Goal: Task Accomplishment & Management: Manage account settings

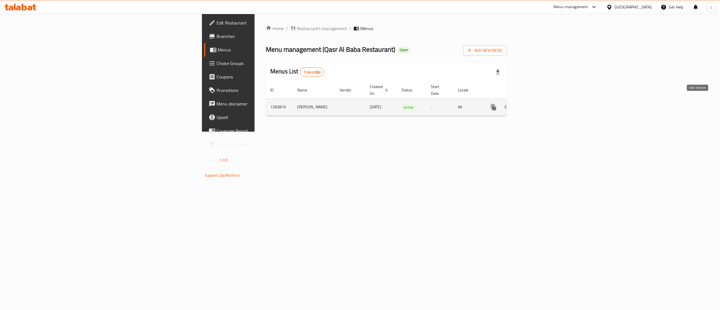
click at [541, 100] on link "enhanced table" at bounding box center [535, 107] width 14 height 14
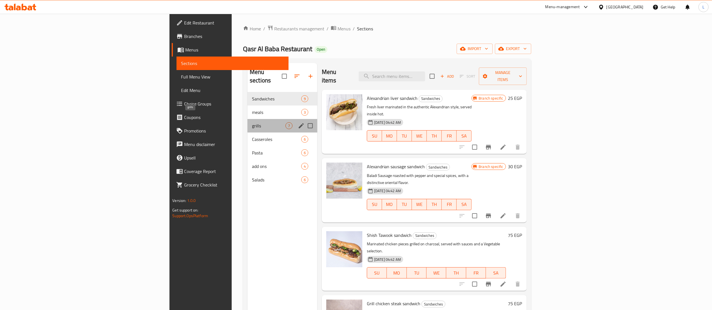
click at [252, 122] on span "grills" at bounding box center [268, 125] width 33 height 7
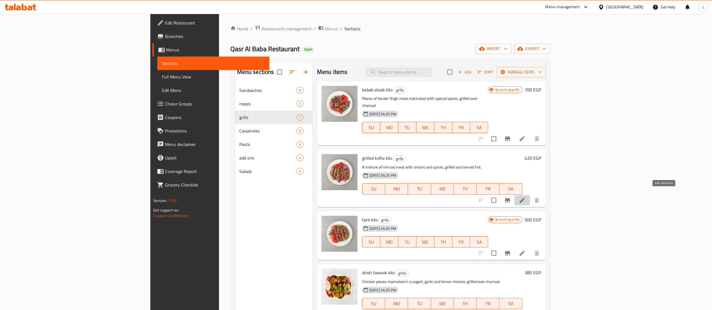
click at [525, 198] on icon at bounding box center [522, 200] width 5 height 5
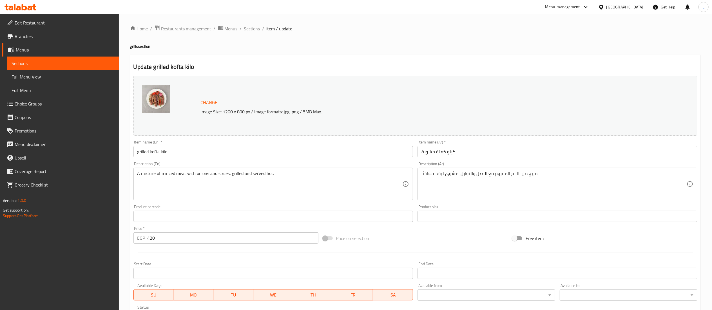
click at [385, 268] on input "Start Date" at bounding box center [273, 273] width 280 height 11
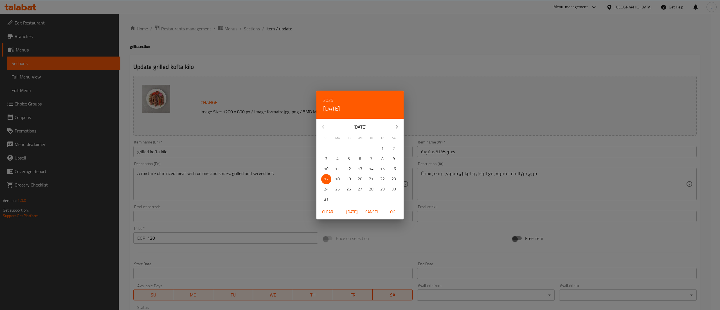
click at [369, 235] on div "2025 Sun, Aug [DATE] Mo Tu We Th Fr Sa 27 28 29 30 31 1 2 3 4 5 6 7 8 9 10 11 1…" at bounding box center [360, 155] width 720 height 310
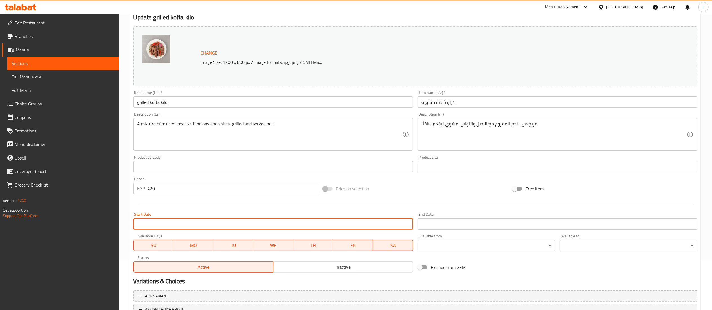
scroll to position [53, 0]
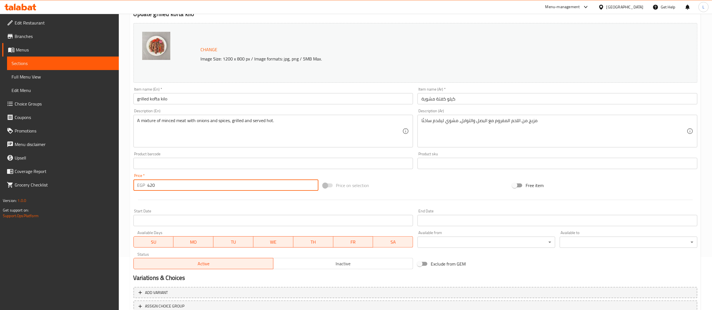
click at [176, 185] on input "420" at bounding box center [232, 185] width 171 height 11
type input "450"
click at [374, 202] on div at bounding box center [415, 200] width 568 height 14
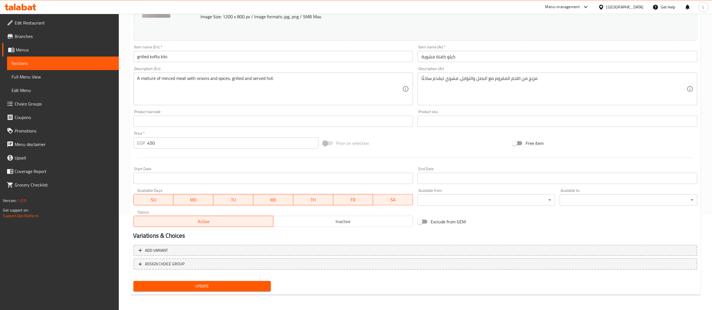
click at [212, 291] on button "Update" at bounding box center [202, 286] width 138 height 10
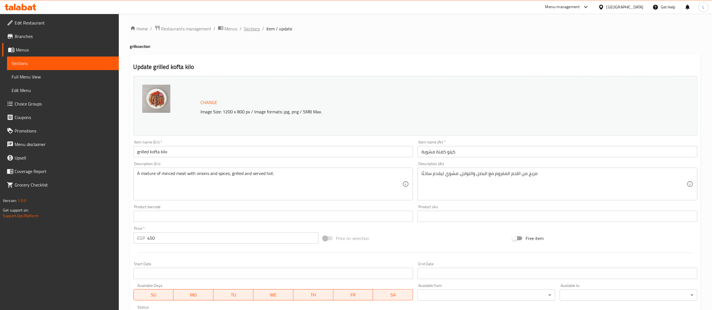
click at [254, 32] on span "Sections" at bounding box center [252, 28] width 16 height 7
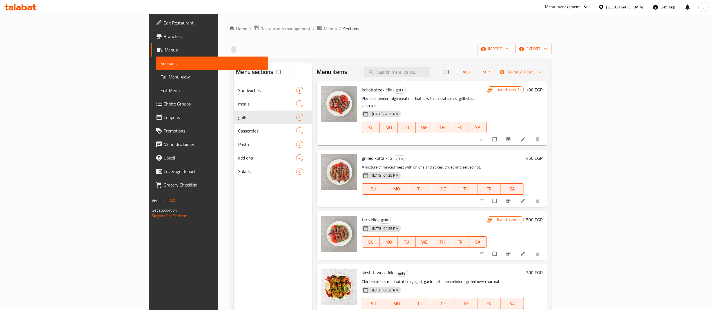
click at [458, 154] on h6 "grilled kofta kilo grills" at bounding box center [443, 158] width 162 height 8
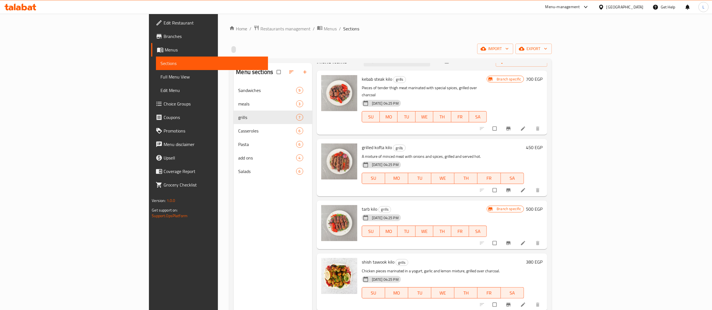
scroll to position [11, 0]
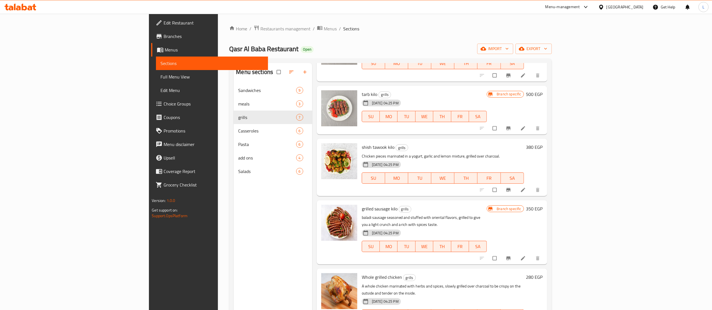
scroll to position [0, 0]
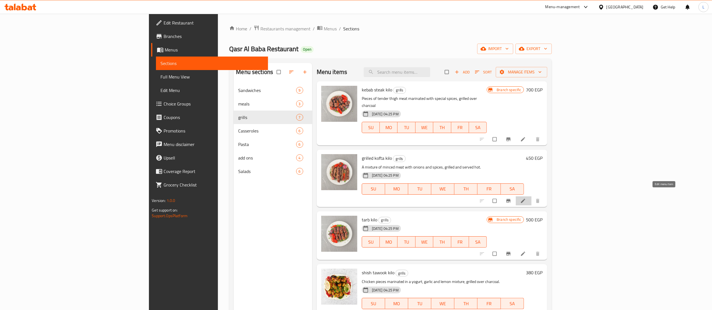
click at [526, 198] on icon at bounding box center [523, 201] width 6 height 6
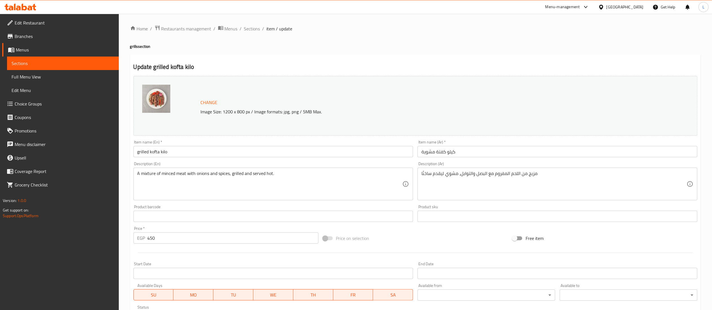
scroll to position [95, 0]
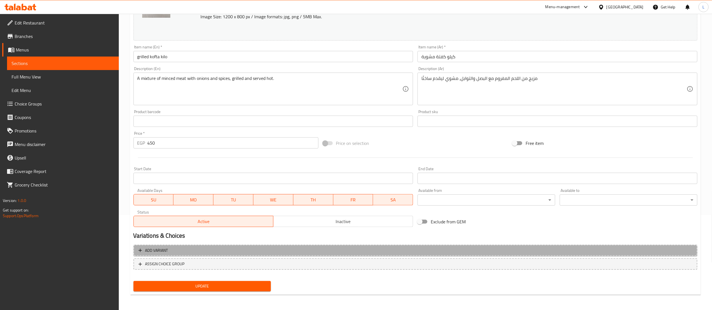
click at [278, 248] on span "Add variant" at bounding box center [415, 250] width 554 height 7
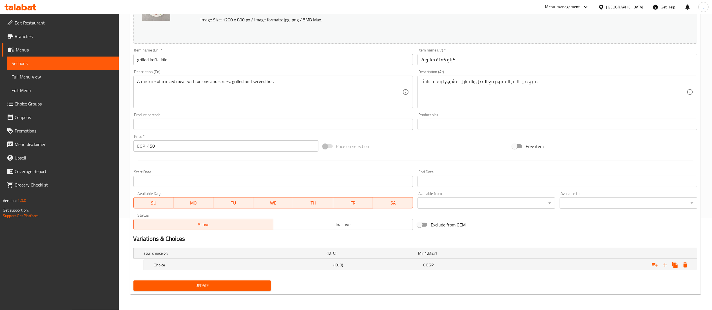
scroll to position [92, 0]
click at [292, 257] on div "Choice" at bounding box center [234, 253] width 183 height 8
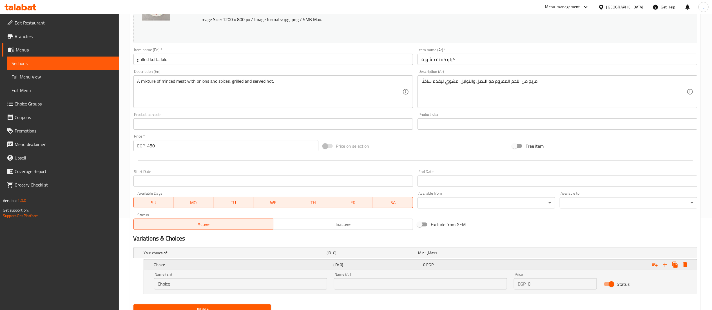
scroll to position [117, 0]
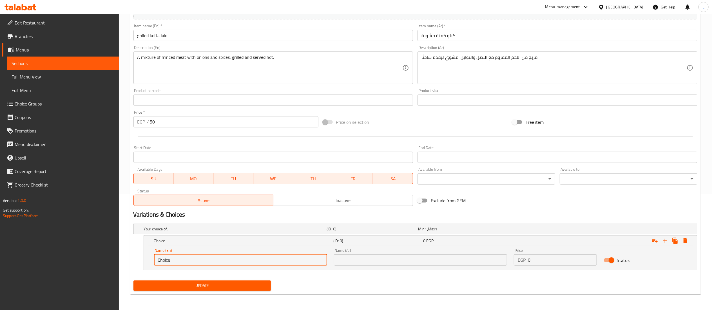
click at [284, 262] on input "Choice" at bounding box center [240, 259] width 173 height 11
type input "C"
type input "ا"
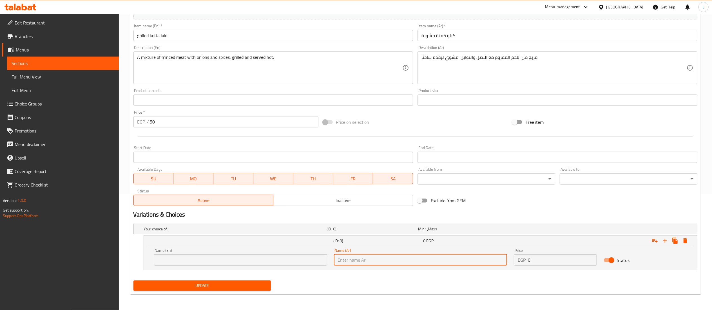
click at [429, 258] on input "text" at bounding box center [420, 259] width 173 height 11
type input "نص كيلو"
click at [497, 299] on div "Home / Restaurants management / Menus / Sections / item / update grills section…" at bounding box center [415, 104] width 570 height 390
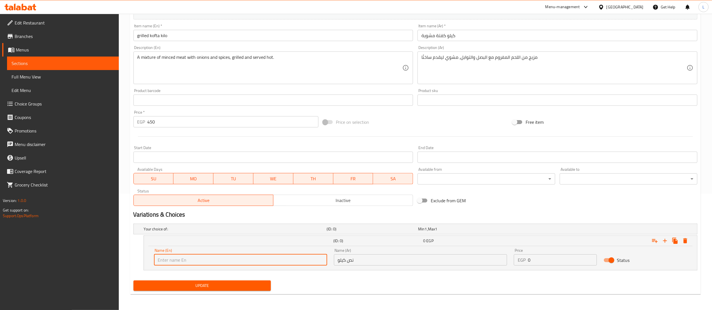
click at [278, 261] on input "text" at bounding box center [240, 259] width 173 height 11
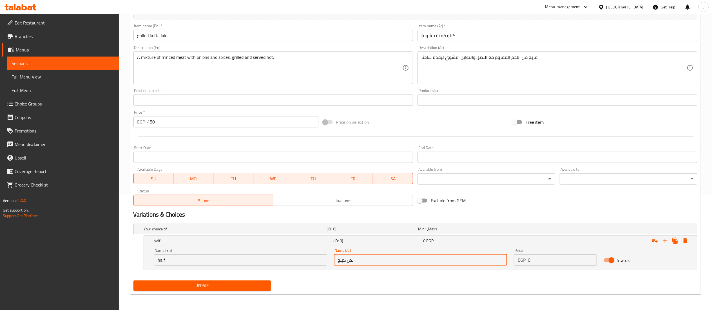
drag, startPoint x: 364, startPoint y: 262, endPoint x: 331, endPoint y: 261, distance: 32.7
click at [331, 261] on div "Name (Ar) نص كيلو Name (Ar)" at bounding box center [420, 257] width 180 height 24
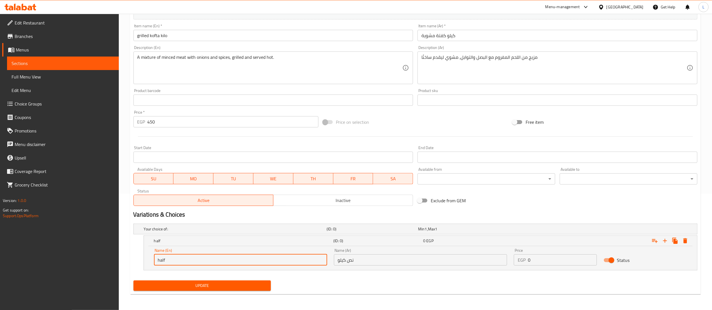
click at [304, 256] on input "half" at bounding box center [240, 259] width 173 height 11
type input "h"
paste input "Half a kilo"
type input "Half a kilo"
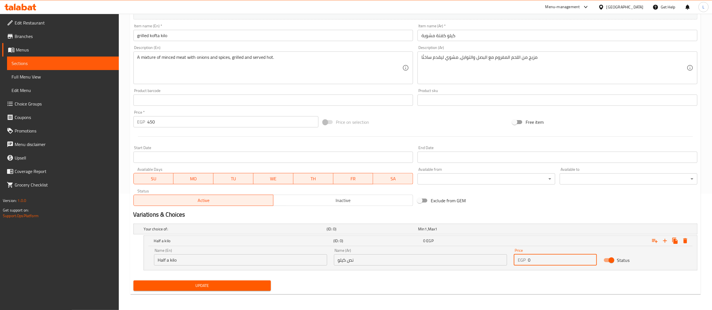
click at [565, 262] on input "0" at bounding box center [562, 259] width 69 height 11
click at [566, 291] on div "Update" at bounding box center [415, 285] width 568 height 15
click at [551, 261] on input "0" at bounding box center [562, 259] width 69 height 11
type input "225"
click at [561, 280] on div "Update" at bounding box center [415, 285] width 568 height 15
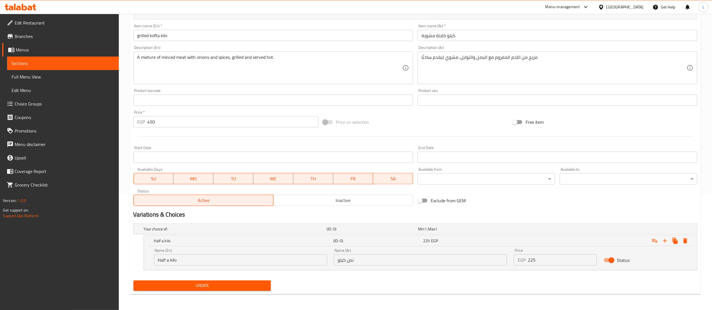
scroll to position [0, 0]
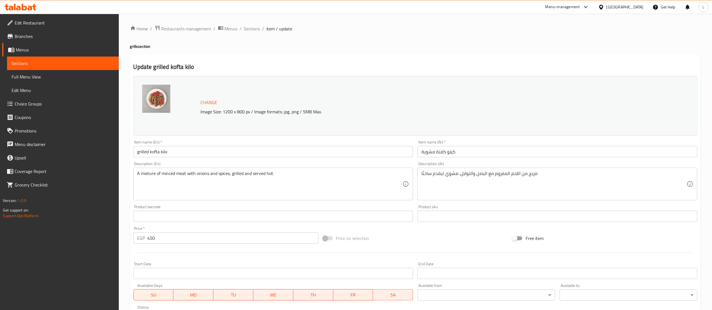
click at [176, 238] on input "450" at bounding box center [232, 237] width 171 height 11
type input "4"
type input "0"
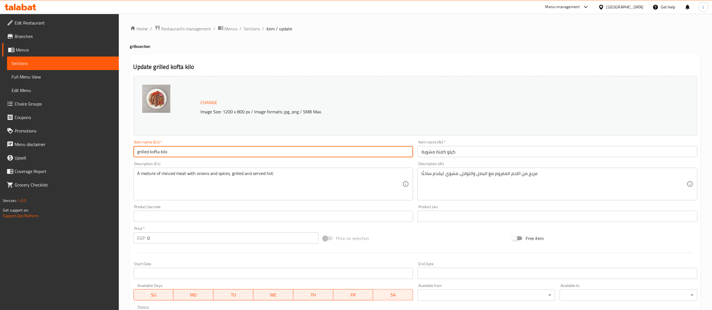
click at [174, 154] on input "grilled kofta kilo" at bounding box center [273, 151] width 280 height 11
type input "grilled kofta"
click at [468, 152] on input "كيلو كفتة مشوية" at bounding box center [557, 151] width 280 height 11
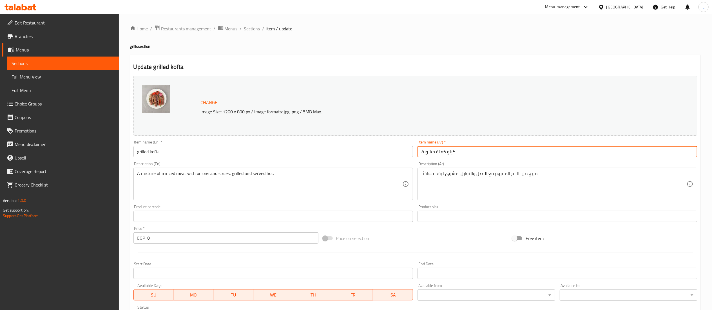
drag, startPoint x: 447, startPoint y: 152, endPoint x: 464, endPoint y: 151, distance: 16.9
click at [464, 151] on input "كيلو كفتة مشوية" at bounding box center [557, 151] width 280 height 11
type input "كفتة مشوية"
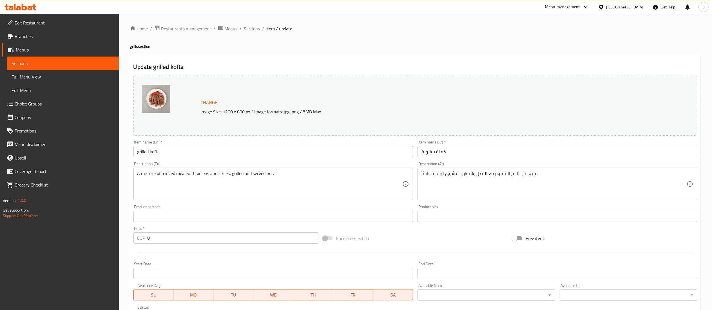
click at [419, 236] on div "Price on selection" at bounding box center [415, 238] width 189 height 15
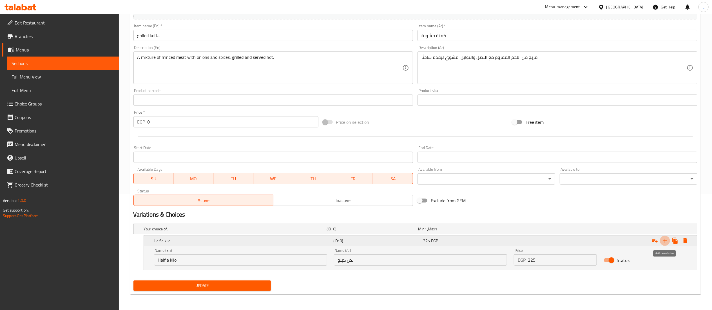
click at [662, 240] on icon "Expand" at bounding box center [664, 241] width 7 height 7
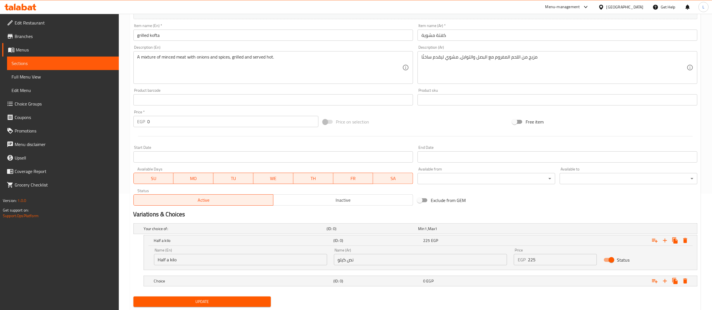
scroll to position [133, 0]
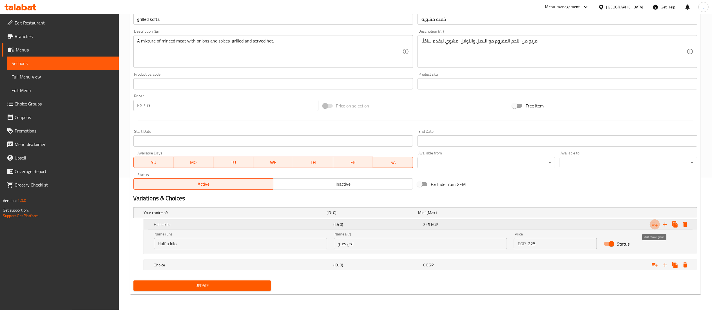
click at [655, 223] on icon "Expand" at bounding box center [654, 224] width 7 height 7
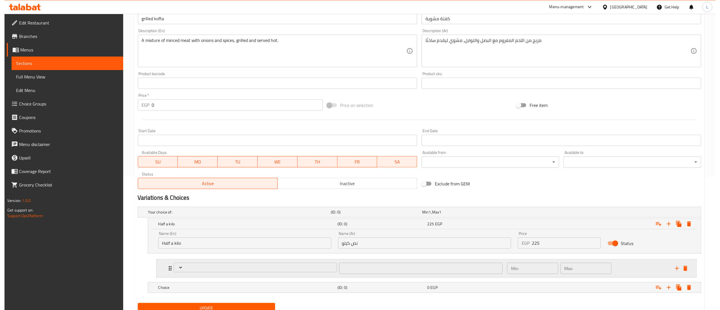
scroll to position [156, 0]
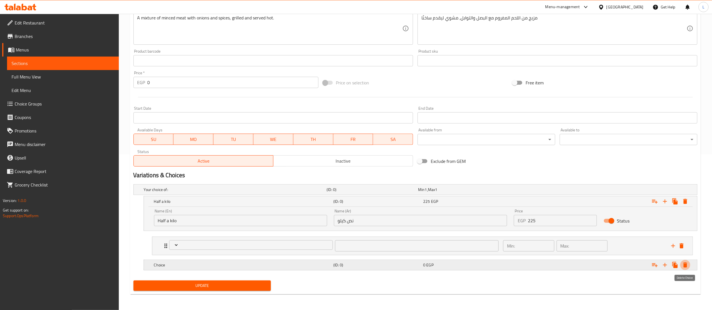
click at [688, 267] on icon "Expand" at bounding box center [685, 265] width 7 height 7
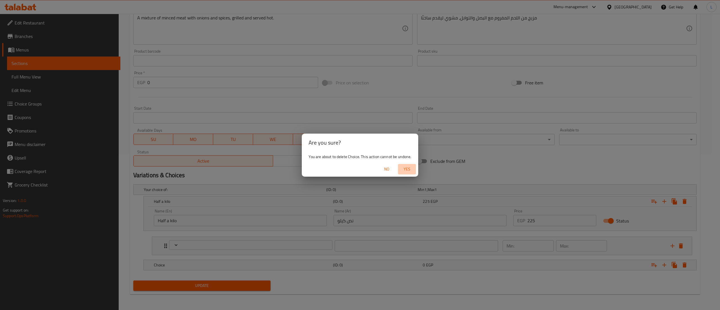
click at [408, 169] on span "Yes" at bounding box center [407, 169] width 14 height 7
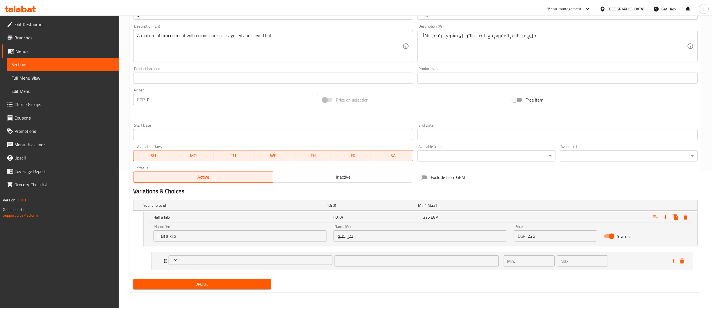
scroll to position [140, 0]
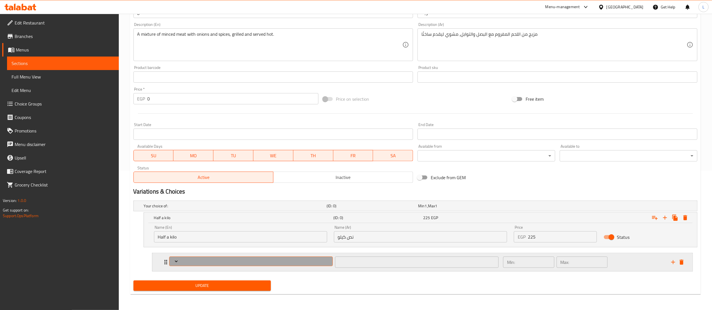
click at [319, 264] on span "Expand" at bounding box center [250, 262] width 159 height 6
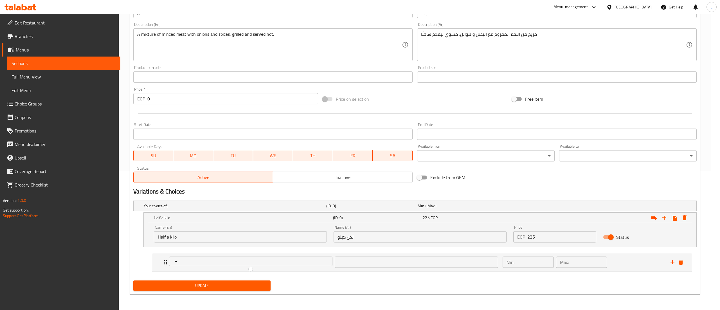
click at [231, 238] on div at bounding box center [360, 155] width 720 height 310
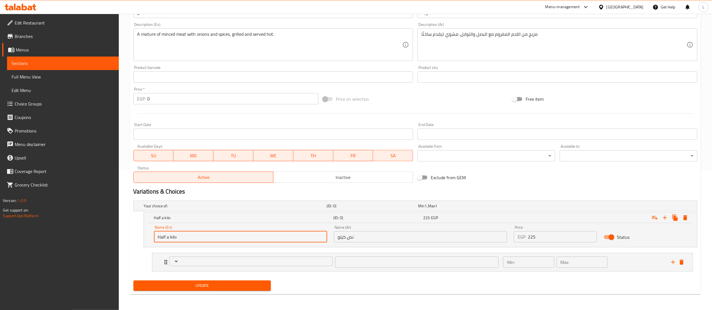
click at [206, 237] on input "Half a kilo" at bounding box center [240, 236] width 173 height 11
drag, startPoint x: 206, startPoint y: 237, endPoint x: 150, endPoint y: 238, distance: 56.0
click at [151, 238] on div "Name (En) Half a kilo Name (En)" at bounding box center [241, 234] width 180 height 24
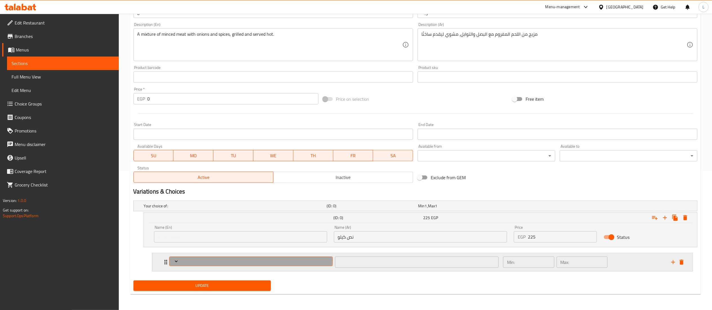
click at [216, 261] on span "Expand" at bounding box center [250, 262] width 159 height 6
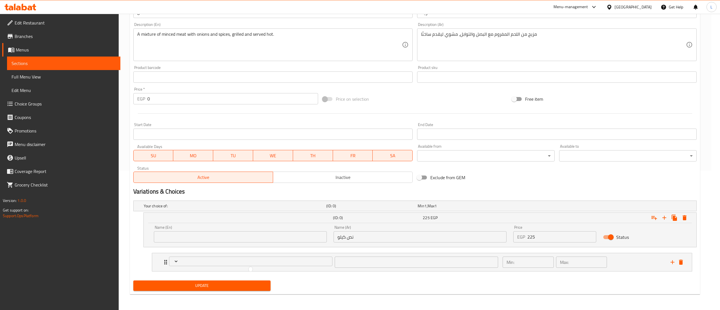
click at [175, 263] on div at bounding box center [360, 155] width 720 height 310
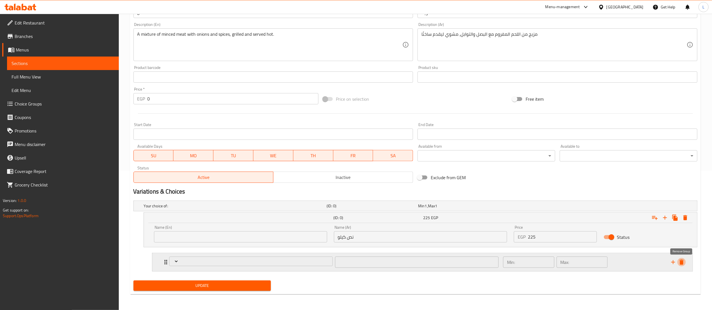
click at [684, 263] on icon "delete" at bounding box center [681, 262] width 7 height 7
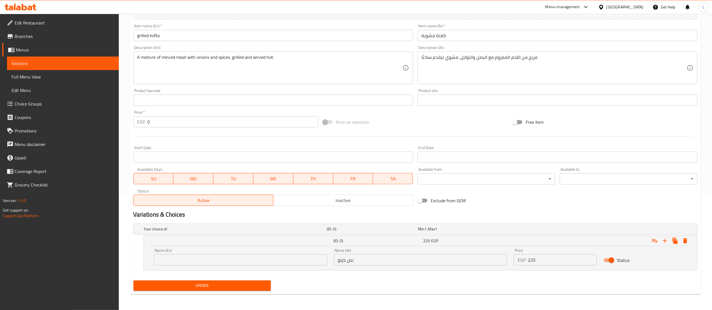
scroll to position [117, 0]
click at [667, 241] on icon "Expand" at bounding box center [664, 241] width 7 height 7
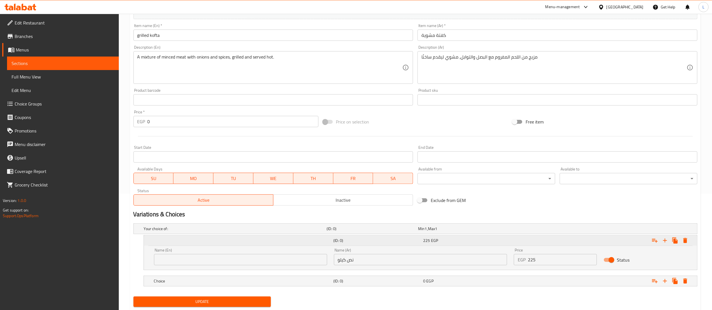
scroll to position [133, 0]
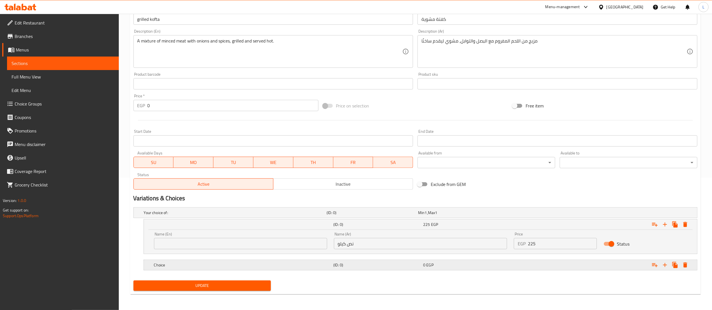
click at [374, 217] on div "(ID: 0)" at bounding box center [370, 213] width 91 height 8
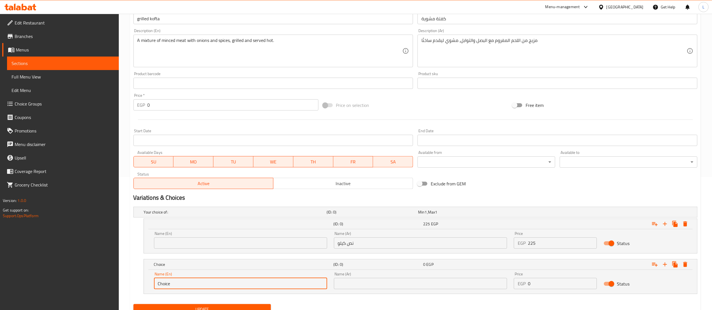
click at [272, 284] on input "Choice" at bounding box center [240, 283] width 173 height 11
type input "C"
paste input "Half a kilo"
type input "Half a kilo"
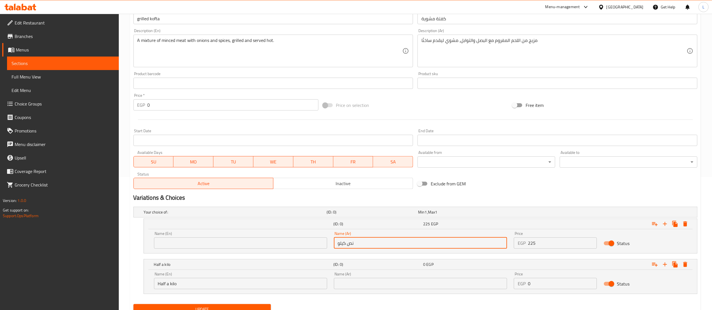
drag, startPoint x: 373, startPoint y: 244, endPoint x: 332, endPoint y: 241, distance: 40.9
click at [332, 241] on div "Name (Ar) نص كيلو Name (Ar)" at bounding box center [420, 240] width 180 height 24
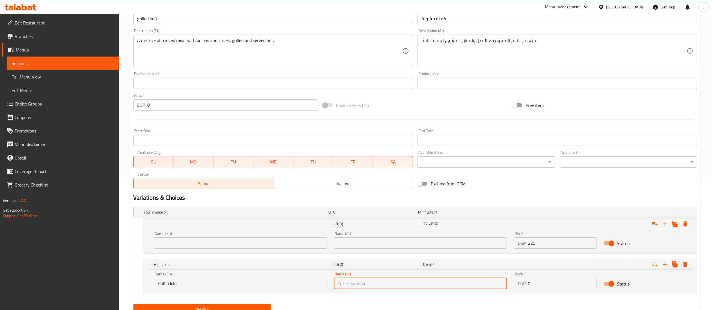
paste input "نص كيلو"
click at [377, 287] on input "نص كيلو" at bounding box center [420, 283] width 173 height 11
type input "نص كيلو"
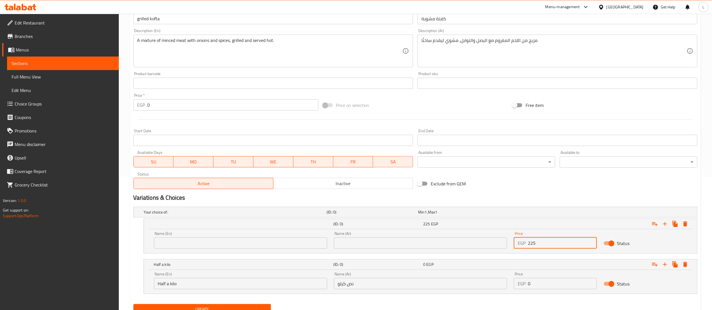
drag, startPoint x: 549, startPoint y: 246, endPoint x: 518, endPoint y: 243, distance: 30.8
click at [518, 243] on div "EGP 225 Price" at bounding box center [555, 243] width 83 height 11
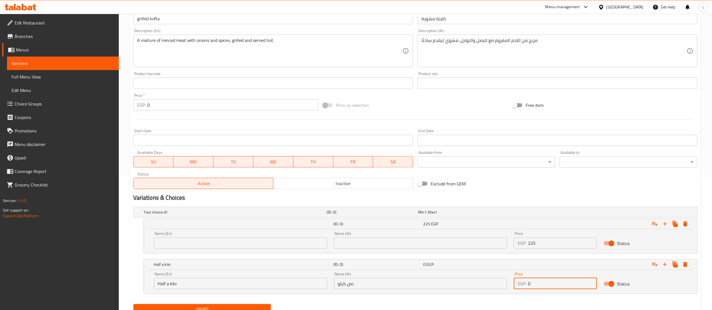
click at [541, 287] on input "0" at bounding box center [562, 283] width 69 height 11
paste input "225"
type input "225"
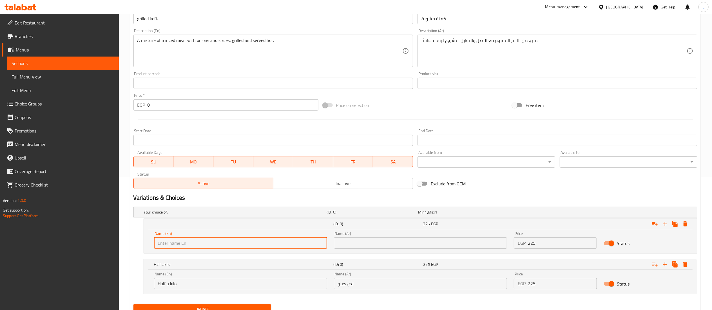
click at [192, 245] on input "text" at bounding box center [240, 243] width 173 height 11
type input "Kilo"
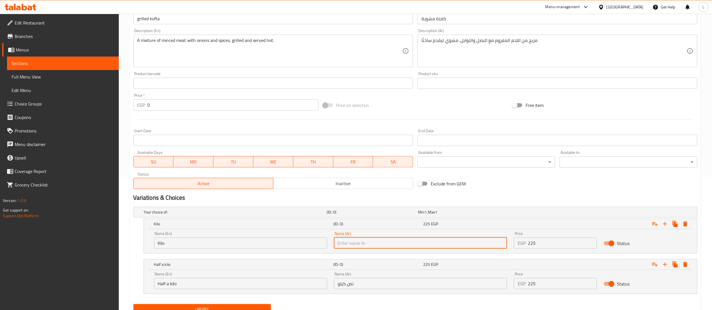
click at [357, 245] on input "text" at bounding box center [420, 243] width 173 height 11
type input "كيلو"
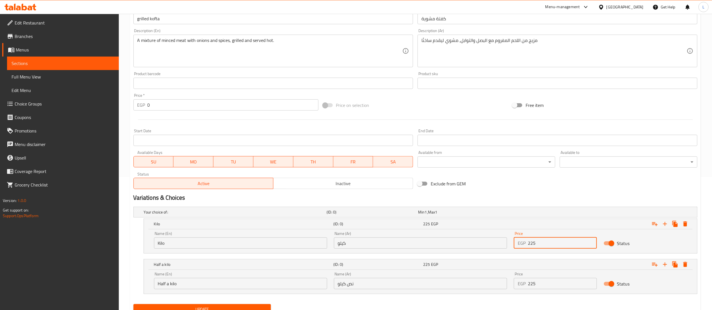
click at [559, 242] on input "225" at bounding box center [562, 243] width 69 height 11
drag, startPoint x: 559, startPoint y: 241, endPoint x: 525, endPoint y: 242, distance: 34.9
click at [525, 242] on div "EGP 225 Price" at bounding box center [555, 243] width 83 height 11
type input "450"
click at [529, 224] on div "Expand" at bounding box center [602, 224] width 180 height 12
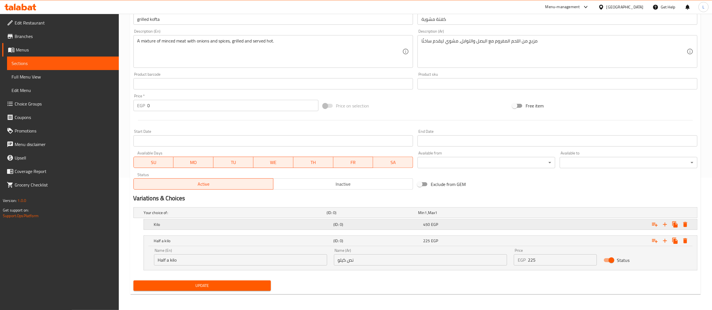
click at [527, 214] on div "Expand" at bounding box center [599, 213] width 183 height 2
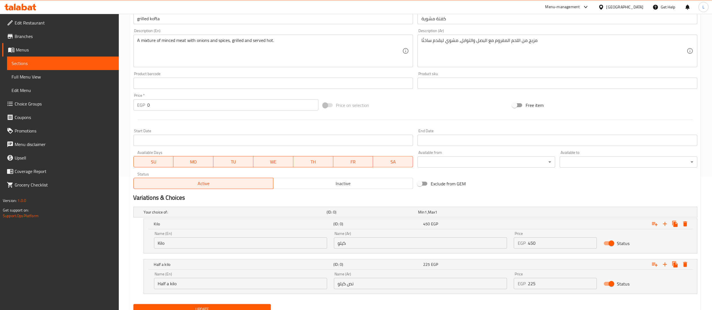
scroll to position [157, 0]
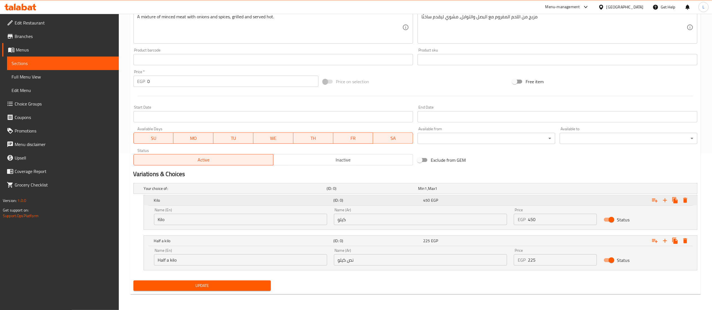
click at [547, 198] on div "Expand" at bounding box center [602, 200] width 180 height 12
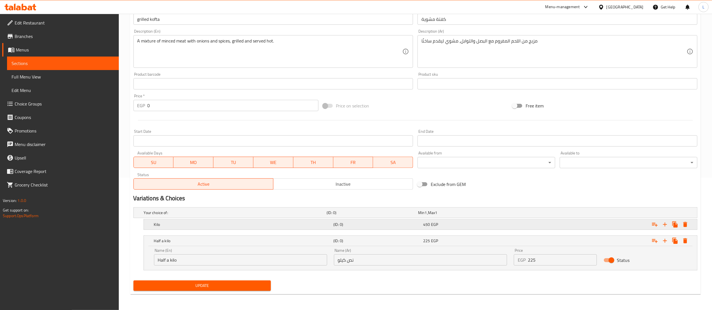
scroll to position [133, 0]
click at [605, 241] on div "Expand" at bounding box center [602, 241] width 180 height 12
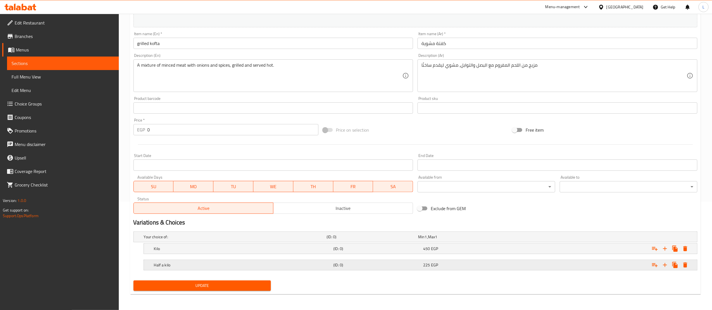
scroll to position [109, 0]
click at [666, 265] on icon "Expand" at bounding box center [664, 265] width 7 height 7
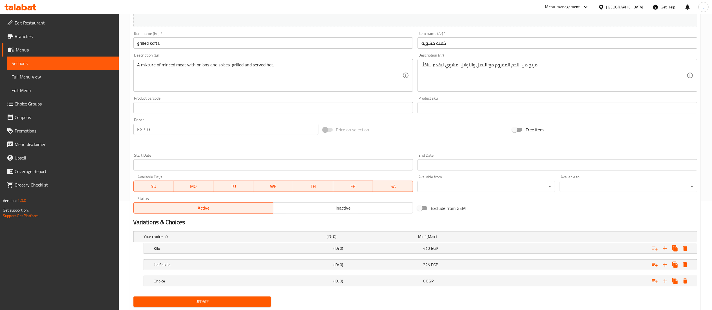
scroll to position [125, 0]
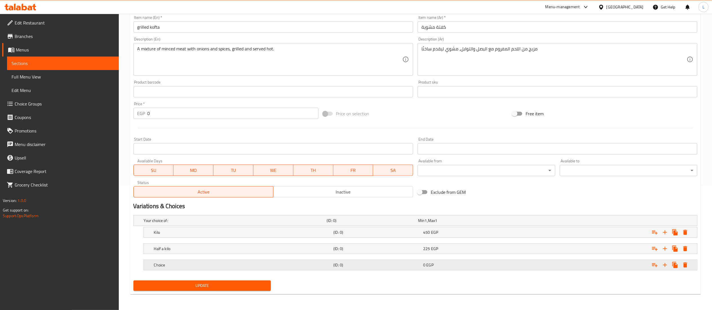
click at [292, 225] on div "Choice" at bounding box center [234, 221] width 183 height 8
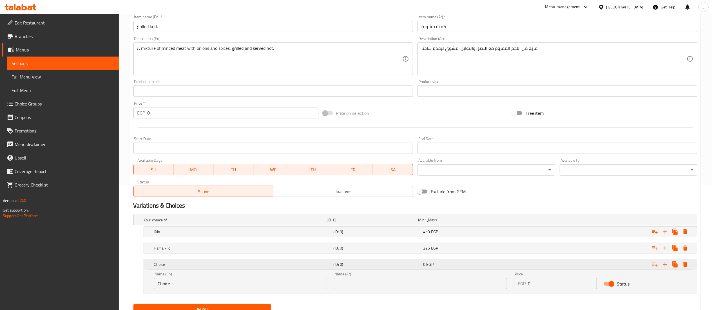
scroll to position [150, 0]
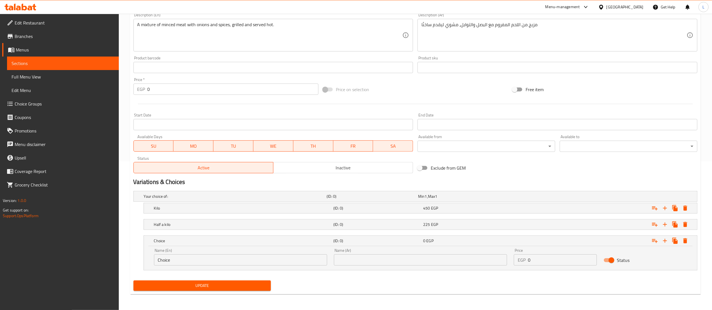
click at [473, 289] on div "Update" at bounding box center [415, 285] width 568 height 15
click at [262, 263] on input "Choice" at bounding box center [240, 259] width 173 height 11
type input "C"
click at [262, 263] on input "text" at bounding box center [240, 259] width 173 height 11
click at [396, 258] on input "text" at bounding box center [420, 259] width 173 height 11
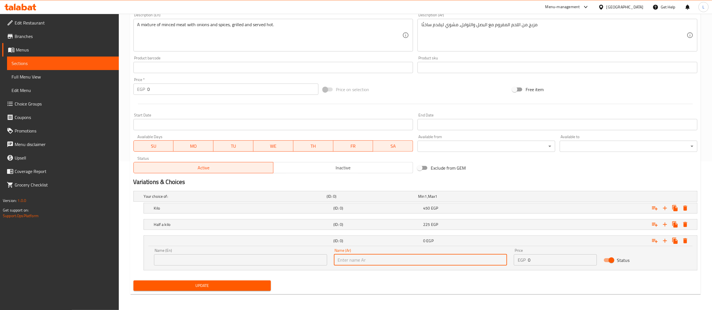
paste input "ربع كيلو"
type input "ربع كيلو"
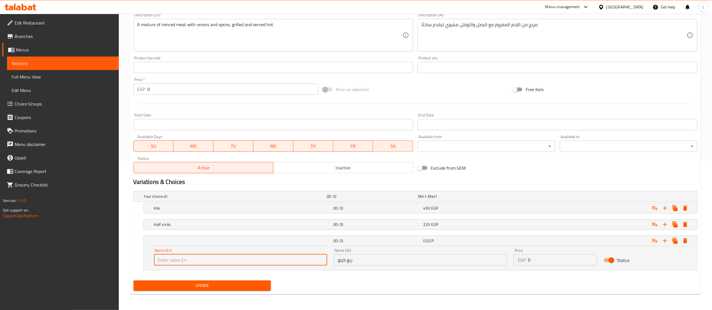
click at [278, 261] on input "text" at bounding box center [240, 259] width 173 height 11
type input "1"
paste input "A quarter kilo"
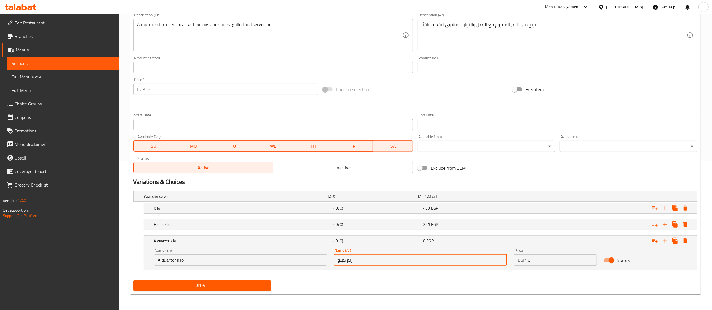
click at [387, 265] on input "ربع كيلو" at bounding box center [420, 259] width 173 height 11
click at [391, 281] on div "Update" at bounding box center [415, 285] width 568 height 15
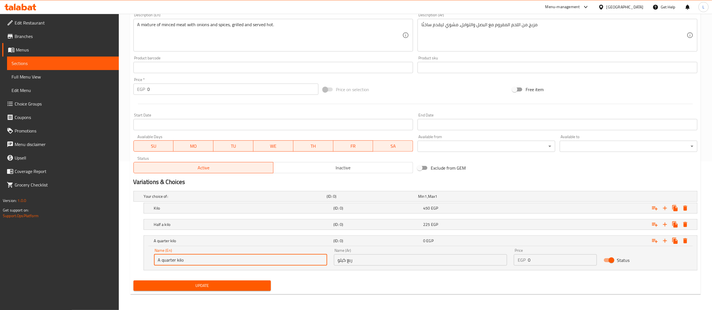
click at [216, 258] on input "A quarter kilo" at bounding box center [240, 259] width 173 height 11
type input "A"
type input "1/4 kilo"
click at [565, 262] on input "0" at bounding box center [562, 259] width 69 height 11
click at [569, 288] on div "Update" at bounding box center [415, 285] width 568 height 15
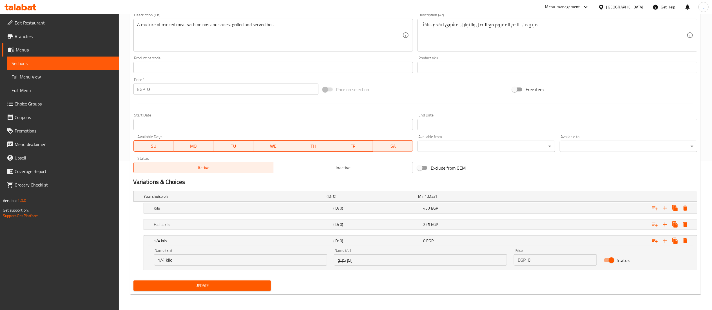
click at [558, 263] on input "0" at bounding box center [562, 259] width 69 height 11
type input "120"
click at [497, 283] on div "Update" at bounding box center [415, 285] width 568 height 15
click at [249, 286] on span "Update" at bounding box center [202, 285] width 129 height 7
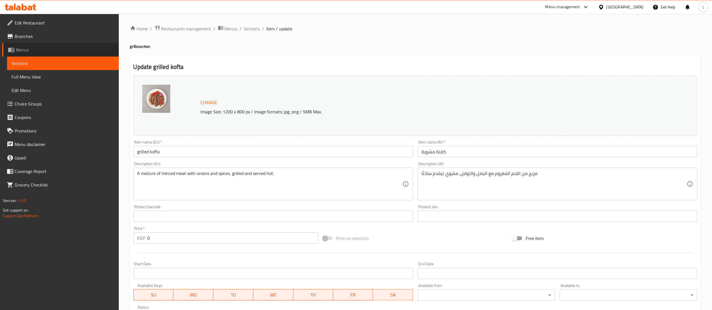
click at [30, 46] on span "Menus" at bounding box center [65, 49] width 99 height 7
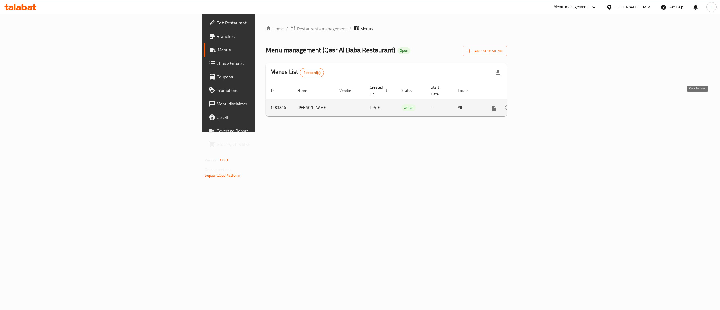
click at [538, 104] on icon "enhanced table" at bounding box center [534, 107] width 7 height 7
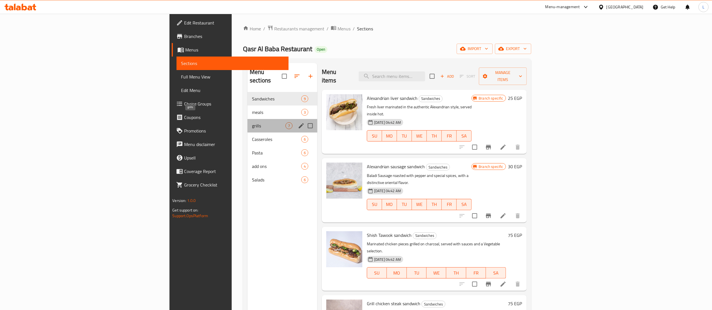
click at [252, 122] on span "grills" at bounding box center [268, 125] width 33 height 7
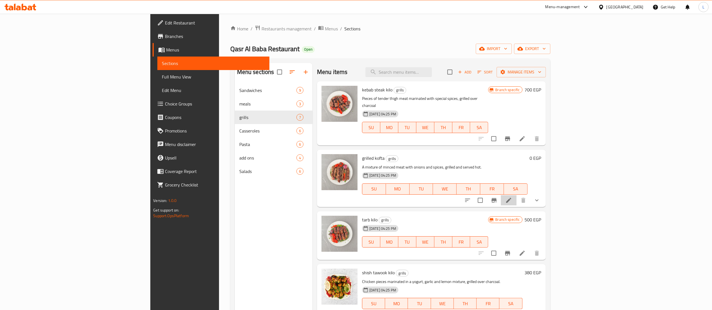
click at [516, 198] on li at bounding box center [509, 200] width 16 height 10
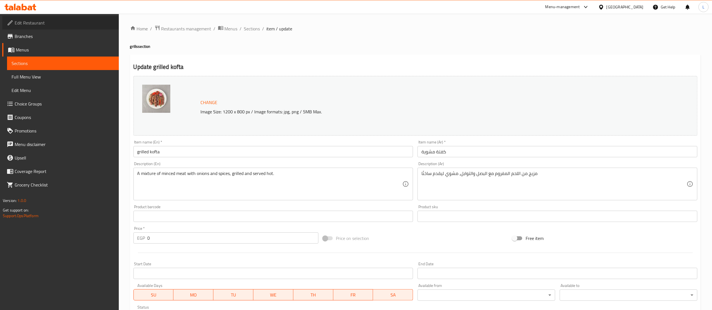
click at [39, 20] on span "Edit Restaurant" at bounding box center [65, 22] width 100 height 7
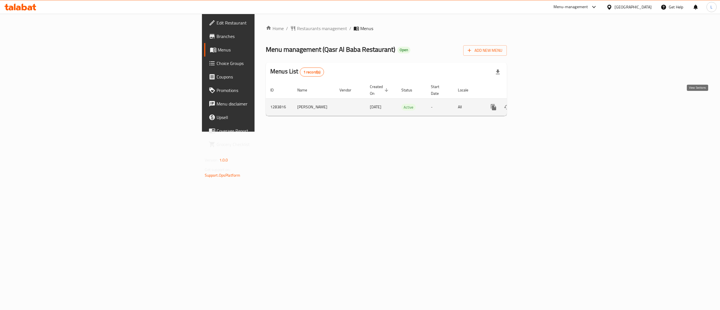
click at [537, 105] on icon "enhanced table" at bounding box center [534, 107] width 5 height 5
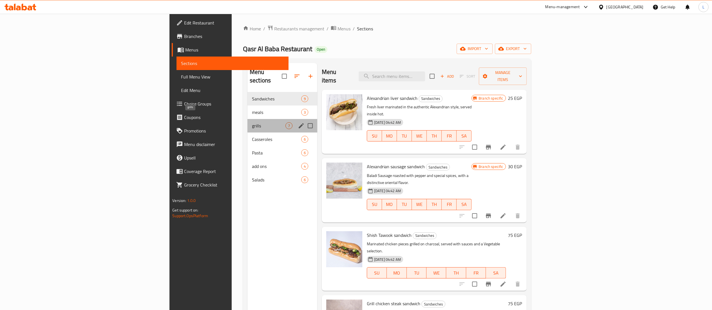
click at [252, 122] on span "grills" at bounding box center [268, 125] width 33 height 7
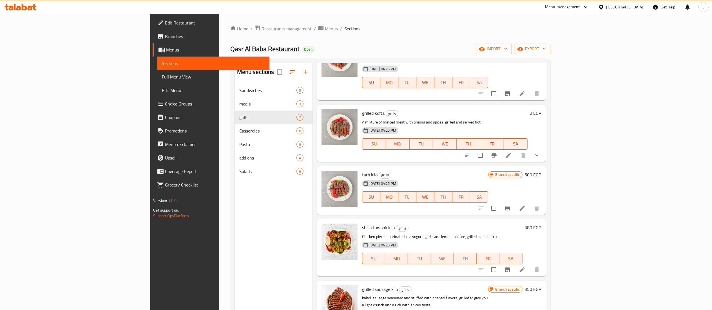
scroll to position [52, 0]
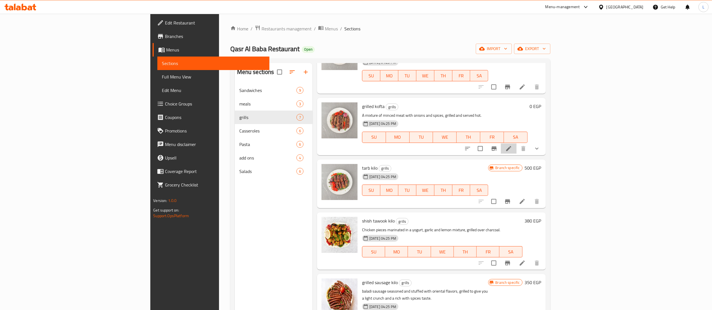
click at [516, 144] on li at bounding box center [509, 149] width 16 height 10
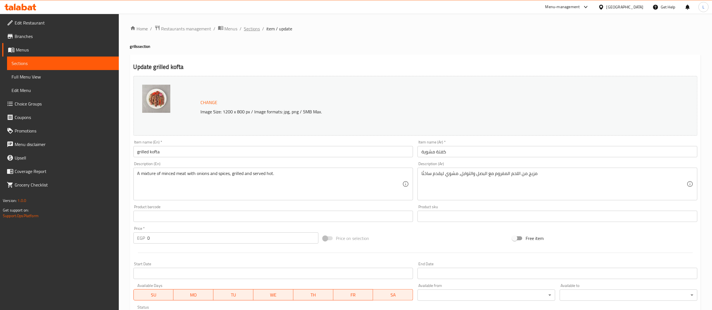
click at [256, 30] on span "Sections" at bounding box center [252, 28] width 16 height 7
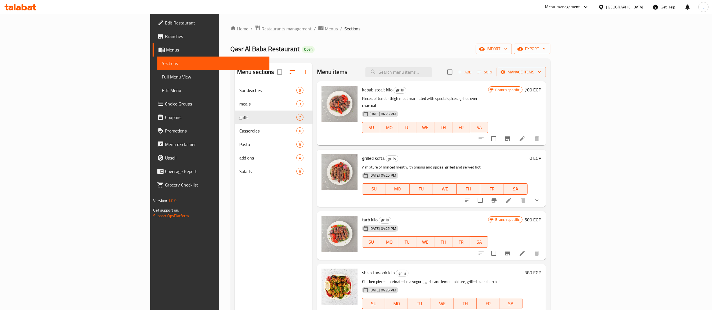
scroll to position [126, 0]
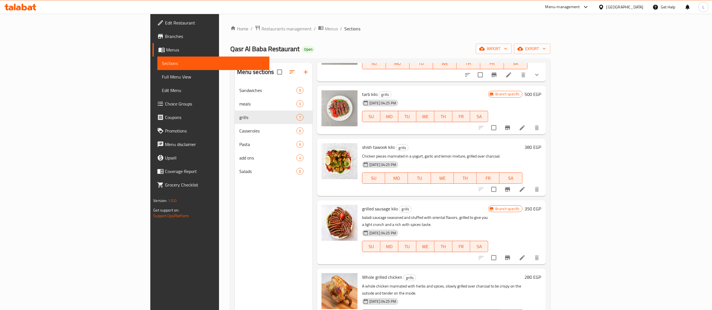
click at [451, 310] on span "WE" at bounding box center [442, 315] width 18 height 8
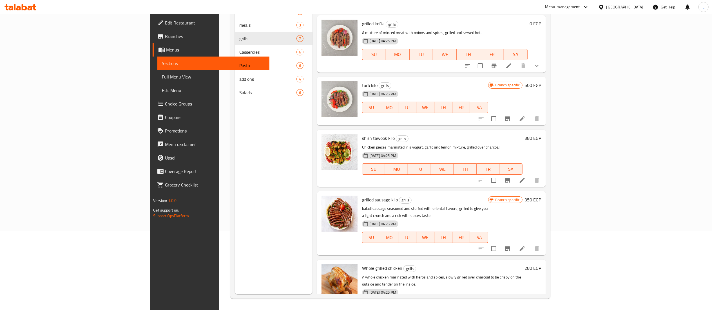
scroll to position [50, 0]
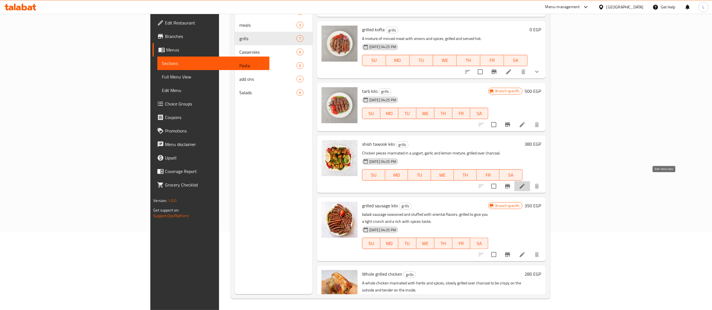
click at [525, 184] on icon at bounding box center [522, 186] width 5 height 5
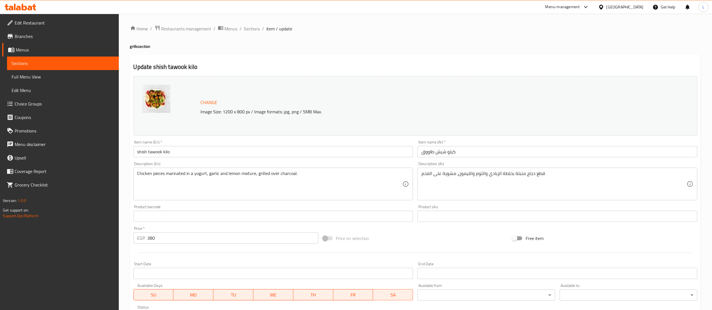
scroll to position [95, 0]
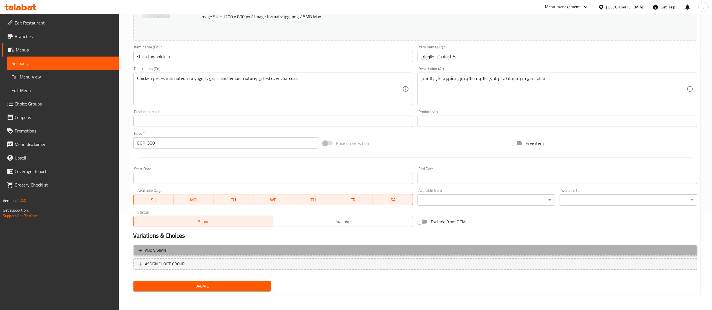
click at [290, 248] on span "Add variant" at bounding box center [415, 250] width 554 height 7
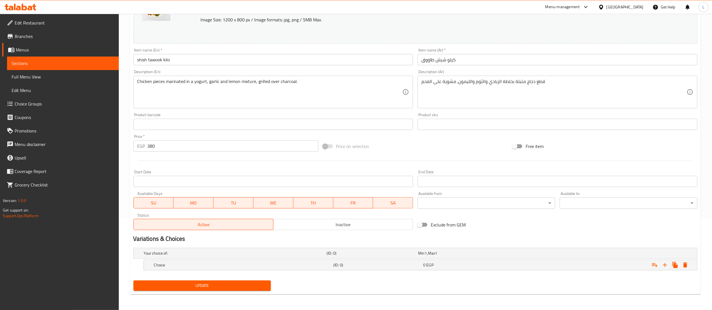
scroll to position [92, 0]
click at [352, 256] on h5 "(ID: 0)" at bounding box center [370, 253] width 89 height 6
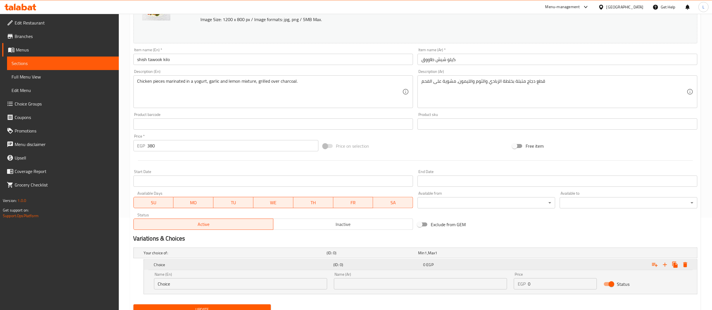
scroll to position [117, 0]
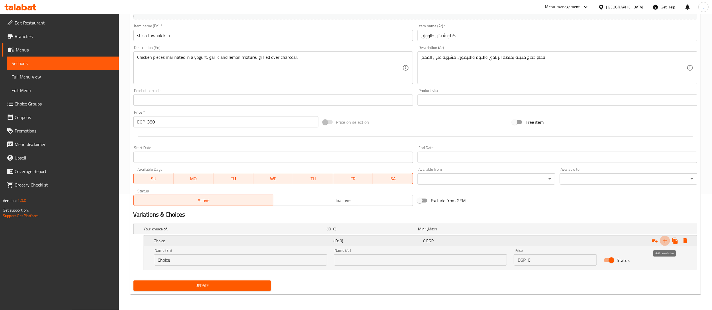
click at [664, 240] on icon "Expand" at bounding box center [665, 241] width 4 height 4
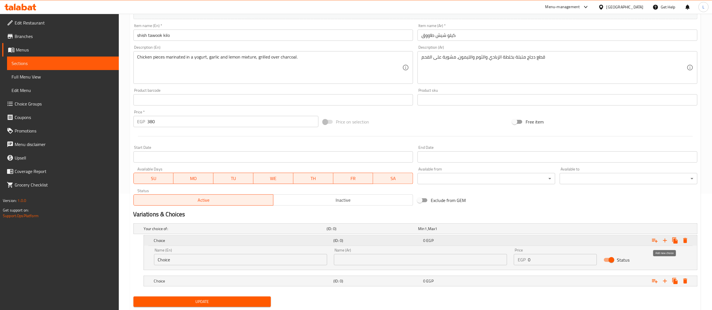
scroll to position [133, 0]
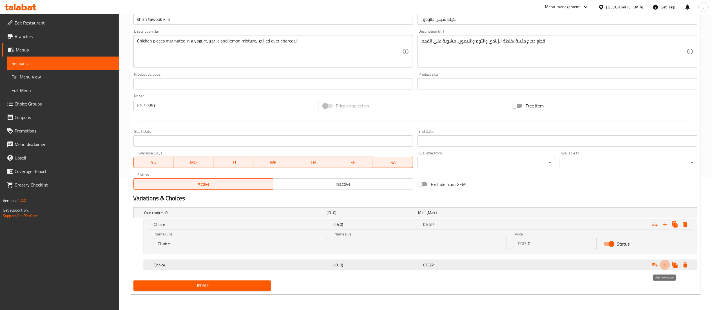
click at [664, 264] on icon "Expand" at bounding box center [665, 265] width 4 height 4
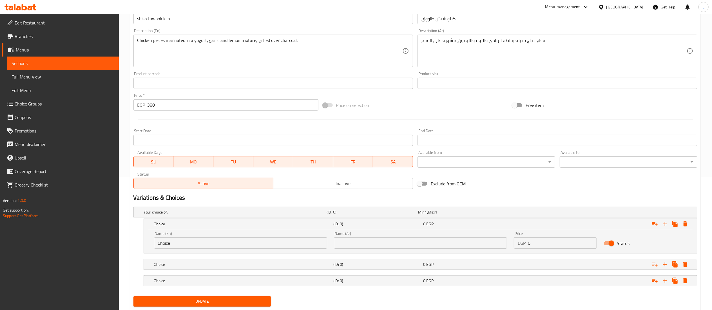
scroll to position [150, 0]
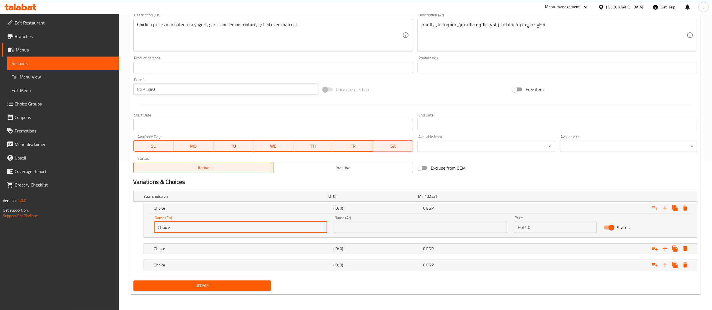
click at [296, 228] on input "Choice" at bounding box center [240, 227] width 173 height 11
type input "C"
type input "k"
type input "Kilo"
click at [318, 200] on div "Choice" at bounding box center [234, 196] width 183 height 8
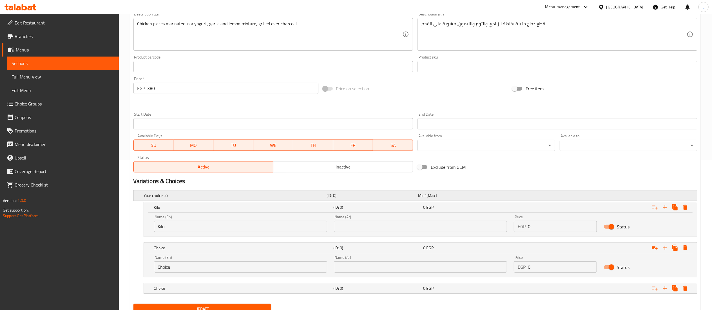
click at [490, 195] on div "Min 1 , Max 1" at bounding box center [462, 196] width 89 height 6
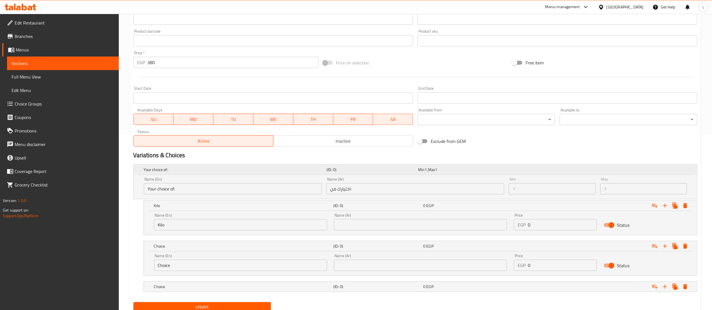
scroll to position [198, 0]
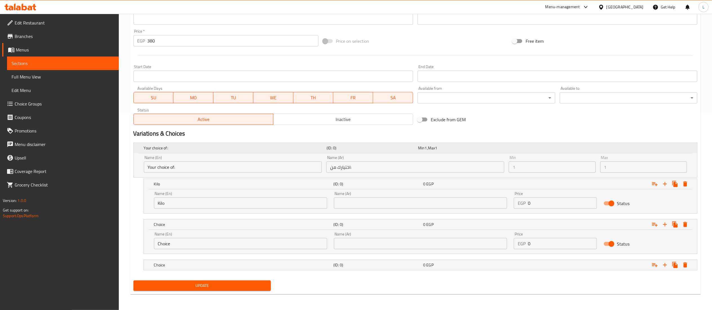
click at [478, 151] on div "Min 1 , Max 1" at bounding box center [462, 148] width 91 height 8
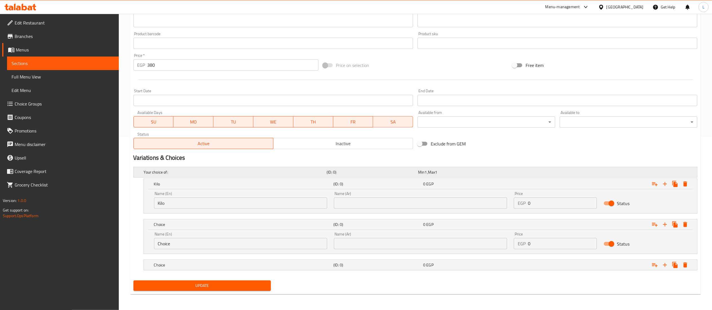
scroll to position [174, 0]
click at [244, 245] on input "Choice" at bounding box center [240, 243] width 173 height 11
type input "C"
type input "H"
type input "1/2 kilo"
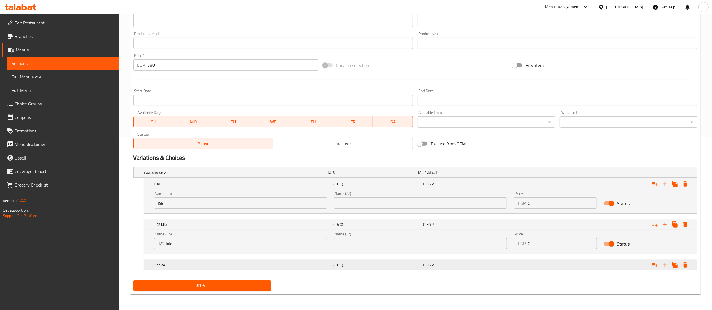
click at [257, 178] on div "Choice (ID: 0) 0 EGP" at bounding box center [417, 172] width 549 height 12
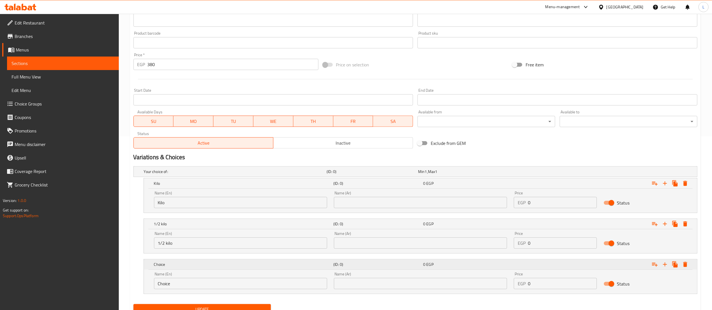
scroll to position [198, 0]
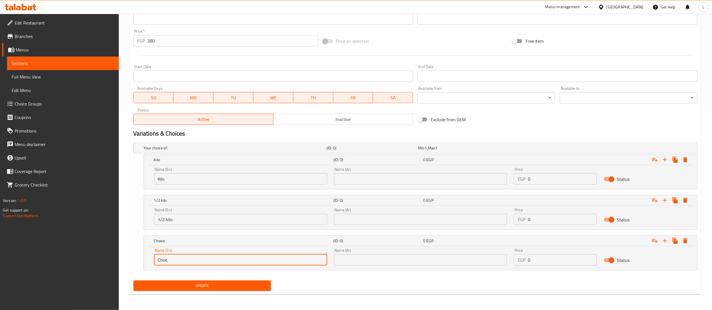
click at [290, 262] on input "Choic" at bounding box center [240, 259] width 173 height 11
type input "C"
type input "1/4 kilo"
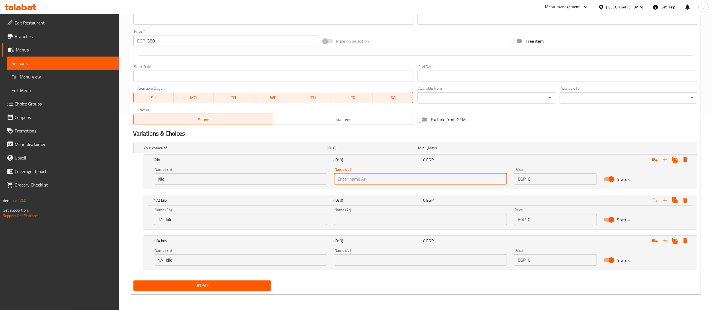
click at [380, 181] on input "text" at bounding box center [420, 178] width 173 height 11
paste input "A quarter kilo"
type input "A"
type input "كيلو"
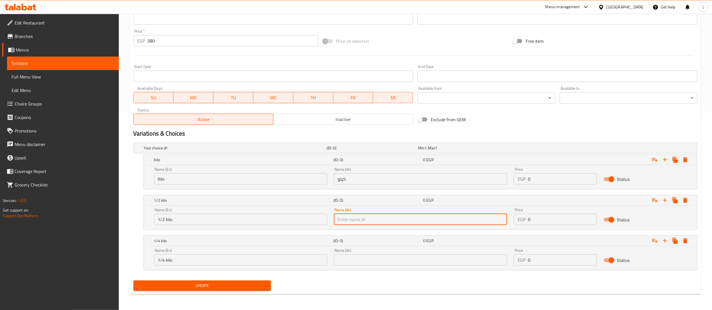
click at [416, 221] on input "text" at bounding box center [420, 219] width 173 height 11
type input "نص كيلو"
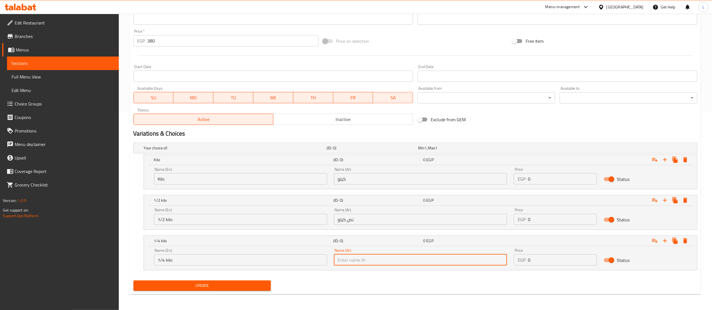
click at [400, 258] on input "text" at bounding box center [420, 259] width 173 height 11
type input "ربع كيلو"
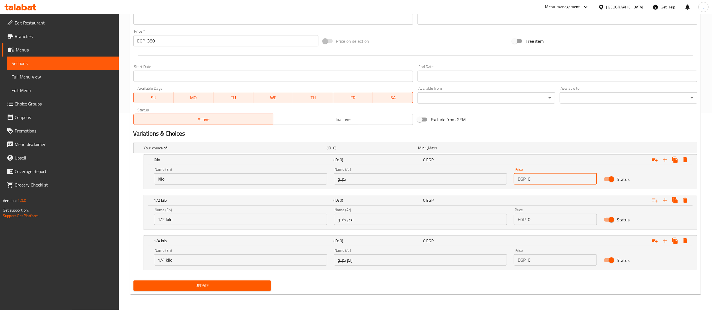
click at [556, 180] on input "0" at bounding box center [562, 178] width 69 height 11
click at [536, 283] on div "Update" at bounding box center [415, 285] width 568 height 15
click at [542, 181] on input "0" at bounding box center [562, 178] width 69 height 11
click at [537, 288] on div "Update" at bounding box center [415, 285] width 568 height 15
click at [542, 180] on input "0" at bounding box center [562, 178] width 69 height 11
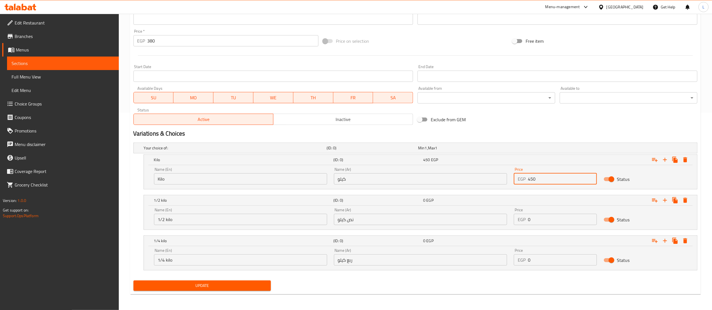
type input "450"
click at [543, 222] on input "0" at bounding box center [562, 219] width 69 height 11
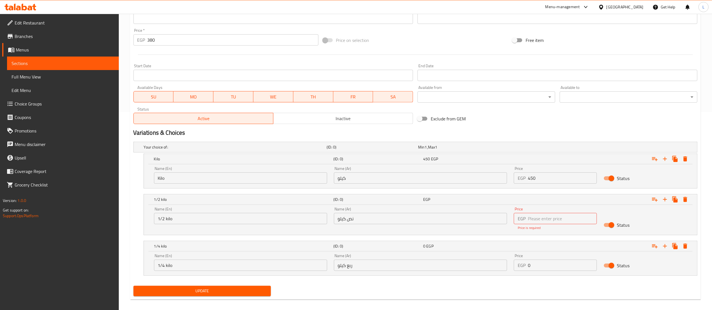
click at [519, 288] on div "Update" at bounding box center [415, 291] width 568 height 15
click at [545, 222] on input "2" at bounding box center [562, 218] width 69 height 11
type input "225"
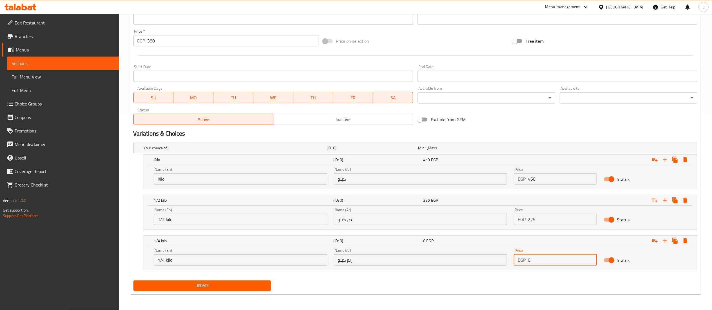
click at [541, 266] on div "Price EGP 0 Price" at bounding box center [555, 257] width 90 height 24
type input "120"
click at [535, 268] on div "Price EGP 120 Price" at bounding box center [555, 257] width 90 height 24
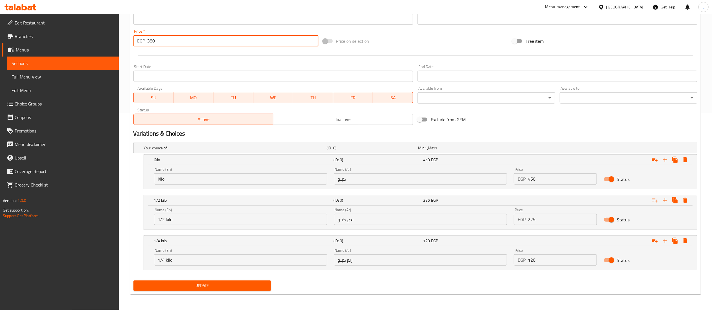
click at [176, 44] on input "380" at bounding box center [232, 40] width 171 height 11
type input "3"
type input "0"
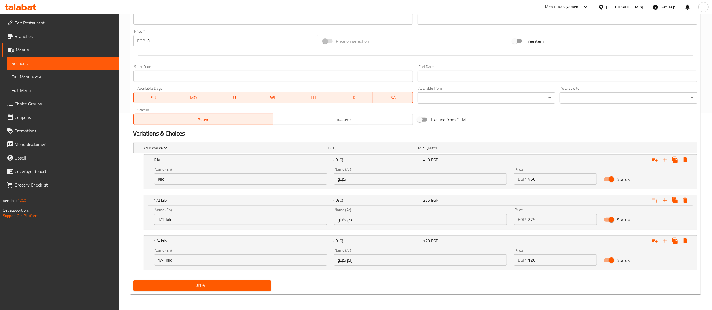
click at [467, 120] on div "Exclude from GEM" at bounding box center [509, 119] width 189 height 15
click at [222, 285] on span "Update" at bounding box center [202, 285] width 129 height 7
click at [196, 290] on button "Update" at bounding box center [202, 286] width 138 height 10
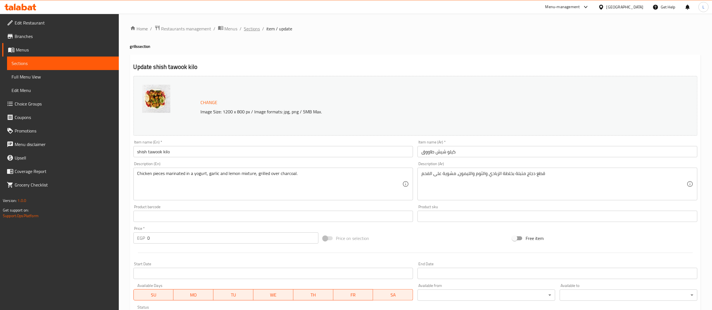
click at [252, 31] on span "Sections" at bounding box center [252, 28] width 16 height 7
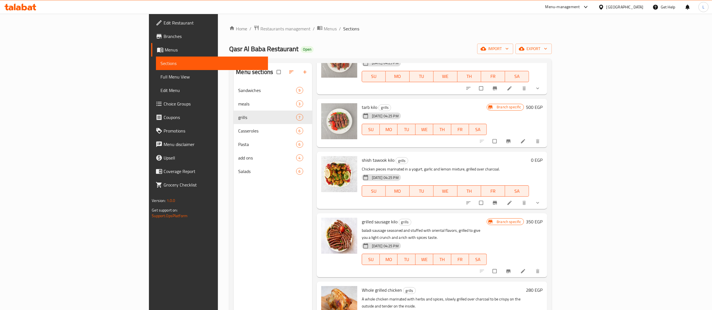
scroll to position [126, 0]
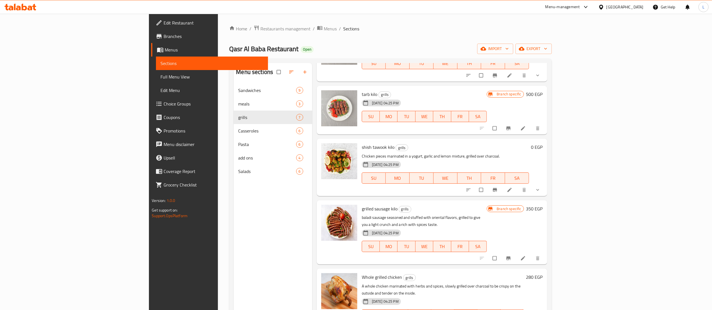
click at [475, 310] on span "TH" at bounding box center [465, 315] width 19 height 8
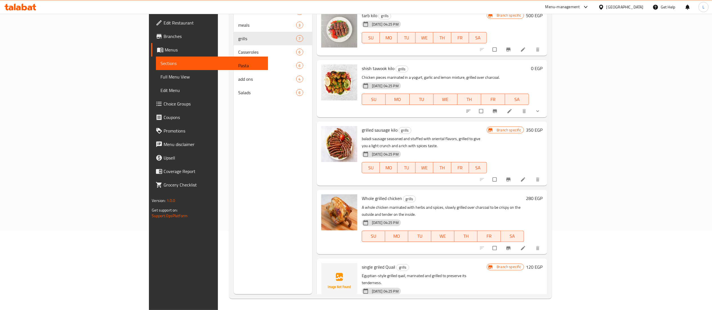
click at [531, 244] on li at bounding box center [524, 248] width 16 height 9
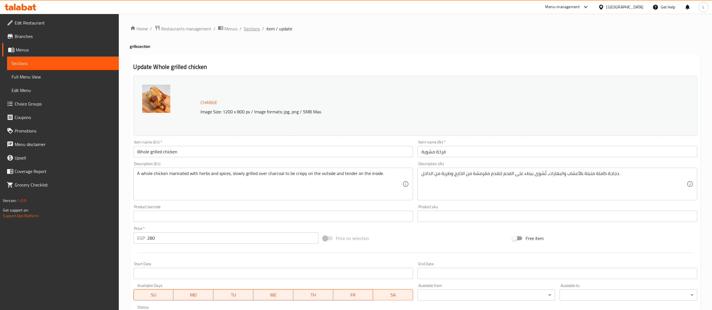
click at [248, 30] on span "Sections" at bounding box center [252, 28] width 16 height 7
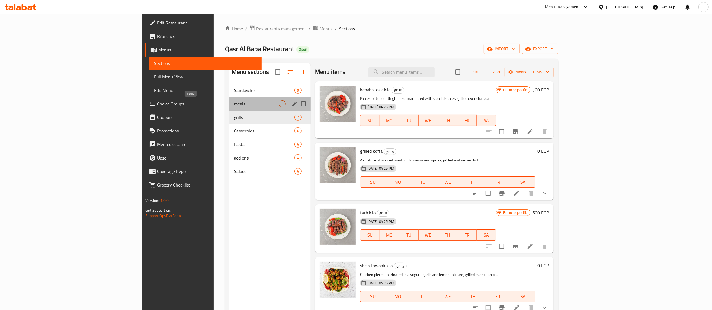
click at [234, 105] on span "meals" at bounding box center [256, 103] width 45 height 7
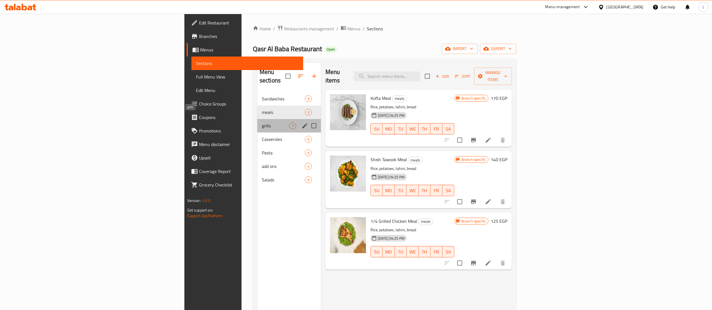
click at [262, 122] on span "grills" at bounding box center [275, 125] width 27 height 7
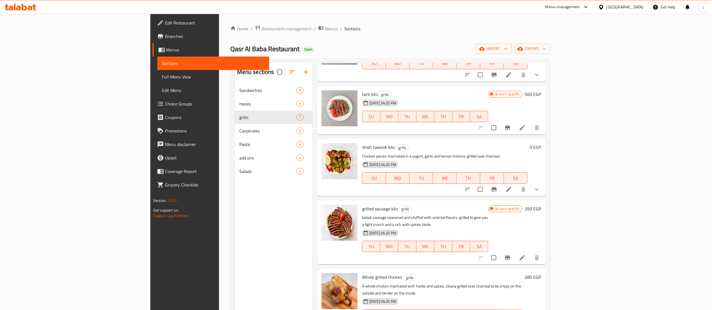
scroll to position [79, 0]
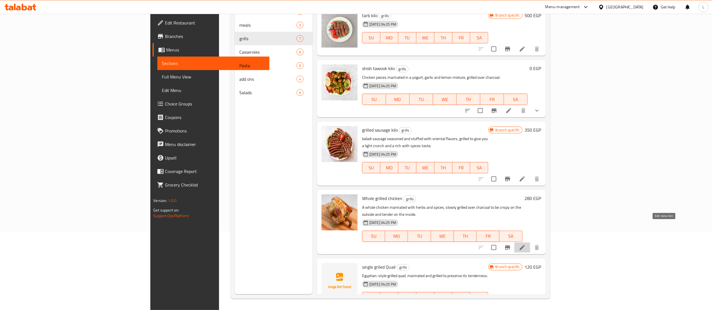
click at [525, 244] on icon at bounding box center [522, 247] width 7 height 7
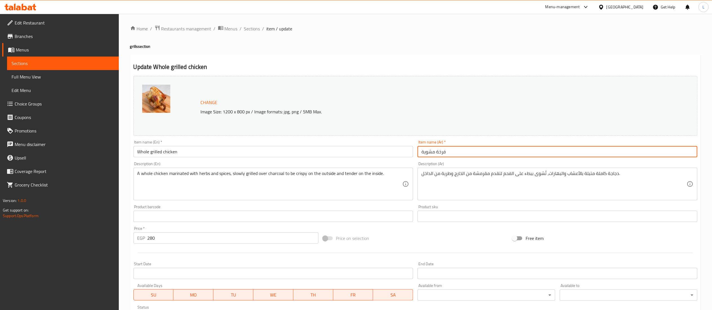
click at [466, 153] on input "فرخة مشوية" at bounding box center [557, 151] width 280 height 11
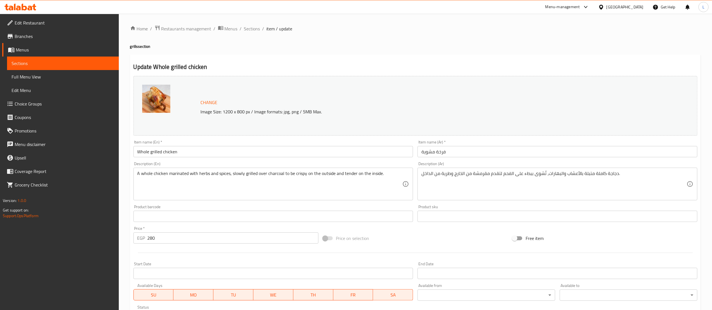
click at [420, 305] on div "Change Image Size: 1200 x 800 px / Image formats: jpg, png / 5MB Max. Item name…" at bounding box center [415, 199] width 568 height 251
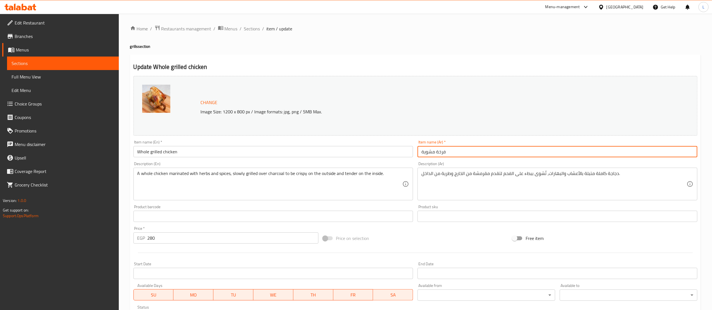
click at [436, 151] on input "فرخة مشوية" at bounding box center [557, 151] width 280 height 11
drag, startPoint x: 437, startPoint y: 154, endPoint x: 407, endPoint y: 149, distance: 30.5
click at [407, 149] on div "Change Image Size: 1200 x 800 px / Image formats: jpg, png / 5MB Max. Item name…" at bounding box center [415, 199] width 568 height 251
type input "فرخة تكا على الفحم"
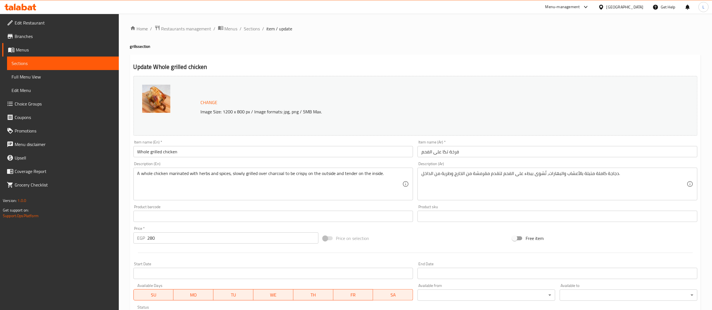
click at [527, 286] on div "Available from ​ ​" at bounding box center [486, 292] width 138 height 17
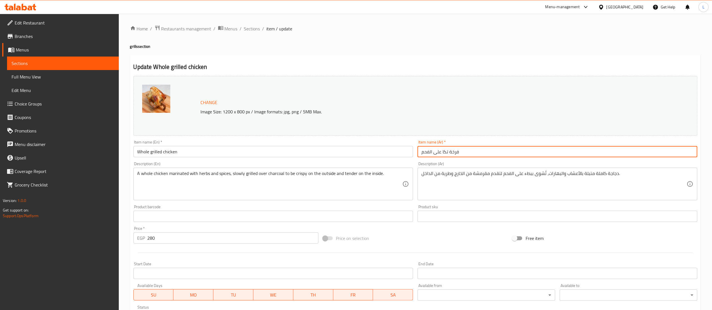
drag, startPoint x: 473, startPoint y: 154, endPoint x: 418, endPoint y: 153, distance: 55.2
click at [418, 153] on input "فرخة تكا على الفحم" at bounding box center [557, 151] width 280 height 11
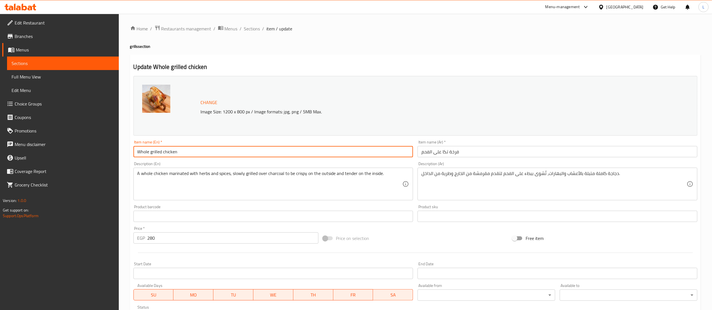
drag, startPoint x: 191, startPoint y: 155, endPoint x: 93, endPoint y: 151, distance: 98.1
click at [93, 151] on div "Edit Restaurant Branches Menus Sections Full Menu View Edit Menu Choice Groups …" at bounding box center [356, 210] width 712 height 392
paste input "Chicken tikka on charcoal"
type input "Chicken tikka on charcoal"
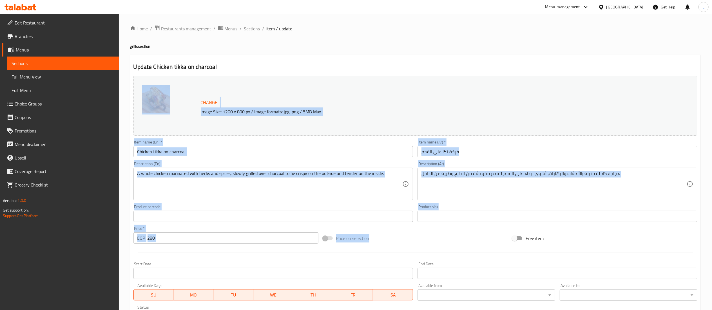
drag, startPoint x: 438, startPoint y: 230, endPoint x: 487, endPoint y: -33, distance: 267.6
click at [487, 0] on html "​ Menu-management Egypt Get Help L Edit Restaurant Branches Menus Sections Full…" at bounding box center [356, 155] width 712 height 310
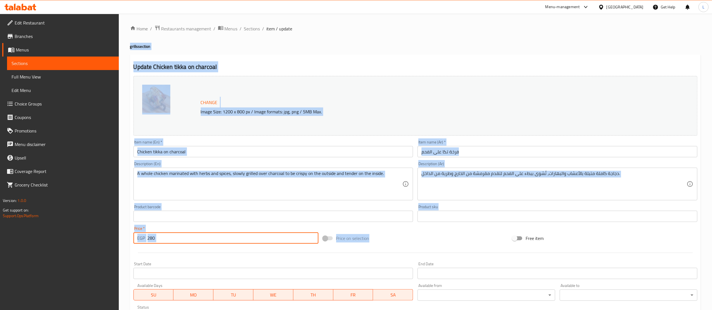
click at [205, 242] on input "280" at bounding box center [232, 237] width 171 height 11
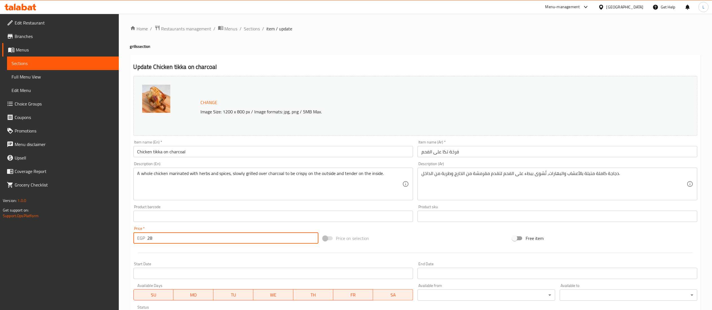
type input "2"
type input "0"
click at [310, 248] on div at bounding box center [415, 253] width 568 height 14
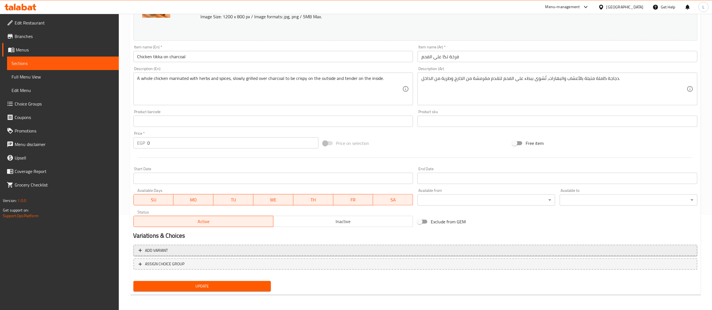
click at [324, 254] on span "Add variant" at bounding box center [415, 250] width 554 height 7
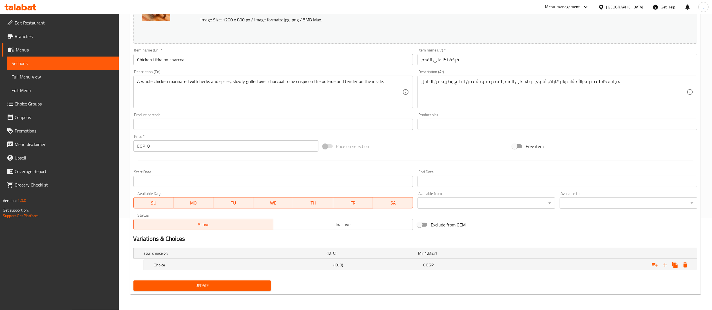
scroll to position [92, 0]
click at [662, 267] on icon "Expand" at bounding box center [664, 265] width 7 height 7
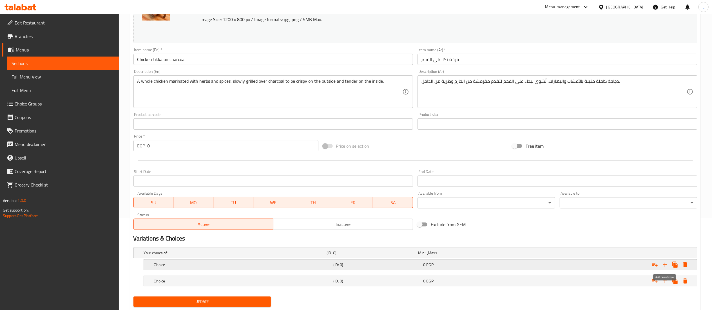
scroll to position [109, 0]
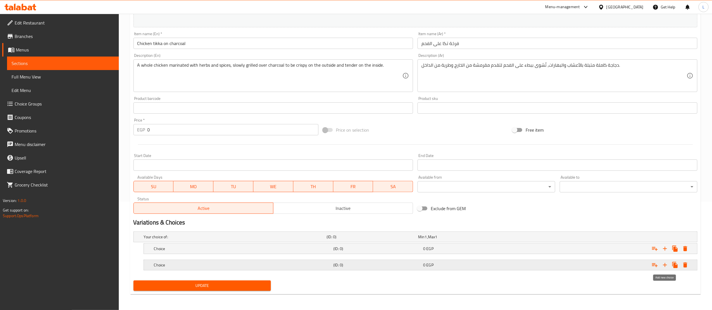
click at [664, 266] on icon "Expand" at bounding box center [664, 265] width 7 height 7
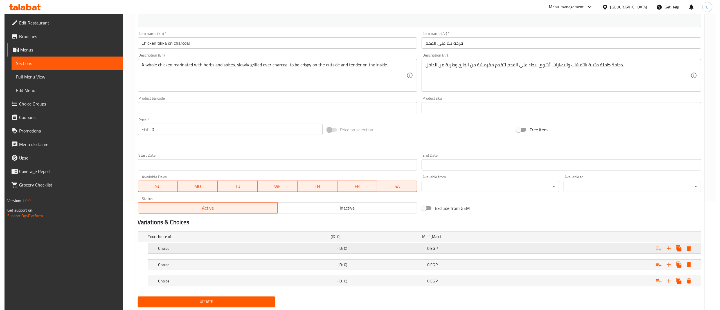
scroll to position [125, 0]
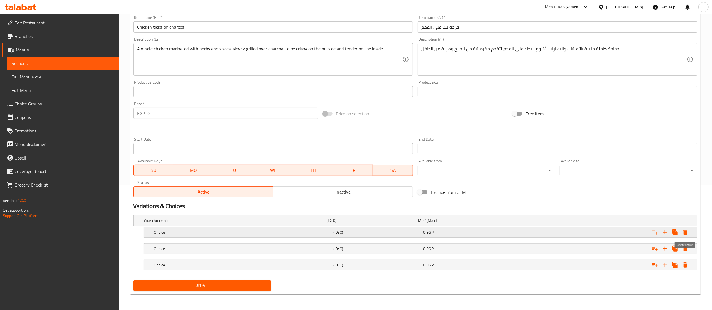
click at [684, 234] on icon "Expand" at bounding box center [685, 232] width 4 height 5
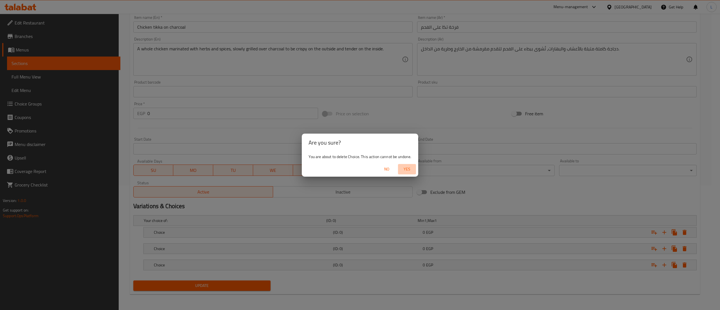
click at [415, 170] on button "Yes" at bounding box center [407, 169] width 18 height 10
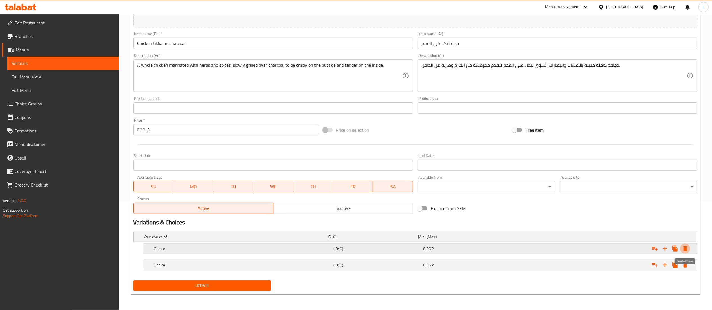
click at [687, 247] on icon "Expand" at bounding box center [685, 248] width 7 height 7
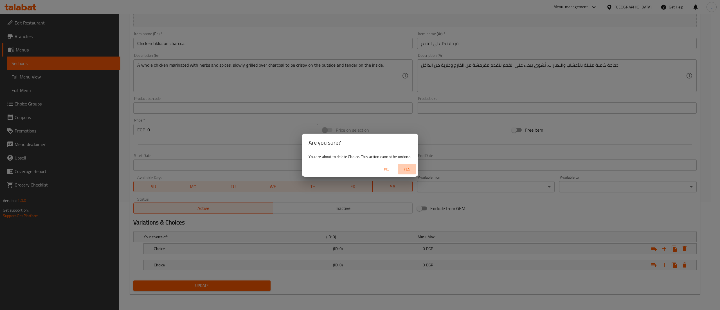
click at [413, 167] on span "Yes" at bounding box center [407, 169] width 14 height 7
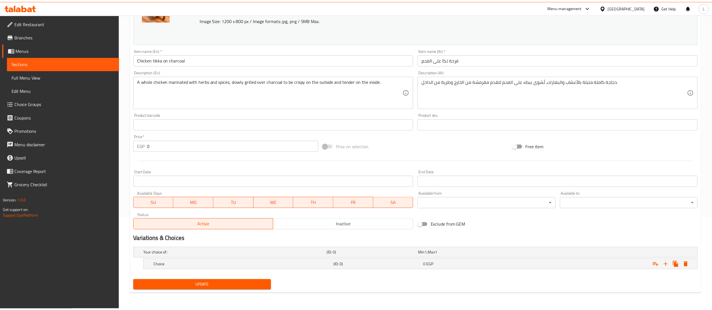
scroll to position [92, 0]
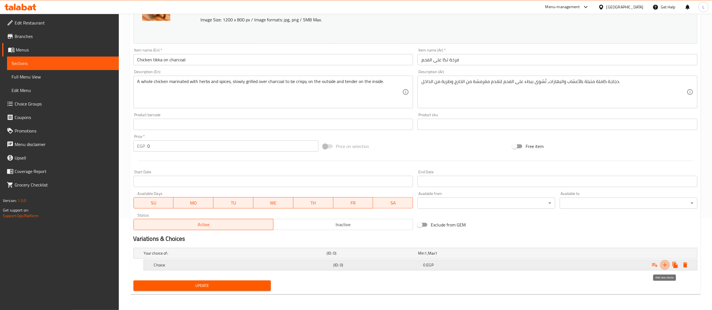
click at [663, 265] on icon "Expand" at bounding box center [665, 265] width 4 height 4
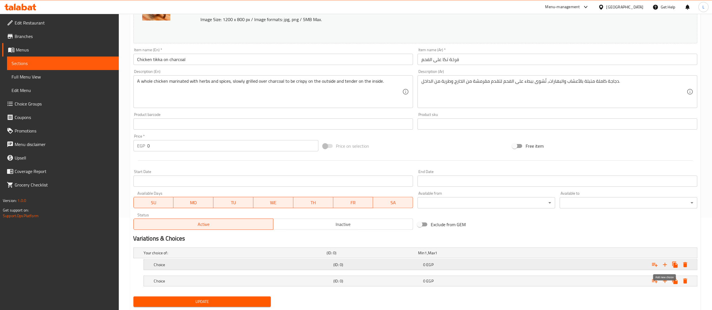
scroll to position [109, 0]
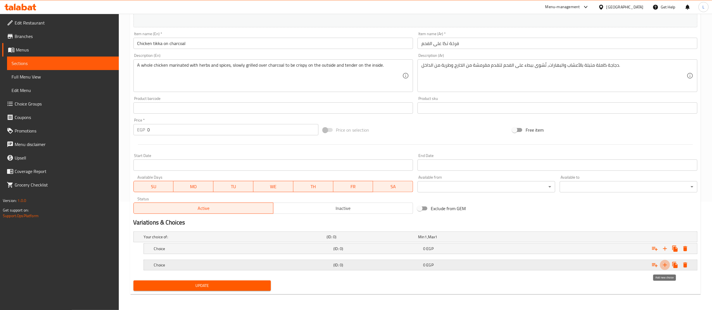
click at [664, 268] on icon "Expand" at bounding box center [664, 265] width 7 height 7
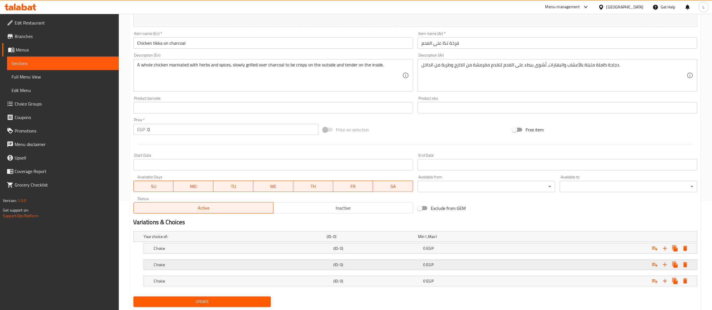
scroll to position [125, 0]
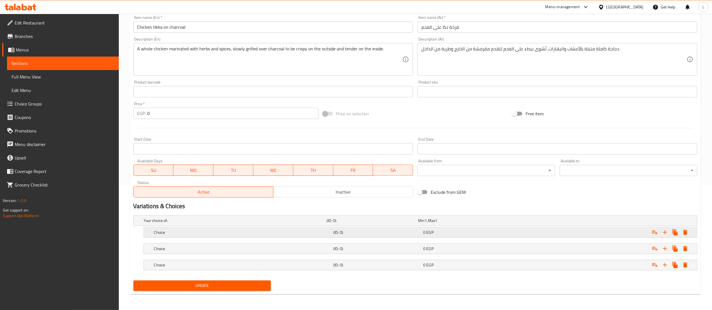
click at [397, 225] on div "(ID: 0)" at bounding box center [370, 221] width 91 height 8
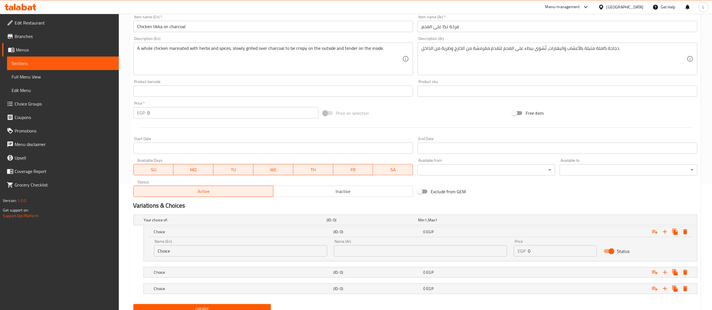
click at [644, 249] on div "Status" at bounding box center [645, 251] width 90 height 17
click at [244, 249] on input "Choice" at bounding box center [240, 250] width 173 height 11
type input "C"
type input "ن"
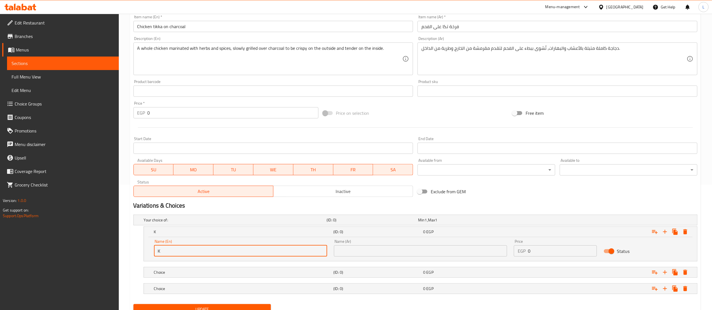
type input "Kilo"
click at [252, 223] on h5 "Choice" at bounding box center [234, 220] width 181 height 6
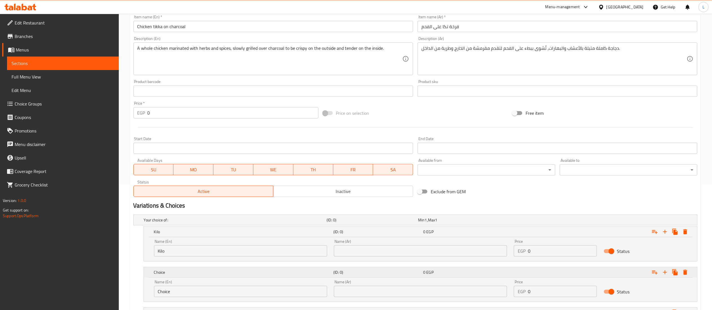
scroll to position [174, 0]
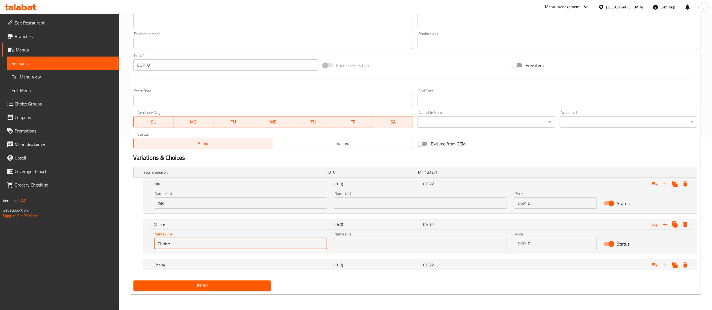
click at [245, 242] on input "Choice" at bounding box center [240, 243] width 173 height 11
type input "C"
type input "1/2 kilo"
click at [247, 178] on div "Choice (ID: 0) 0 EGP" at bounding box center [417, 172] width 549 height 12
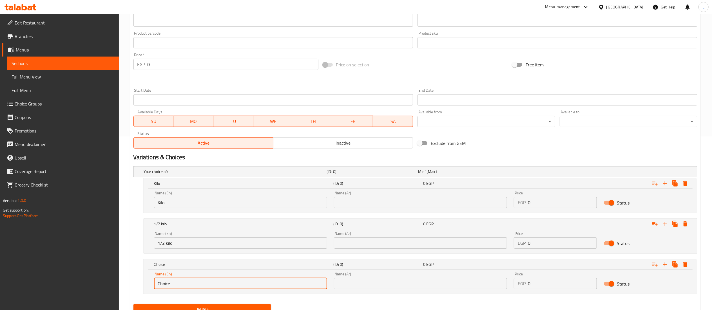
click at [229, 285] on input "Choice" at bounding box center [240, 283] width 173 height 11
type input "C"
type input "1/4 kilo"
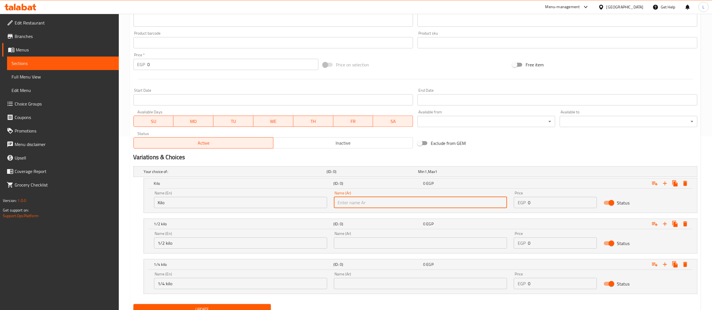
click at [393, 203] on input "text" at bounding box center [420, 202] width 173 height 11
type input "كيلو"
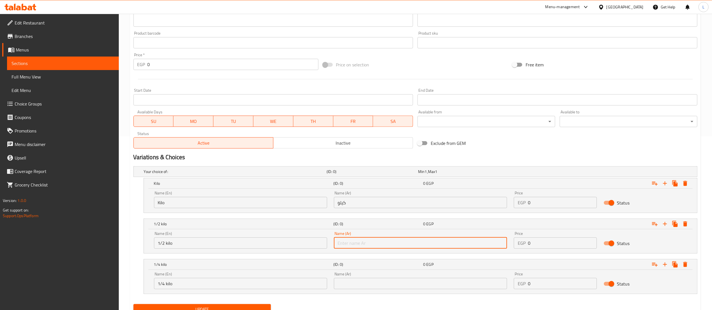
click at [408, 243] on input "text" at bounding box center [420, 243] width 173 height 11
type input "نص كيلو"
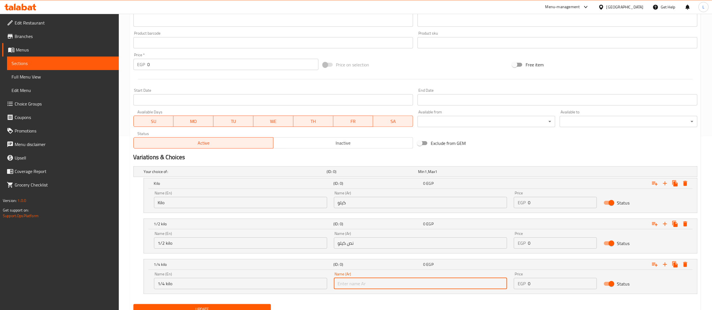
click at [429, 283] on input "text" at bounding box center [420, 283] width 173 height 11
type input "ربع كيلو"
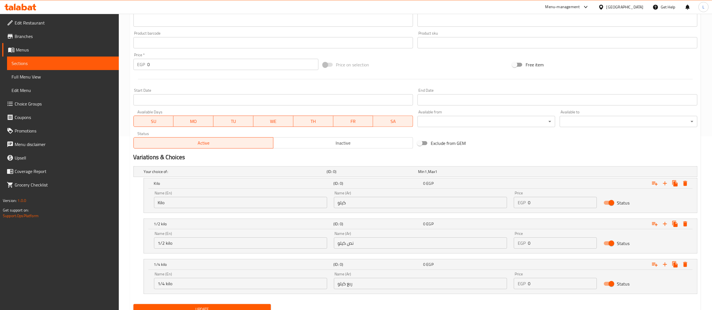
click at [644, 247] on div "Status" at bounding box center [645, 243] width 90 height 17
click at [553, 203] on input "0" at bounding box center [562, 202] width 69 height 11
type input "350"
drag, startPoint x: 551, startPoint y: 234, endPoint x: 550, endPoint y: 240, distance: 6.3
click at [550, 240] on div "Price EGP 0 Price" at bounding box center [555, 240] width 83 height 17
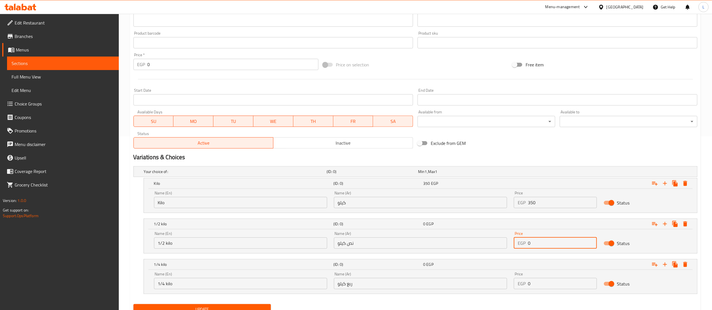
click at [550, 240] on input "0" at bounding box center [562, 243] width 69 height 11
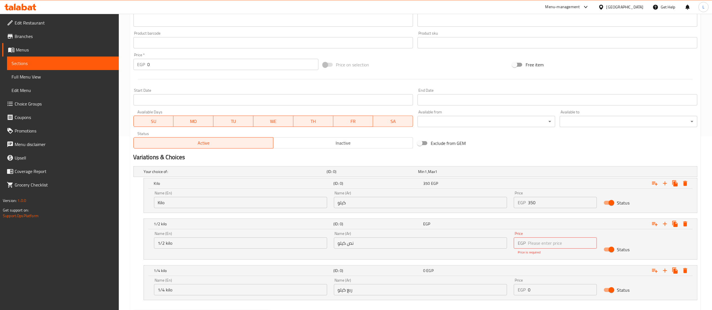
click at [642, 245] on div "Status" at bounding box center [645, 249] width 90 height 17
click at [539, 244] on input "number" at bounding box center [562, 243] width 69 height 11
type input "175"
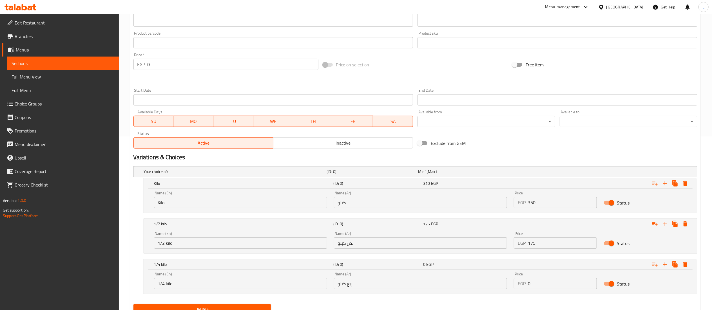
click at [641, 240] on div "Status" at bounding box center [645, 243] width 90 height 17
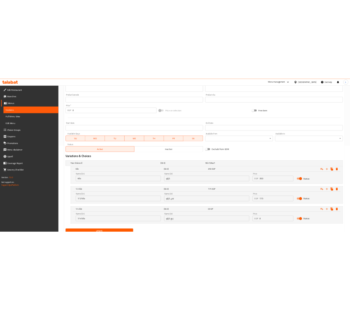
scroll to position [198, 0]
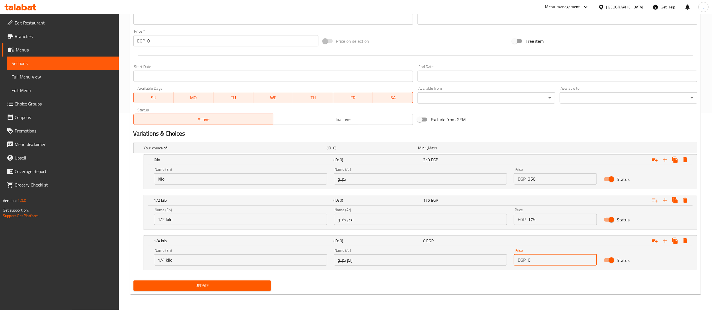
click at [560, 263] on input "0" at bounding box center [562, 259] width 69 height 11
type input "90"
click at [471, 276] on nav at bounding box center [415, 274] width 564 height 5
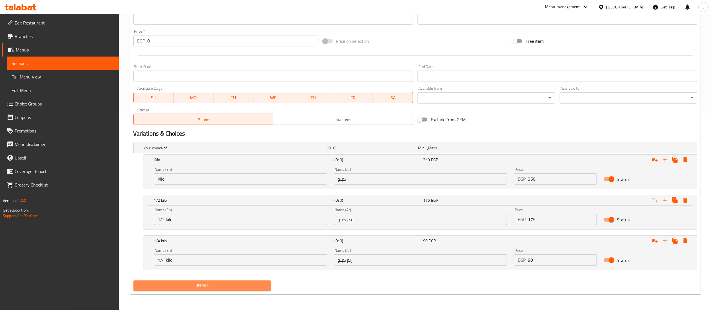
click at [253, 287] on span "Update" at bounding box center [202, 285] width 129 height 7
click at [209, 284] on span "Update" at bounding box center [202, 285] width 129 height 7
click at [231, 285] on span "Update" at bounding box center [202, 285] width 129 height 7
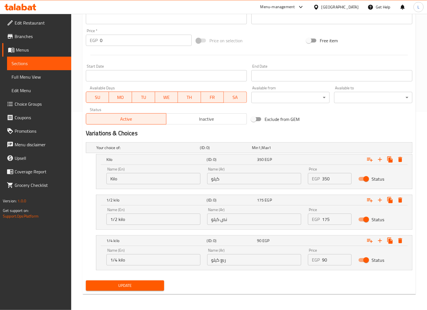
scroll to position [0, 0]
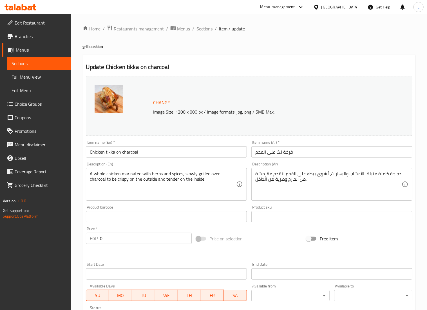
click at [198, 28] on span "Sections" at bounding box center [204, 28] width 16 height 7
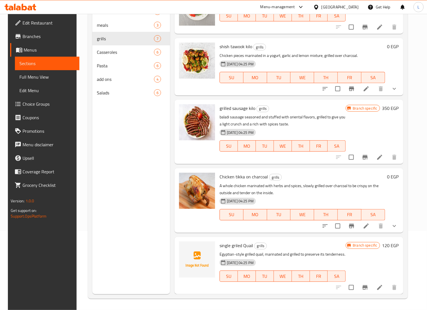
scroll to position [62, 0]
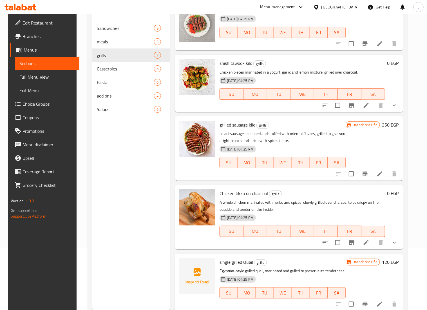
click at [366, 246] on li at bounding box center [366, 242] width 16 height 10
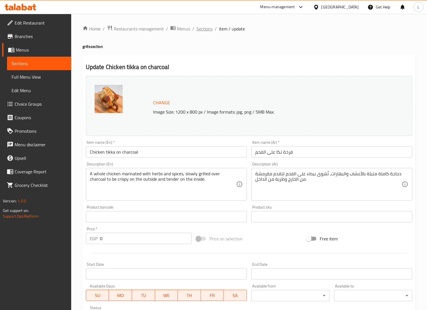
click at [206, 26] on span "Sections" at bounding box center [204, 28] width 16 height 7
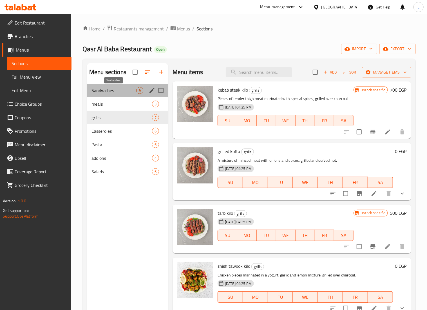
click at [113, 88] on span "Sandwiches" at bounding box center [113, 90] width 45 height 7
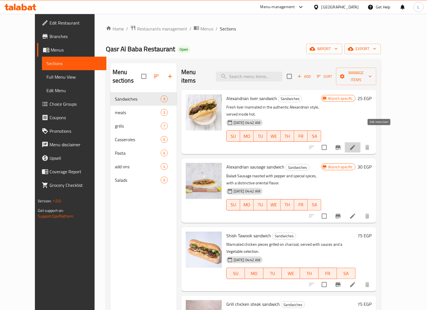
click at [356, 144] on icon at bounding box center [352, 147] width 7 height 7
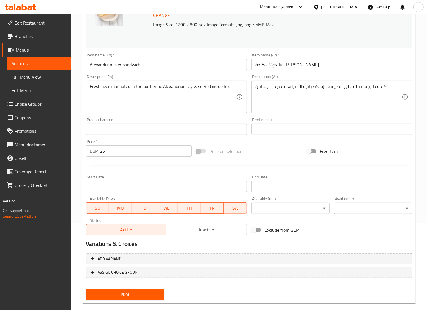
scroll to position [88, 0]
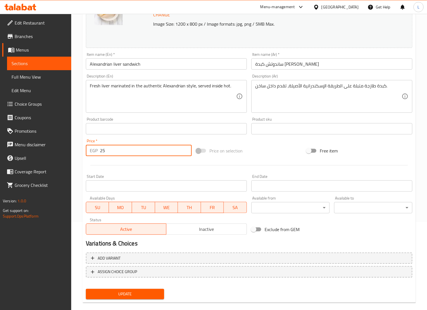
click at [136, 149] on input "25" at bounding box center [146, 150] width 92 height 11
type input "2"
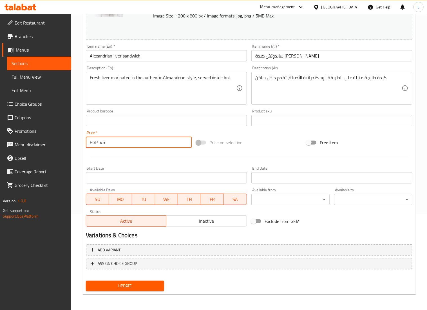
type input "45"
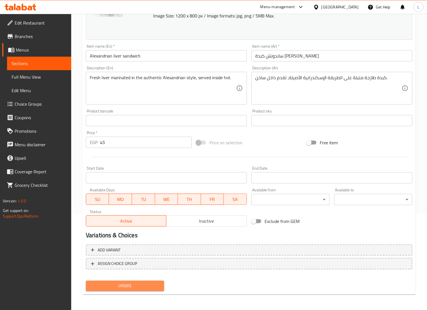
click at [135, 285] on span "Update" at bounding box center [124, 285] width 69 height 7
click at [371, 219] on div "Change Image Size: 1200 x 800 px / Image formats: jpg, png / 5MB Max. Item name…" at bounding box center [249, 103] width 331 height 251
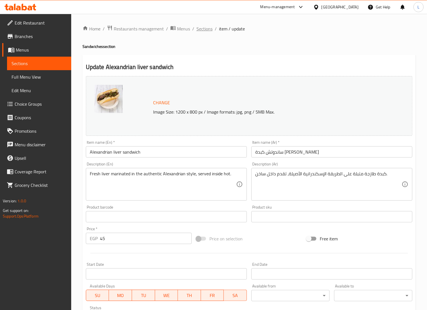
click at [207, 28] on span "Sections" at bounding box center [204, 28] width 16 height 7
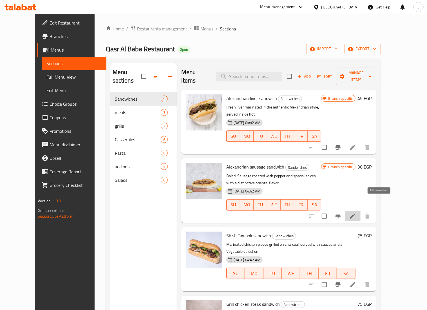
click at [356, 212] on icon at bounding box center [352, 215] width 7 height 7
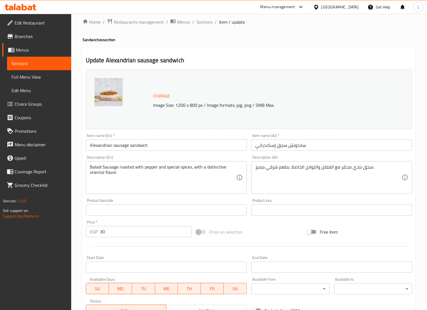
scroll to position [5, 0]
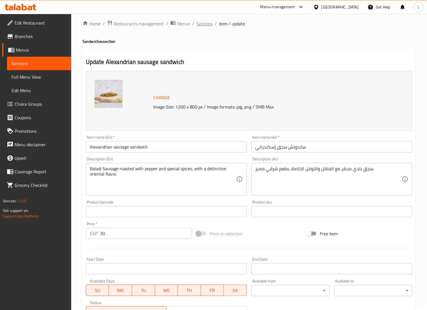
click at [204, 27] on span "Sections" at bounding box center [204, 23] width 16 height 7
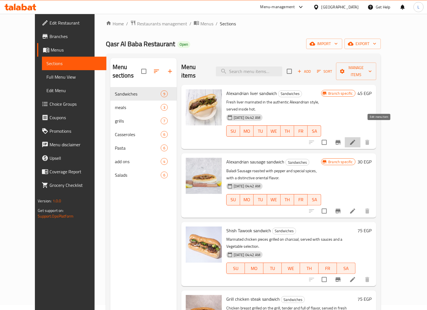
click at [355, 140] on icon at bounding box center [352, 142] width 5 height 5
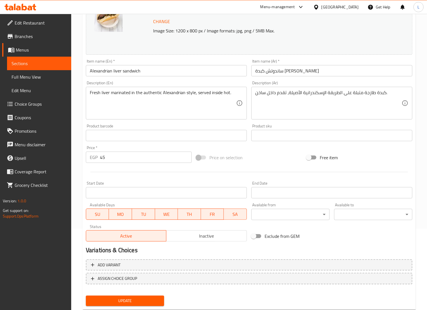
scroll to position [96, 0]
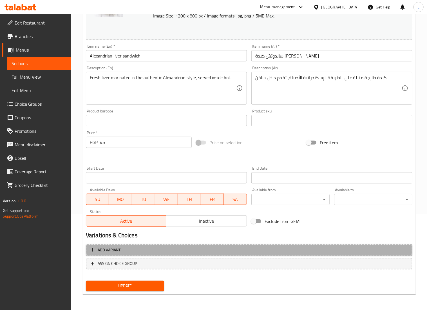
click at [291, 250] on span "Add variant" at bounding box center [249, 249] width 316 height 7
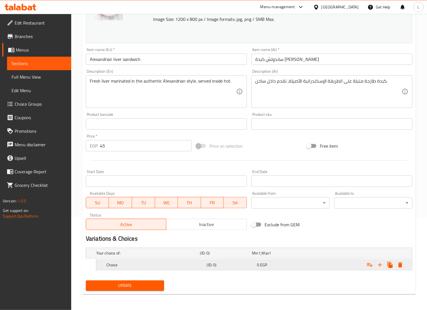
click at [299, 256] on div "0 EGP" at bounding box center [277, 253] width 50 height 6
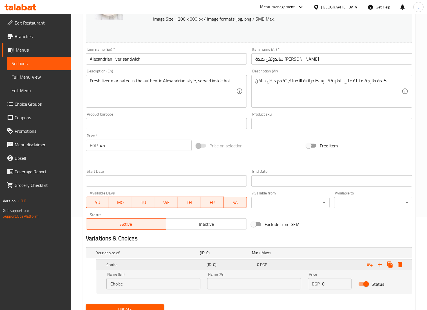
scroll to position [117, 0]
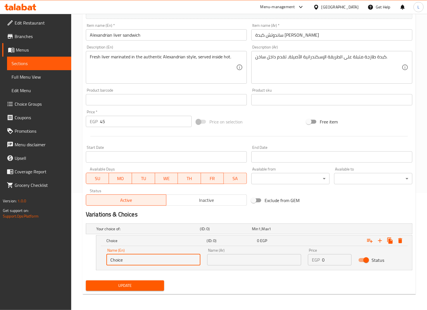
click at [185, 261] on input "Choice" at bounding box center [153, 259] width 94 height 11
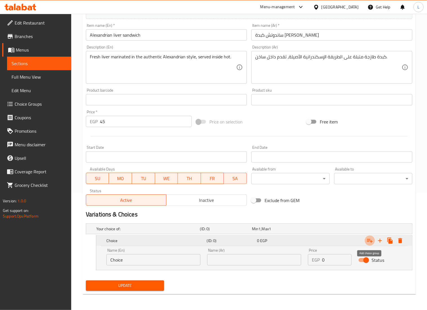
click at [369, 241] on icon "Expand" at bounding box center [369, 240] width 7 height 7
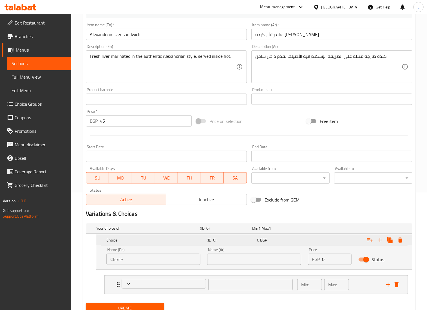
scroll to position [141, 0]
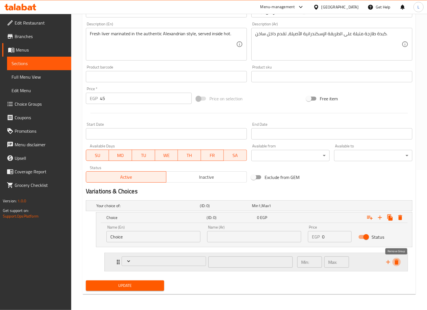
click at [395, 261] on icon "delete" at bounding box center [397, 261] width 4 height 5
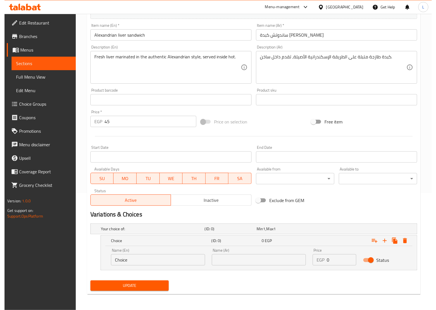
scroll to position [117, 0]
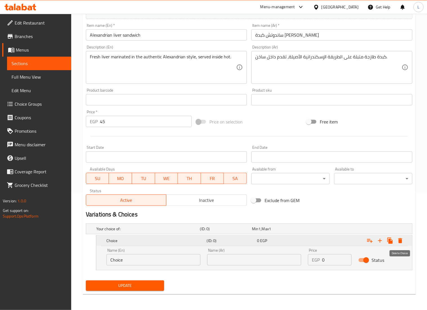
click at [401, 242] on icon "Expand" at bounding box center [400, 240] width 4 height 5
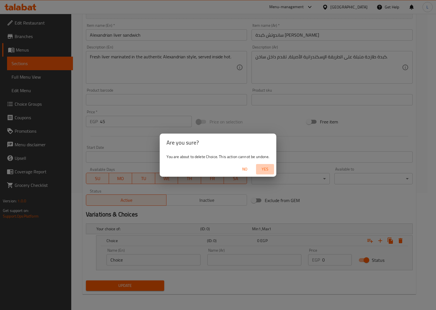
click at [265, 172] on span "Yes" at bounding box center [265, 168] width 14 height 7
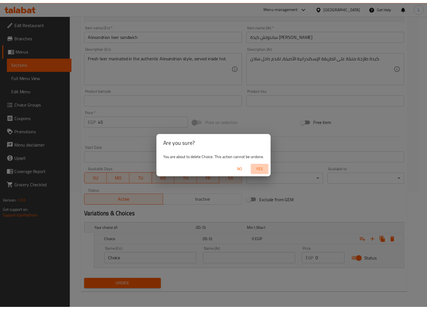
scroll to position [96, 0]
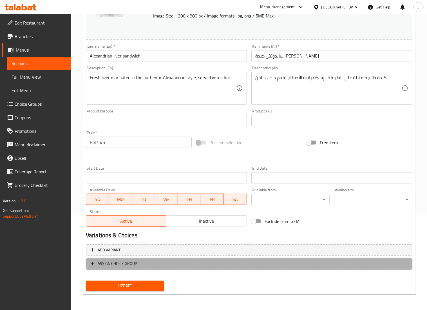
click at [198, 263] on span "ASSIGN CHOICE GROUP" at bounding box center [249, 263] width 316 height 7
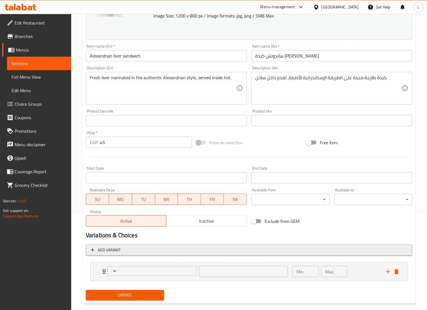
scroll to position [106, 0]
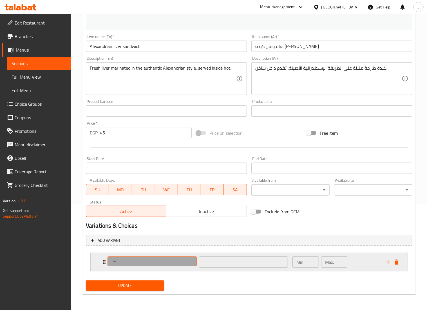
click at [175, 262] on span "Expand" at bounding box center [151, 261] width 85 height 6
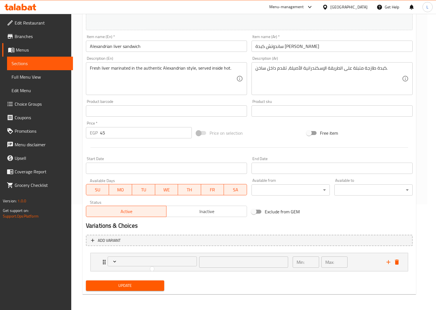
click at [113, 262] on div at bounding box center [218, 155] width 436 height 310
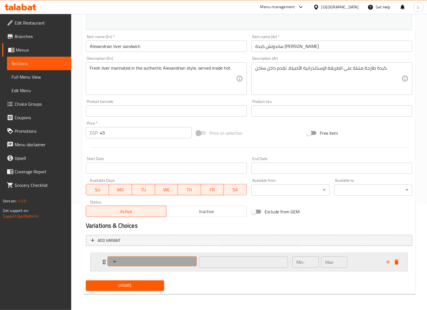
click at [151, 262] on span "Expand" at bounding box center [151, 261] width 85 height 6
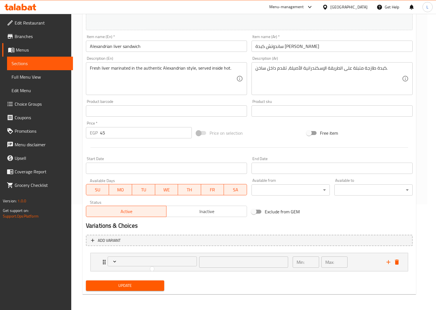
click at [153, 268] on ul at bounding box center [152, 268] width 4 height 5
click at [102, 261] on div at bounding box center [218, 155] width 436 height 310
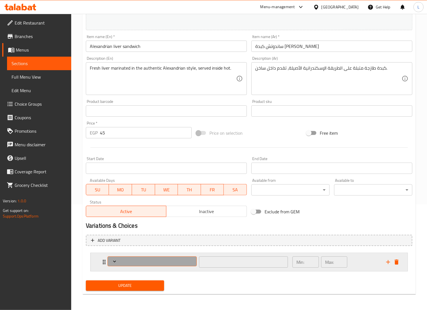
click at [115, 262] on icon "Expand" at bounding box center [114, 261] width 3 height 2
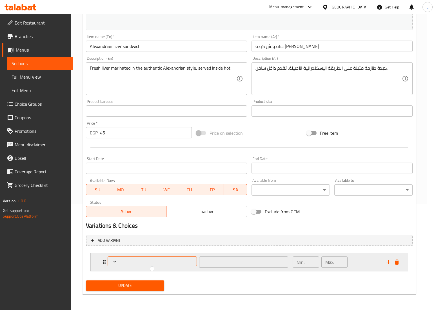
click at [115, 262] on div at bounding box center [218, 155] width 436 height 310
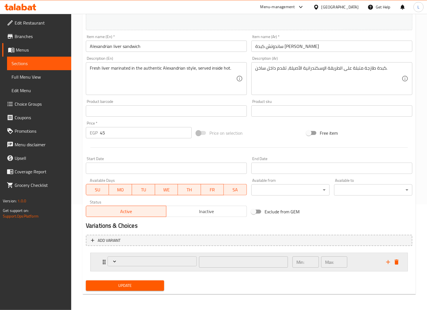
click at [104, 260] on div "​" at bounding box center [197, 262] width 187 height 18
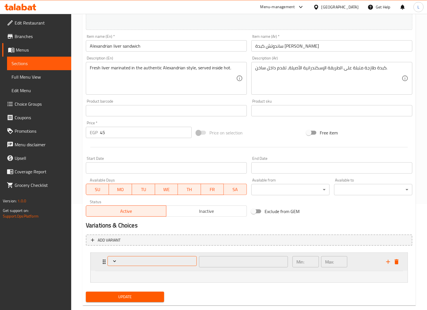
scroll to position [117, 0]
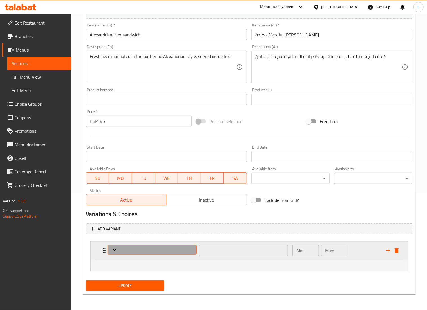
click at [116, 248] on icon "Expand" at bounding box center [115, 250] width 6 height 6
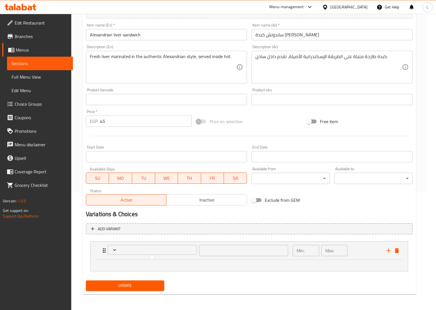
click at [397, 250] on div at bounding box center [218, 155] width 436 height 310
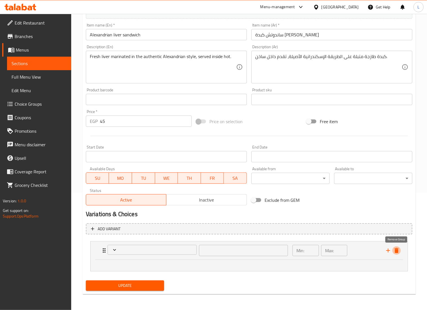
click at [397, 250] on icon "delete" at bounding box center [397, 250] width 4 height 5
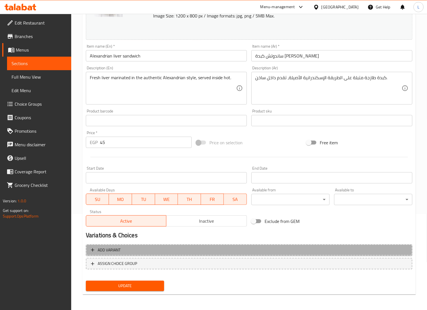
click at [181, 253] on span "Add variant" at bounding box center [249, 249] width 316 height 7
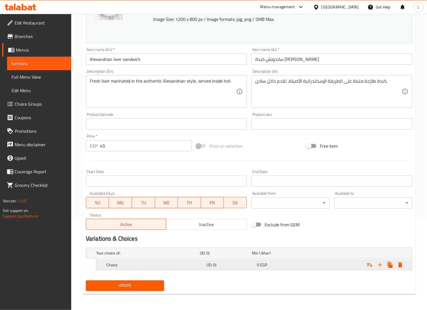
click at [183, 256] on h5 "Choice" at bounding box center [147, 253] width 102 height 6
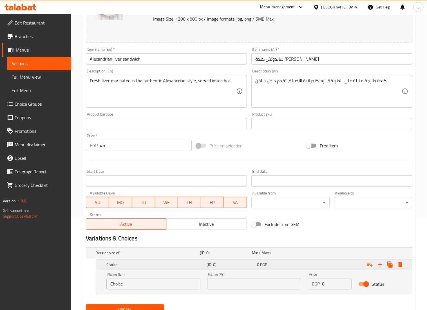
scroll to position [117, 0]
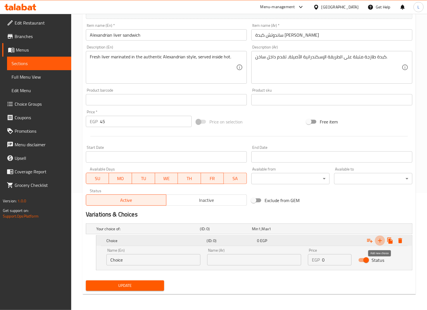
click at [380, 243] on icon "Expand" at bounding box center [380, 240] width 7 height 7
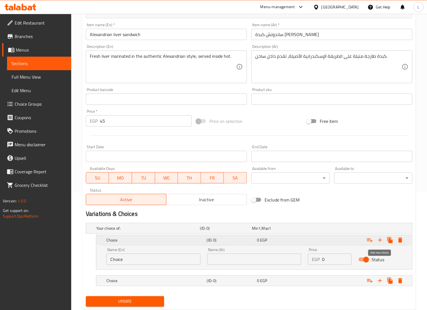
scroll to position [134, 0]
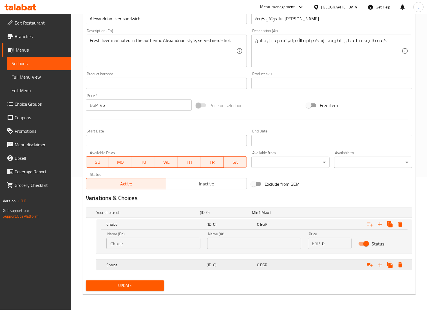
click at [271, 215] on div "0 EGP" at bounding box center [277, 212] width 50 height 6
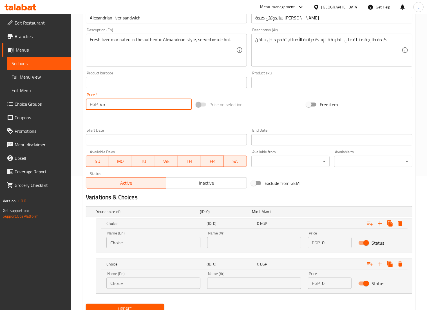
click at [132, 106] on input "45" at bounding box center [146, 104] width 92 height 11
type input "4"
type input "0"
click at [135, 243] on input "Choice" at bounding box center [153, 242] width 94 height 11
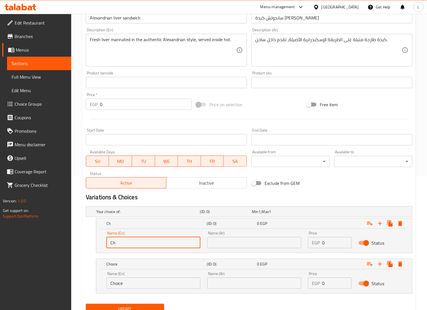
type input "C"
click at [281, 241] on input "text" at bounding box center [254, 242] width 94 height 11
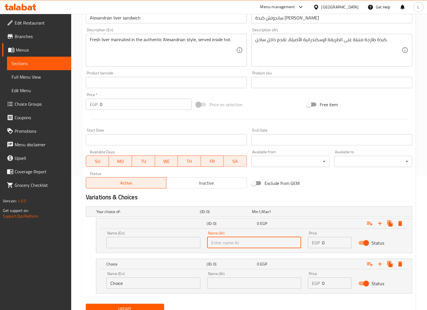
type input "ع"
type input "عيش فرنساوي"
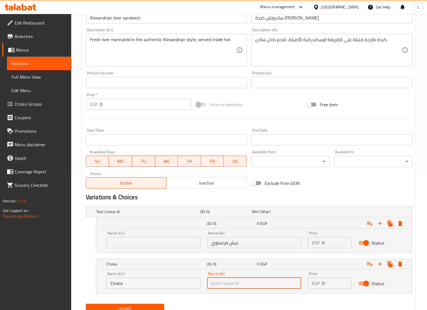
click at [278, 283] on input "text" at bounding box center [254, 282] width 94 height 11
type input "عيش بلدي كبير"
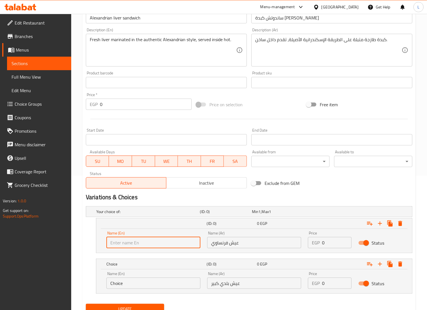
click at [150, 245] on input "text" at bounding box center [153, 242] width 94 height 11
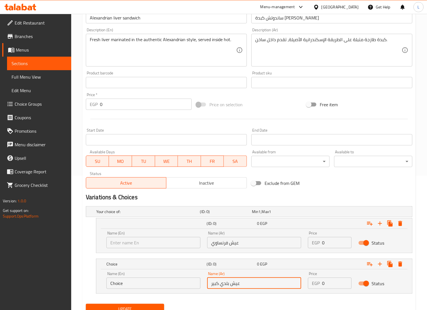
drag, startPoint x: 245, startPoint y: 284, endPoint x: 207, endPoint y: 285, distance: 38.0
click at [207, 285] on div "Name (Ar) عيش بلدي كبير Name (Ar)" at bounding box center [254, 280] width 101 height 24
click at [153, 283] on input "Choice" at bounding box center [153, 282] width 94 height 11
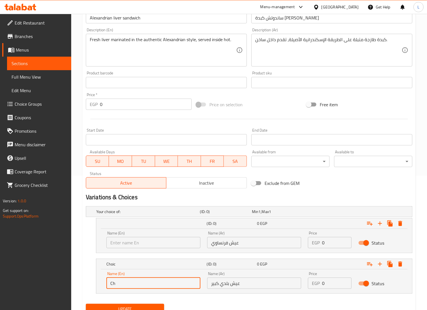
type input "C"
type input "b"
click at [120, 283] on input "Balady bread" at bounding box center [153, 282] width 94 height 11
type input "Baladi bread"
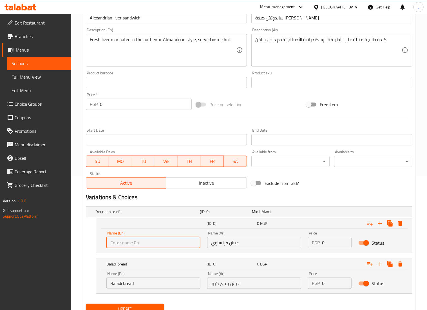
click at [155, 239] on input "text" at bounding box center [153, 242] width 94 height 11
type input "French bread"
click at [229, 254] on div "Your choice of: (ID: 0) Min 1 , Max 1 Name (En) Your choice of: Name (En) Name …" at bounding box center [249, 252] width 331 height 97
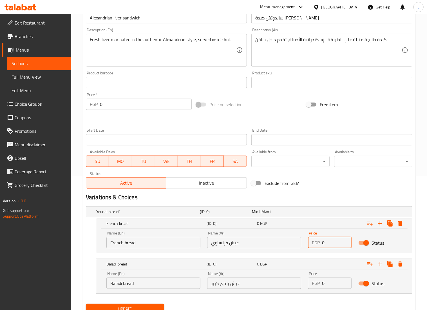
click at [329, 245] on input "0" at bounding box center [337, 242] width 30 height 11
type input "45"
click at [337, 288] on input "0" at bounding box center [337, 282] width 30 height 11
type input "45"
click at [330, 229] on div "Expand" at bounding box center [356, 223] width 100 height 12
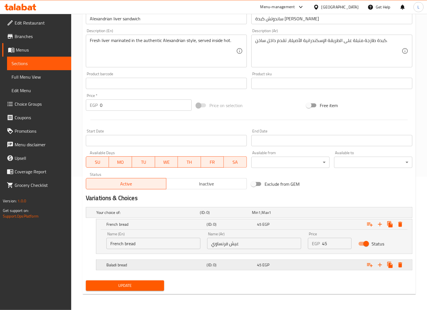
click at [329, 213] on div "Expand" at bounding box center [355, 212] width 104 height 2
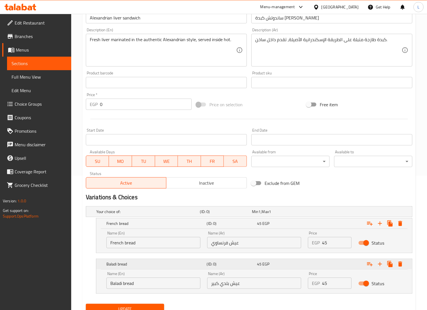
scroll to position [158, 0]
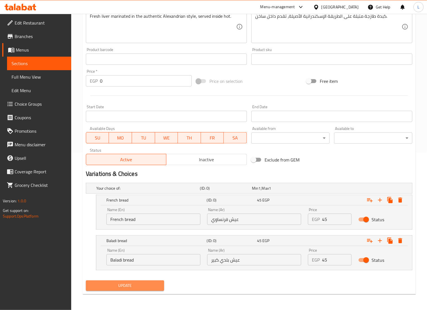
click at [151, 286] on span "Update" at bounding box center [124, 285] width 69 height 7
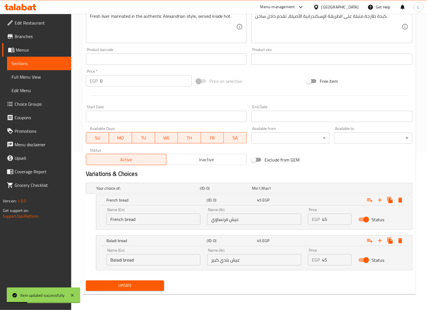
click at [382, 293] on div "Update Alexandrian liver sandwich Change Image Size: 1200 x 800 px / Image form…" at bounding box center [248, 95] width 333 height 397
click at [133, 288] on span "Update" at bounding box center [124, 285] width 69 height 7
click at [331, 160] on div "Exclude from GEM" at bounding box center [304, 159] width 110 height 15
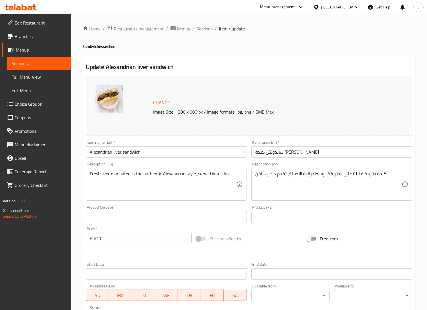
click at [204, 29] on span "Sections" at bounding box center [204, 28] width 16 height 7
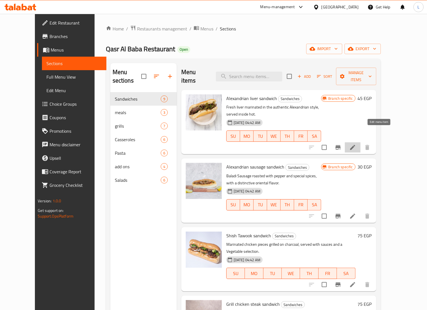
click at [355, 145] on icon at bounding box center [352, 147] width 5 height 5
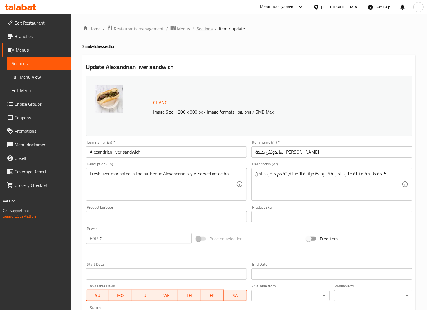
click at [205, 25] on span "Sections" at bounding box center [204, 28] width 16 height 7
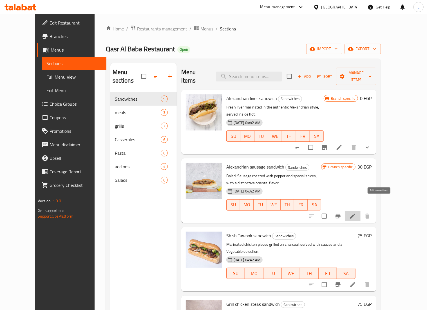
click at [355, 213] on icon at bounding box center [352, 215] width 5 height 5
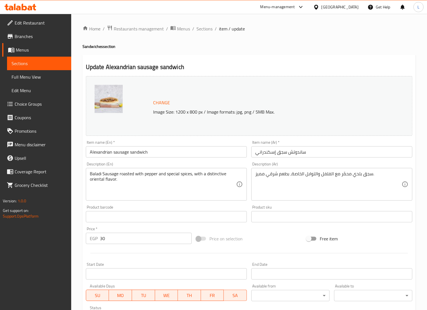
scroll to position [96, 0]
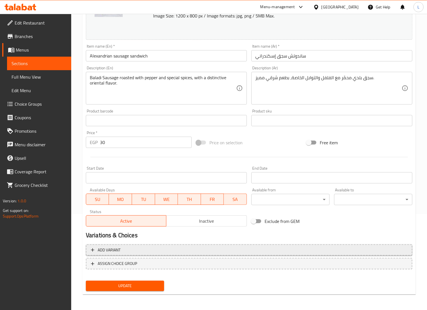
click at [233, 249] on span "Add variant" at bounding box center [249, 249] width 316 height 7
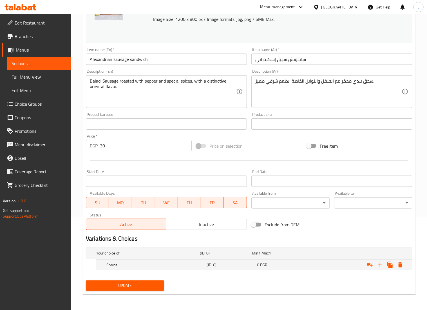
scroll to position [93, 0]
click at [379, 266] on icon "Expand" at bounding box center [380, 264] width 7 height 7
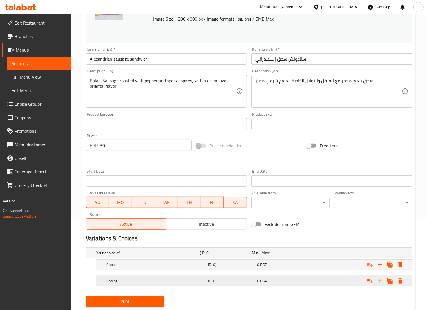
scroll to position [109, 0]
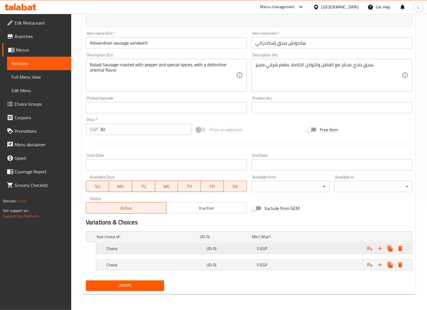
click at [270, 239] on div "0 EGP" at bounding box center [277, 237] width 50 height 6
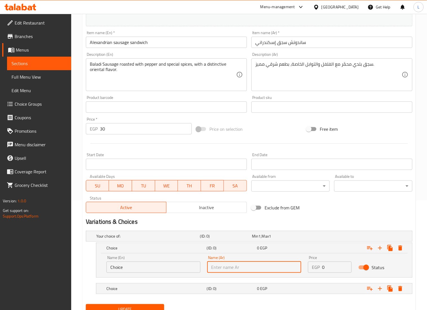
click at [277, 261] on input "text" at bounding box center [254, 266] width 94 height 11
type input "عيش فرنساوي"
click at [283, 239] on div "0 EGP" at bounding box center [277, 236] width 50 height 6
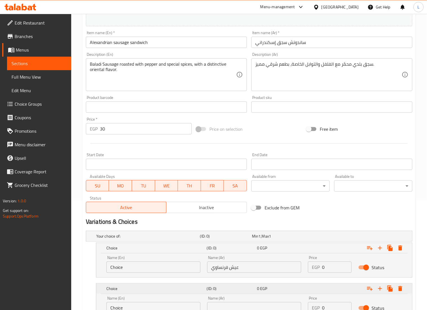
scroll to position [158, 0]
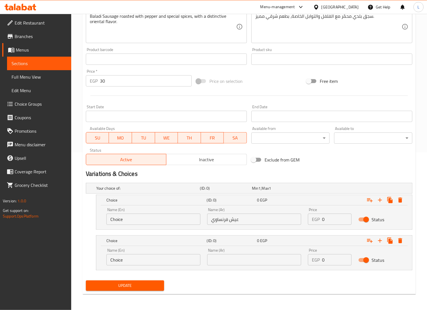
click at [271, 257] on input "text" at bounding box center [254, 259] width 94 height 11
type input "عيش بلدي كبير"
drag, startPoint x: 174, startPoint y: 225, endPoint x: 172, endPoint y: 223, distance: 3.4
click at [172, 223] on div "Name (En) Choice Name (En)" at bounding box center [153, 216] width 101 height 24
click at [172, 223] on input "Choice" at bounding box center [153, 218] width 94 height 11
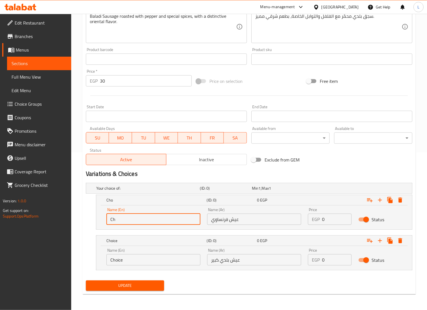
type input "C"
type input "b"
type input "French bread"
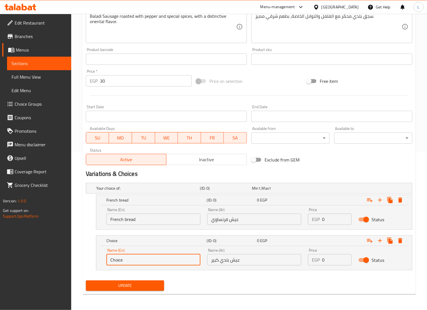
click at [173, 255] on input "Choice" at bounding box center [153, 259] width 94 height 11
type input "C"
type input "Baladi bread"
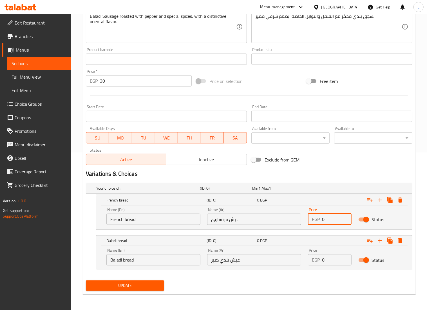
click at [338, 218] on input "0" at bounding box center [337, 218] width 30 height 11
type input "60"
click at [332, 263] on input "0" at bounding box center [337, 259] width 30 height 11
type input "60"
click at [337, 284] on div "Update" at bounding box center [249, 285] width 331 height 15
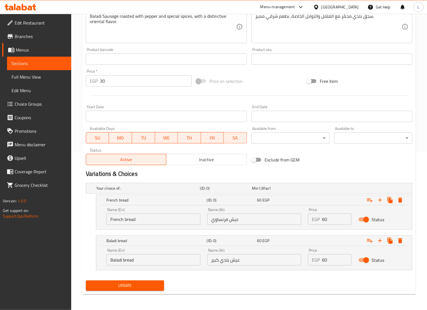
click at [120, 82] on input "30" at bounding box center [146, 80] width 92 height 11
type input "3"
type input "0"
click at [196, 282] on div "Update" at bounding box center [249, 285] width 331 height 15
click at [142, 285] on span "Update" at bounding box center [124, 285] width 69 height 7
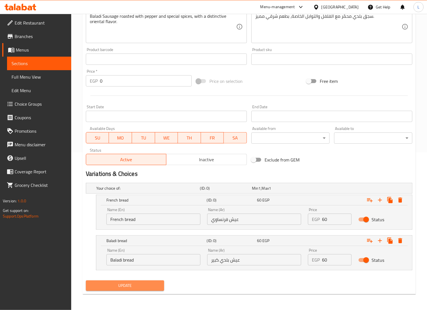
click at [137, 283] on span "Update" at bounding box center [124, 285] width 69 height 7
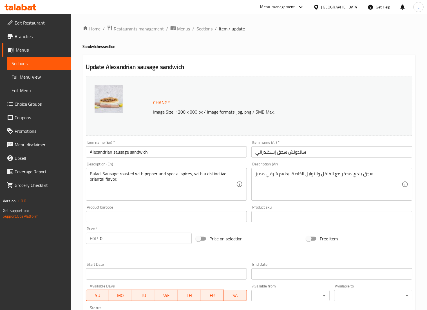
scroll to position [109, 0]
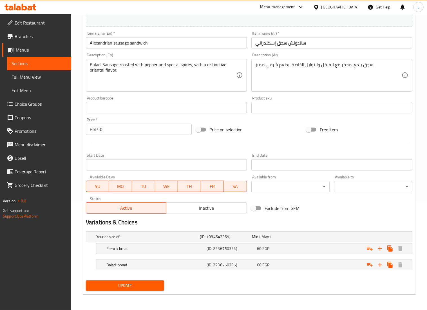
click at [331, 294] on div "Home / Restaurants management / Menus / Sections / item / update Sandwiches sec…" at bounding box center [248, 107] width 333 height 382
click at [409, 282] on div "Update" at bounding box center [249, 285] width 331 height 15
click at [141, 283] on span "Update" at bounding box center [124, 285] width 69 height 7
click at [123, 286] on span "Update" at bounding box center [124, 285] width 69 height 7
click at [147, 286] on span "Update" at bounding box center [124, 285] width 69 height 7
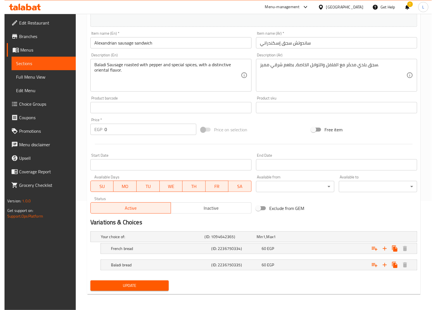
scroll to position [0, 0]
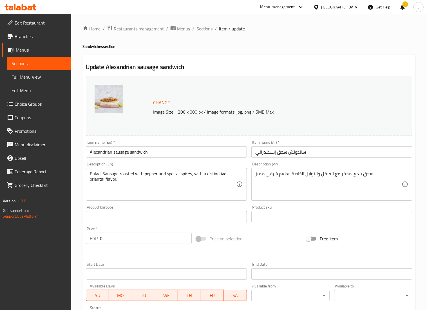
click at [200, 29] on span "Sections" at bounding box center [204, 28] width 16 height 7
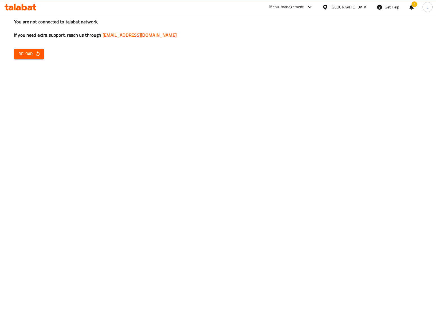
drag, startPoint x: 340, startPoint y: 137, endPoint x: 391, endPoint y: -55, distance: 198.0
click at [391, 0] on html "​ Menu-management [GEOGRAPHIC_DATA] Get Help ! L Edit Restaurant Branches Menus…" at bounding box center [218, 155] width 436 height 310
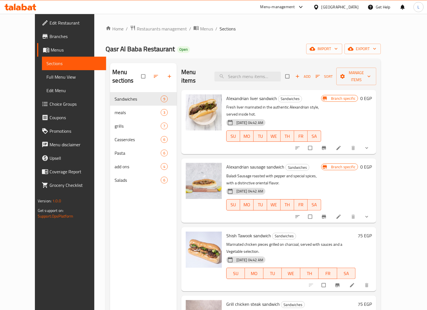
click at [381, 257] on div "Menu sections Sandwiches 9 meals 3 grills 7 Casseroles 6 Pasta 6 add ons 4 Sala…" at bounding box center [243, 218] width 275 height 319
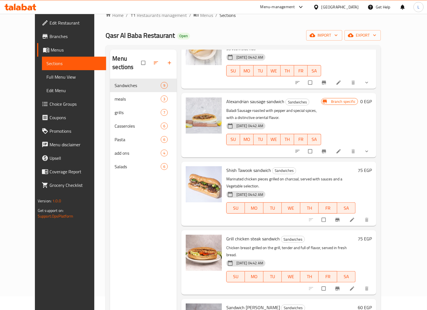
scroll to position [54, 0]
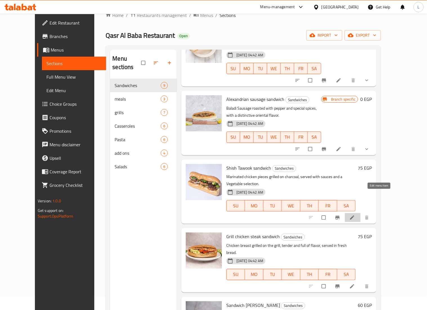
click at [354, 215] on icon at bounding box center [352, 217] width 4 height 4
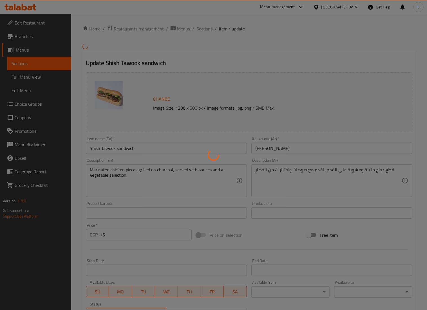
scroll to position [92, 0]
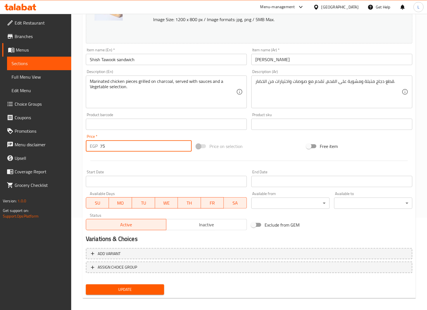
click at [139, 150] on input "75" at bounding box center [146, 145] width 92 height 11
type input "7"
type input "80"
drag, startPoint x: 137, startPoint y: 296, endPoint x: 132, endPoint y: 288, distance: 9.6
click at [132, 288] on div "Update" at bounding box center [125, 289] width 83 height 15
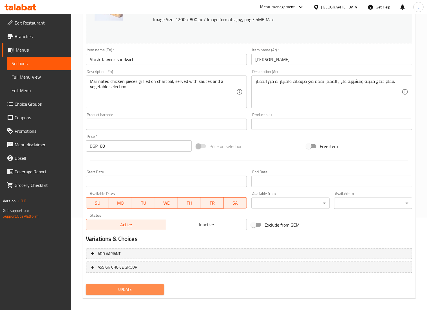
click at [132, 288] on span "Update" at bounding box center [124, 289] width 69 height 7
click at [132, 289] on span "Update" at bounding box center [124, 289] width 69 height 7
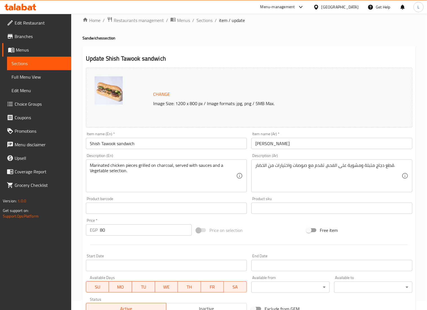
scroll to position [0, 0]
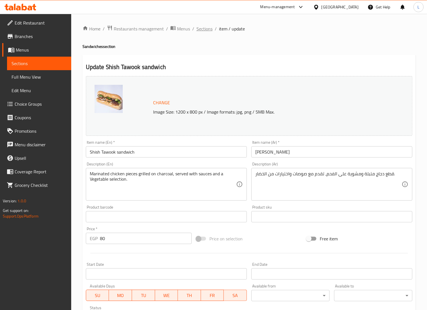
click at [208, 29] on span "Sections" at bounding box center [204, 28] width 16 height 7
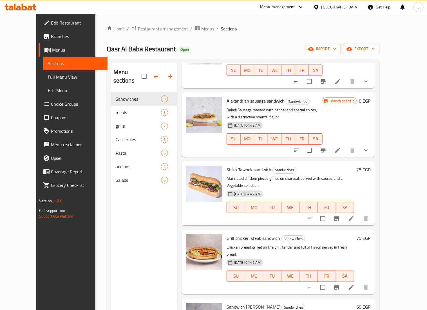
scroll to position [66, 0]
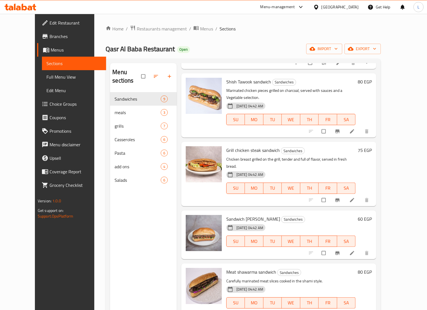
scroll to position [160, 0]
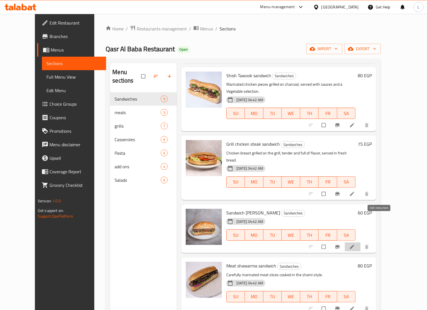
click at [355, 244] on icon at bounding box center [352, 247] width 6 height 6
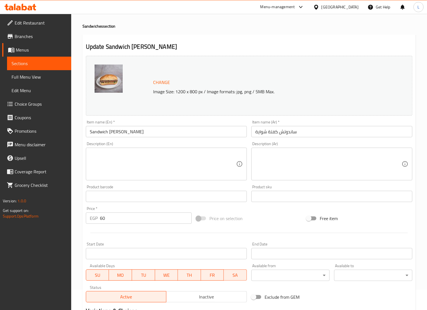
scroll to position [96, 0]
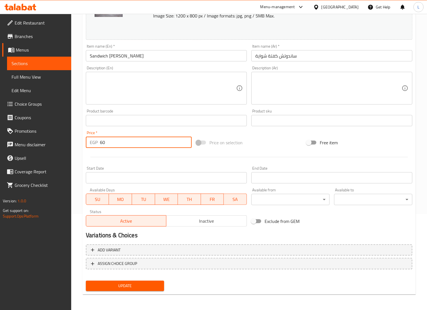
click at [124, 138] on input "60" at bounding box center [146, 141] width 92 height 11
type input "6"
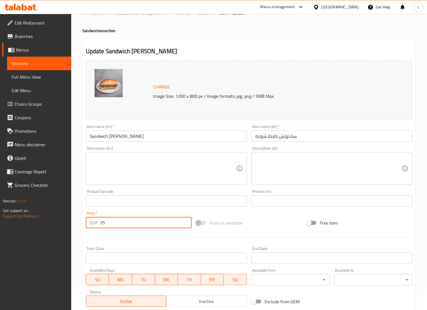
scroll to position [15, 0]
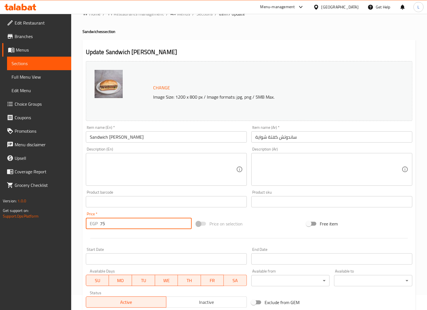
type input "75"
click at [301, 229] on div "Price on selection" at bounding box center [249, 223] width 110 height 15
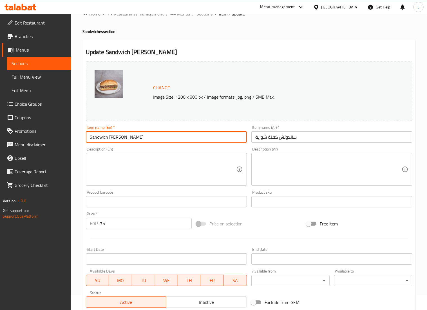
click at [149, 142] on input "Sandwich [PERSON_NAME]" at bounding box center [166, 136] width 161 height 11
click at [113, 88] on img at bounding box center [109, 84] width 28 height 28
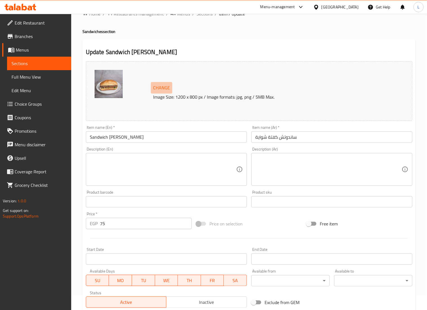
click at [166, 85] on span "Change" at bounding box center [161, 88] width 17 height 8
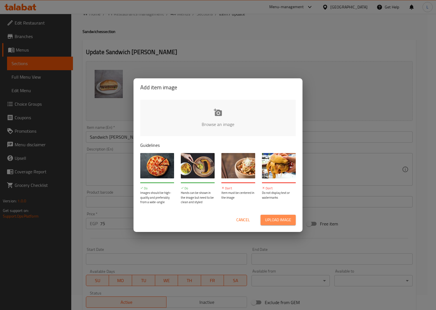
click at [276, 220] on span "Upload image" at bounding box center [278, 219] width 26 height 7
type input "C:\fakepath\سندوتش كفته عيش بلدي.png"
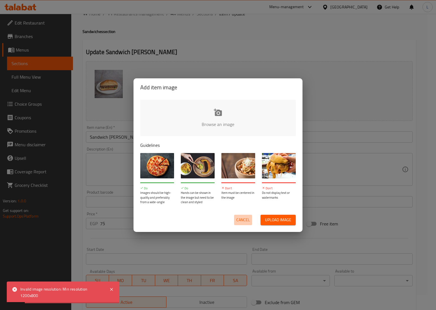
click at [247, 221] on span "Cancel" at bounding box center [243, 219] width 14 height 7
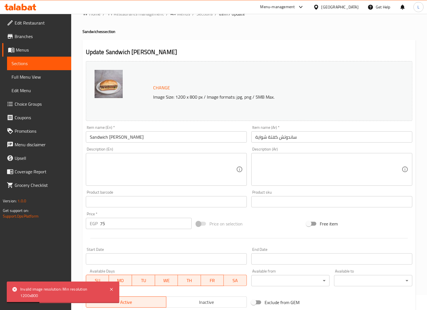
scroll to position [96, 0]
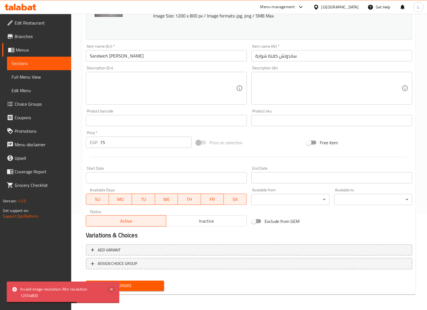
click at [114, 288] on icon at bounding box center [111, 289] width 7 height 7
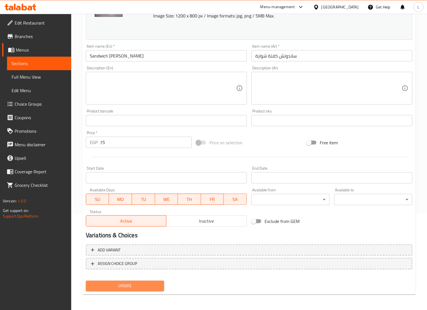
click at [135, 284] on span "Update" at bounding box center [124, 285] width 69 height 7
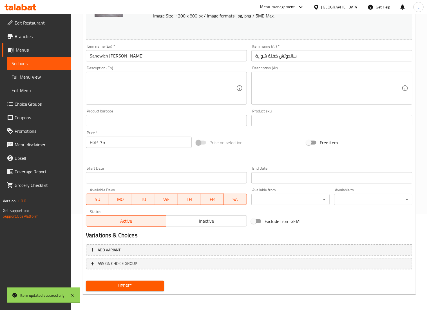
click at [370, 239] on h2 "Variations & Choices" at bounding box center [249, 235] width 326 height 8
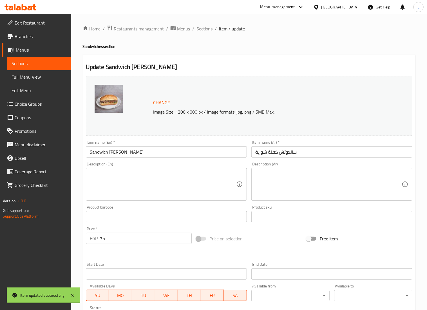
click at [203, 32] on span "Sections" at bounding box center [204, 28] width 16 height 7
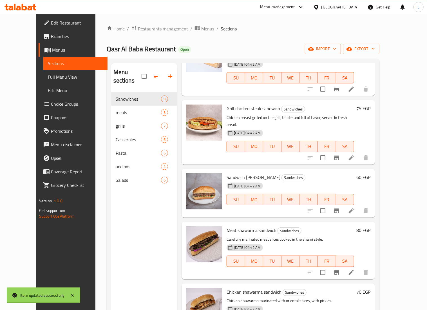
scroll to position [203, 0]
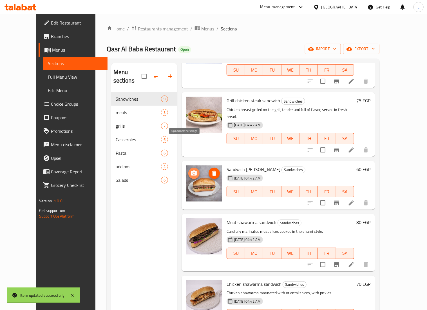
click at [191, 170] on icon "upload picture" at bounding box center [194, 173] width 7 height 7
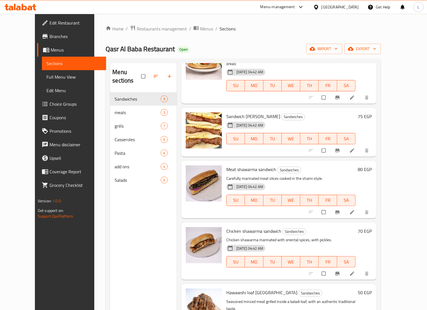
scroll to position [79, 0]
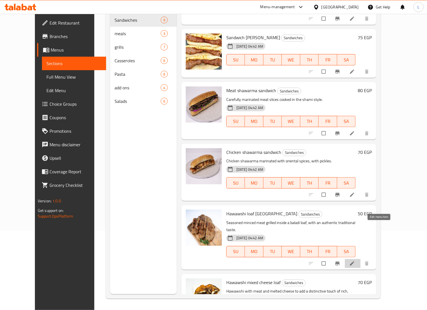
click at [355, 260] on icon at bounding box center [352, 263] width 6 height 6
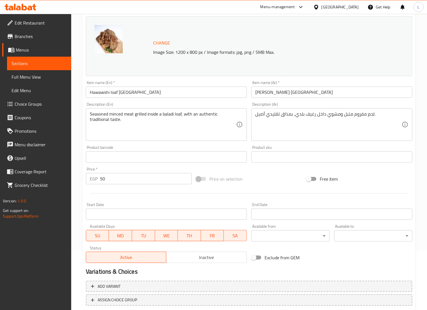
scroll to position [62, 0]
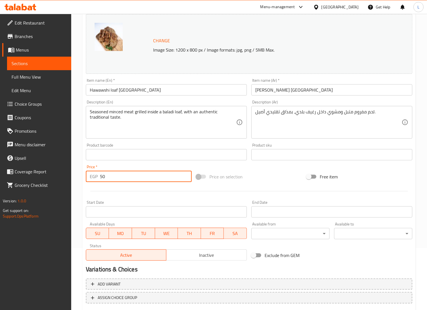
click at [127, 179] on input "50" at bounding box center [146, 176] width 92 height 11
type input "5"
type input "70"
click at [202, 205] on div "Start Date Start Date" at bounding box center [166, 208] width 161 height 17
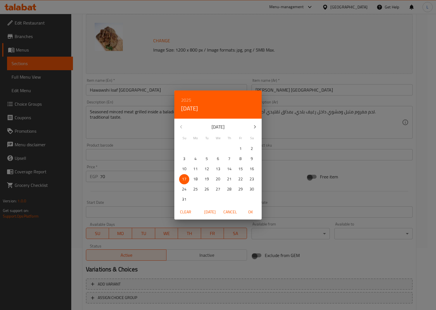
click at [301, 280] on div "2025 Sun, Aug [DATE] Mo Tu We Th Fr Sa 27 28 29 30 31 1 2 3 4 5 6 7 8 9 10 11 1…" at bounding box center [218, 155] width 436 height 310
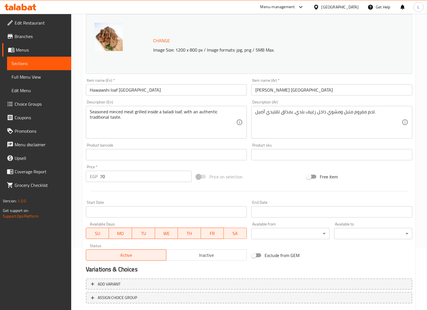
scroll to position [96, 0]
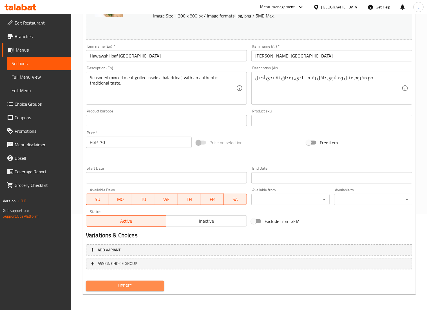
click at [151, 285] on span "Update" at bounding box center [124, 285] width 69 height 7
click at [138, 282] on span "Update" at bounding box center [124, 285] width 69 height 7
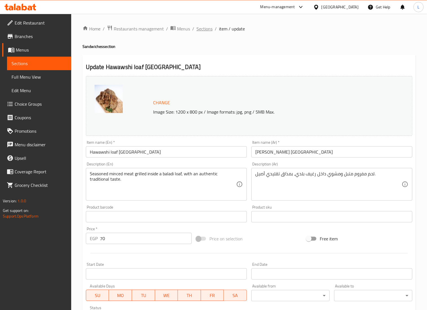
click at [207, 30] on span "Sections" at bounding box center [204, 28] width 16 height 7
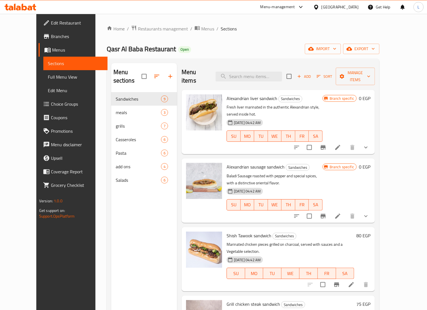
scroll to position [256, 0]
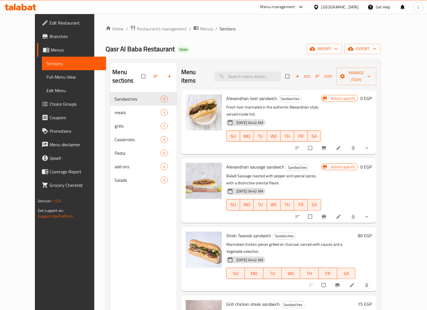
scroll to position [256, 0]
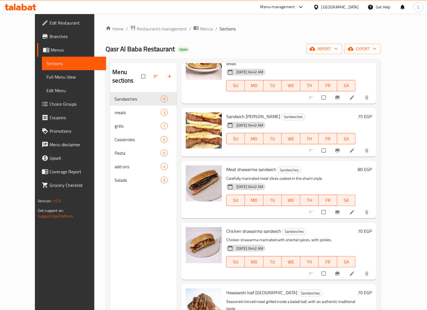
click at [392, 254] on div "Home / Restaurants management / Menus / Sections Qasr Al Baba Restaurant Open i…" at bounding box center [243, 201] width 298 height 375
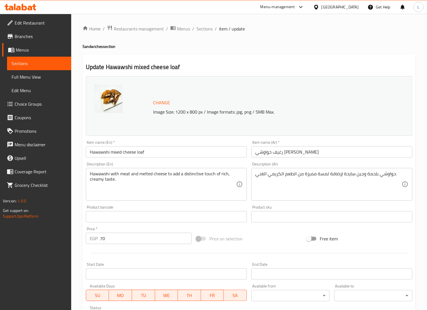
scroll to position [71, 0]
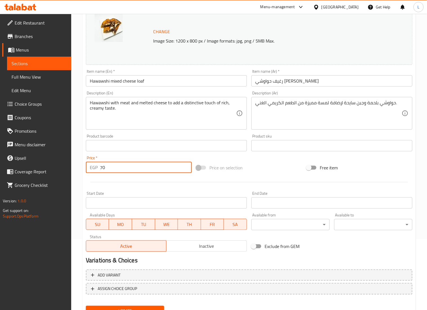
click at [124, 169] on input "70" at bounding box center [146, 167] width 92 height 11
type input "7"
type input "85"
click at [212, 190] on div "Start Date Start Date" at bounding box center [166, 200] width 165 height 22
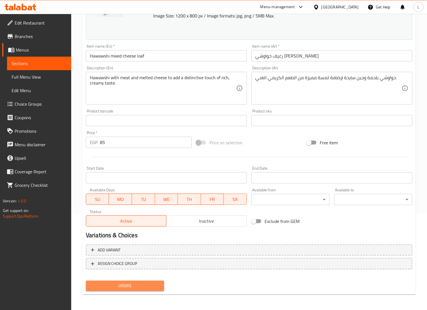
click at [137, 285] on span "Update" at bounding box center [124, 285] width 69 height 7
click at [134, 288] on span "Update" at bounding box center [124, 285] width 69 height 7
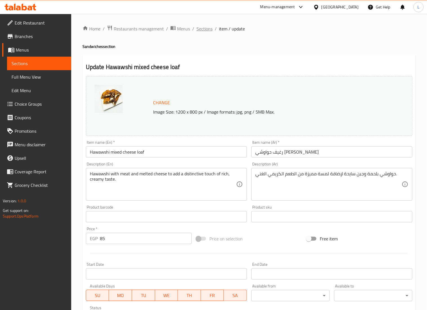
click at [199, 26] on span "Sections" at bounding box center [204, 28] width 16 height 7
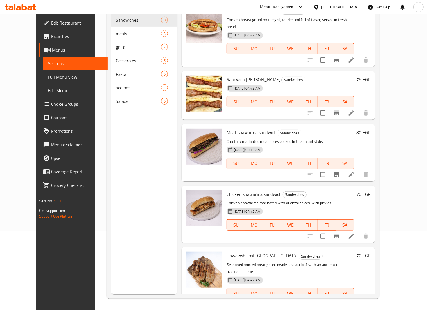
scroll to position [214, 0]
click at [355, 232] on icon at bounding box center [351, 235] width 7 height 7
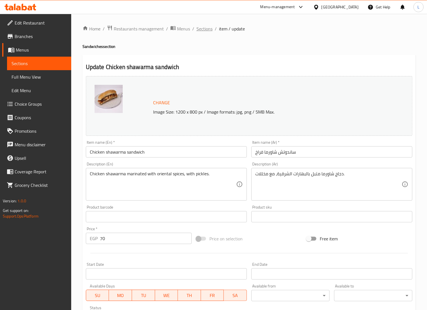
click at [208, 32] on span "Sections" at bounding box center [204, 28] width 16 height 7
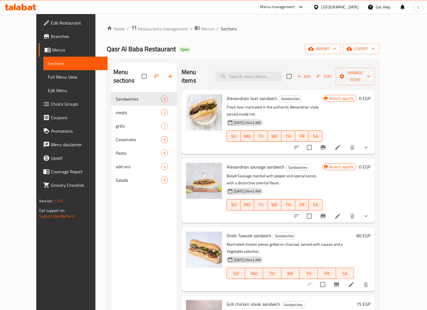
scroll to position [256, 0]
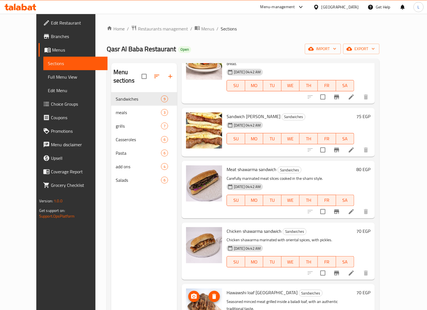
drag, startPoint x: 192, startPoint y: 281, endPoint x: 140, endPoint y: 299, distance: 54.8
click at [140, 299] on div "Menu sections Sandwiches 9 meals 3 grills 7 Casseroles 6 Pasta 6 add ons 4 Sala…" at bounding box center [144, 218] width 66 height 310
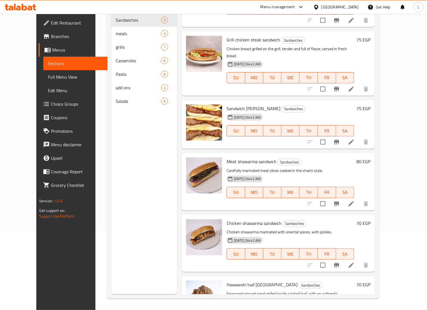
scroll to position [205, 0]
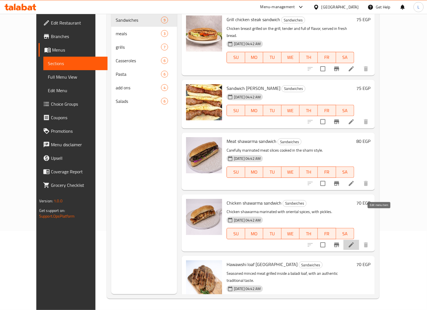
click at [355, 241] on icon at bounding box center [351, 244] width 7 height 7
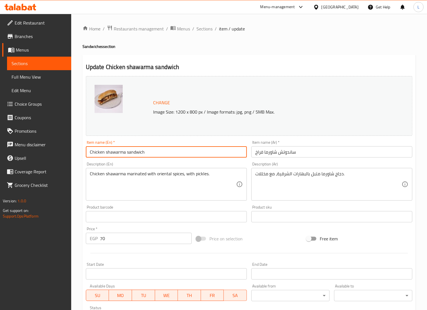
drag, startPoint x: 183, startPoint y: 152, endPoint x: 60, endPoint y: 162, distance: 123.1
click at [60, 162] on div "Edit Restaurant Branches Menus Sections Full Menu View Edit Menu Choice Groups …" at bounding box center [213, 210] width 427 height 392
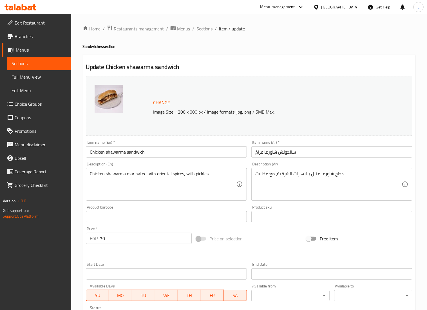
click at [203, 30] on span "Sections" at bounding box center [204, 28] width 16 height 7
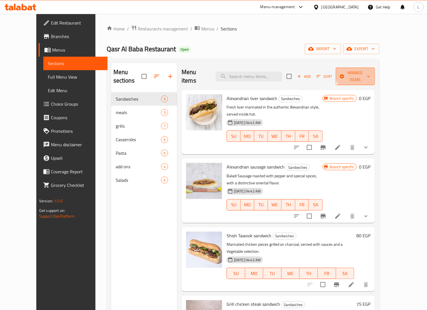
click at [370, 71] on span "Manage items" at bounding box center [355, 76] width 30 height 14
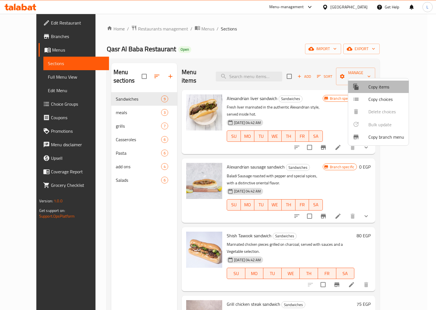
click at [389, 84] on span "Copy items" at bounding box center [386, 86] width 36 height 7
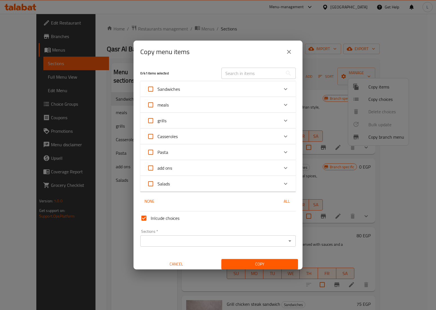
scroll to position [3, 0]
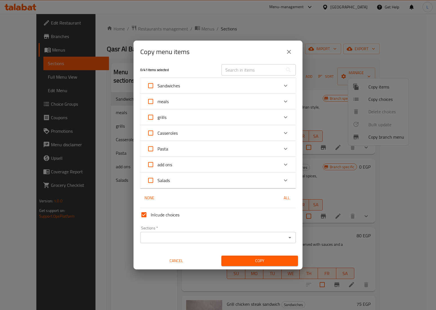
click at [203, 85] on div "Sandwiches" at bounding box center [213, 86] width 132 height 14
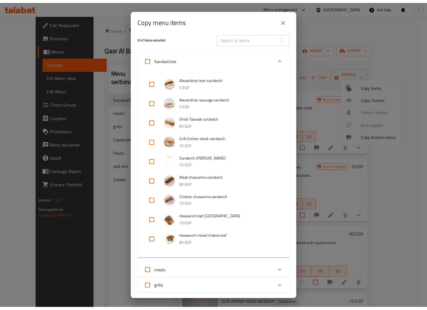
scroll to position [142, 0]
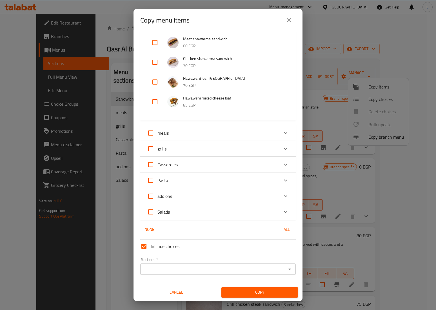
click at [153, 101] on input "checkbox" at bounding box center [155, 102] width 14 height 14
checkbox input "true"
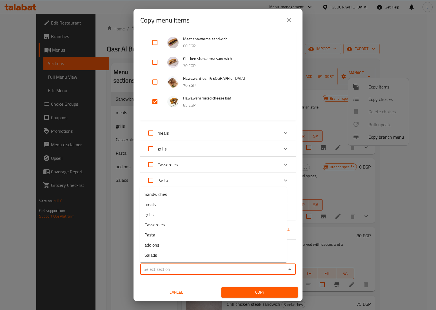
click at [236, 265] on input "Sections   *" at bounding box center [213, 269] width 143 height 8
click at [163, 191] on span "Sandwiches" at bounding box center [155, 194] width 23 height 7
type input "Sandwiches"
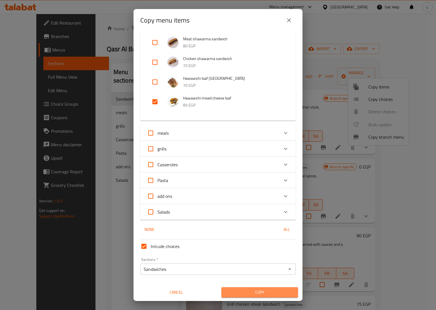
click at [270, 290] on span "Copy" at bounding box center [260, 291] width 68 height 7
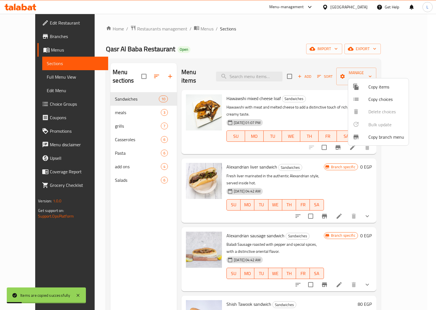
click at [304, 138] on div at bounding box center [218, 155] width 436 height 310
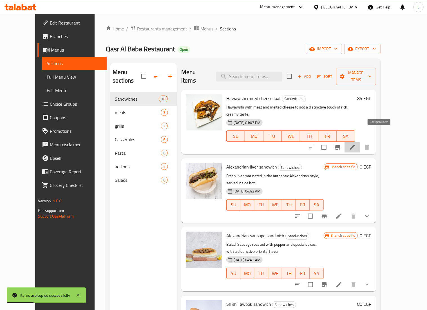
click at [355, 145] on icon at bounding box center [352, 147] width 5 height 5
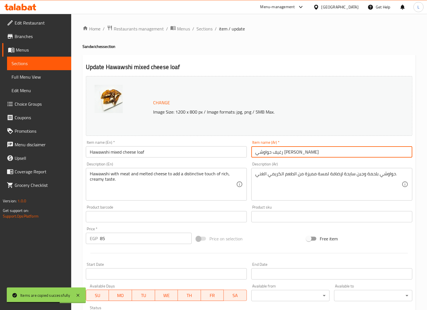
click at [276, 154] on input "رغيف حواوشي [PERSON_NAME]" at bounding box center [331, 151] width 161 height 11
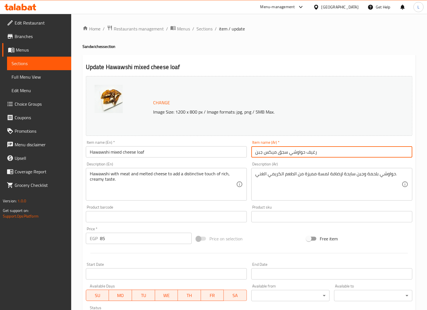
type input "رغيف حواوشي سجق ميكس جبن"
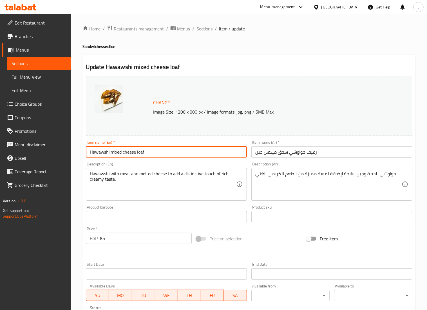
click at [111, 153] on input "Hawawshi mixed cheese loaf" at bounding box center [166, 151] width 161 height 11
paste input "sausage"
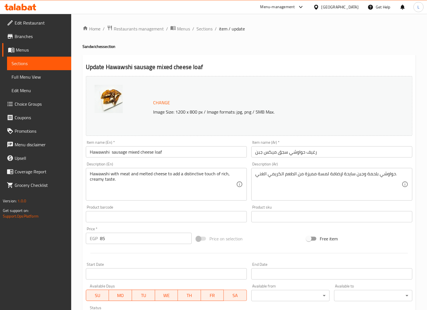
click at [169, 162] on div "Description (En) Hawawshi with meat and melted cheese to add a distinctive touc…" at bounding box center [166, 181] width 165 height 43
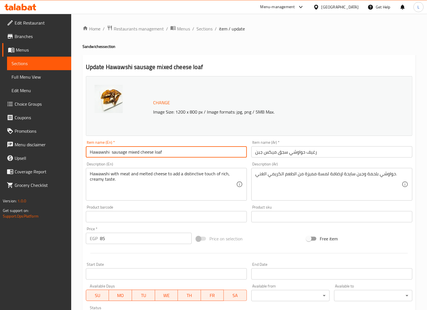
click at [111, 152] on input "Hawawshi sausage mixed cheese loaf" at bounding box center [166, 151] width 161 height 11
type input "Hawawshi sausage mixed cheese loaf"
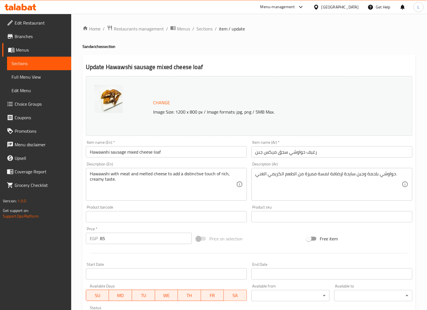
click at [138, 163] on div "Description (En) Hawawshi with meat and melted cheese to add a distinctive touc…" at bounding box center [166, 181] width 161 height 39
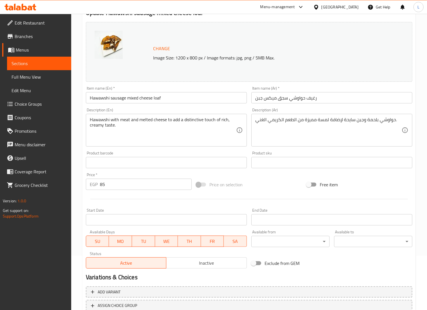
scroll to position [96, 0]
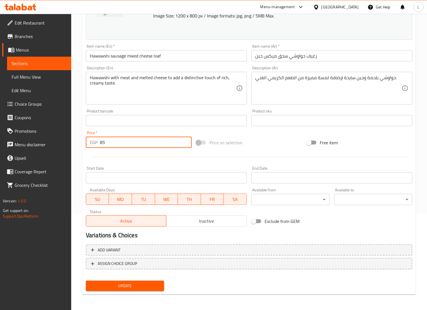
click at [132, 139] on input "85" at bounding box center [146, 141] width 92 height 11
type input "8"
type input "120"
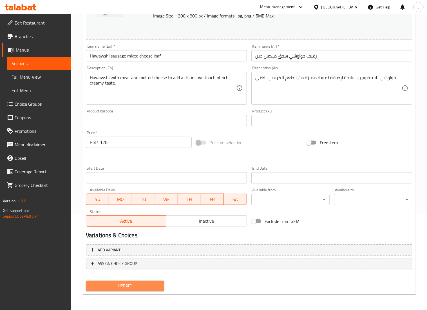
click at [137, 282] on span "Update" at bounding box center [124, 285] width 69 height 7
click at [137, 287] on span "Update" at bounding box center [124, 285] width 69 height 7
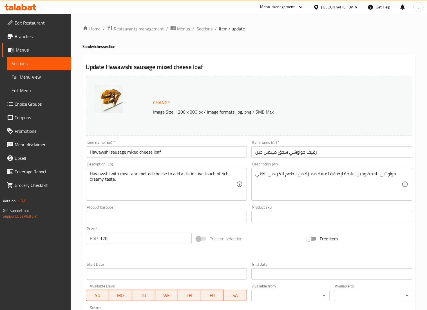
click at [202, 29] on span "Sections" at bounding box center [204, 28] width 16 height 7
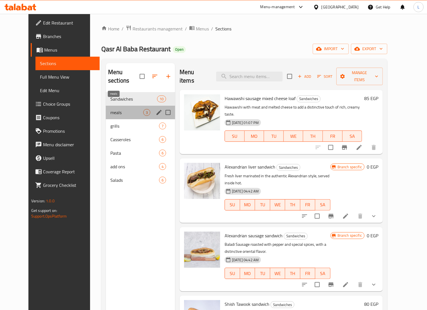
click at [112, 109] on span "meals" at bounding box center [126, 112] width 33 height 7
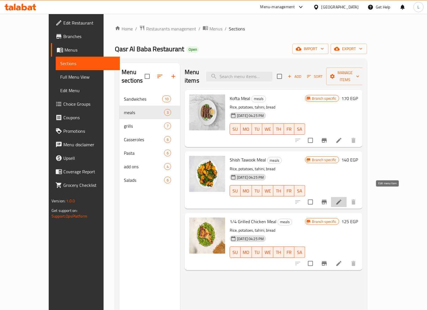
click at [342, 198] on icon at bounding box center [338, 201] width 7 height 7
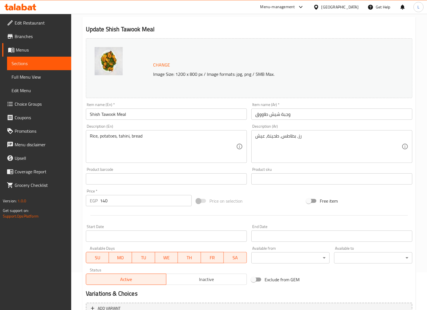
scroll to position [38, 0]
click at [114, 198] on input "140" at bounding box center [146, 199] width 92 height 11
type input "180"
click at [170, 220] on div at bounding box center [249, 215] width 331 height 14
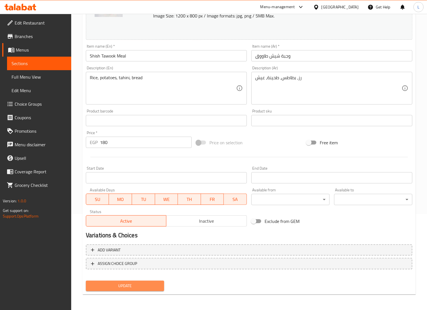
click at [128, 283] on span "Update" at bounding box center [124, 285] width 69 height 7
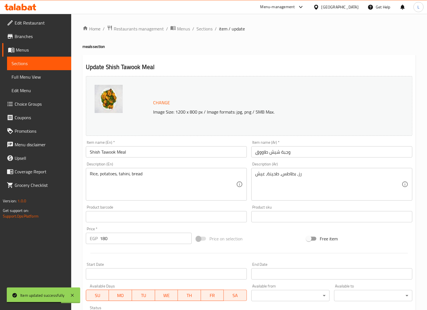
scroll to position [24, 0]
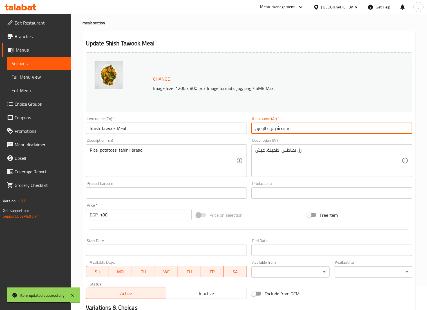
click at [323, 126] on input "وجبة شيش طاووق" at bounding box center [331, 127] width 161 height 11
type input "وجبة شيش طاووق ربع"
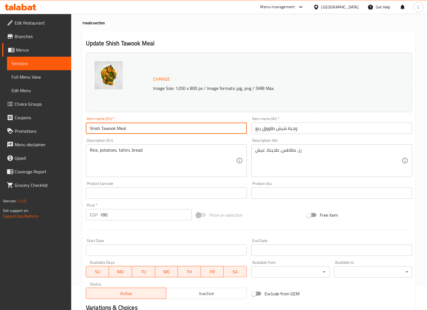
click at [150, 128] on input "Shish Tawook Meal" at bounding box center [166, 127] width 161 height 11
click at [89, 128] on input "Shish Tawook Meal" at bounding box center [166, 127] width 161 height 11
type input "1/4 Shish Tawook Meal"
click at [248, 223] on div at bounding box center [249, 229] width 331 height 14
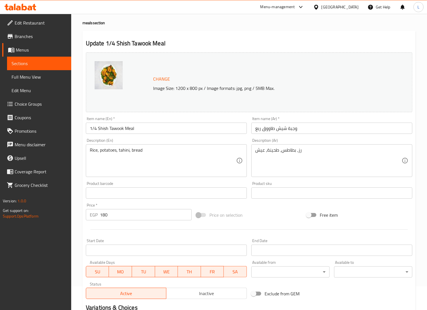
scroll to position [96, 0]
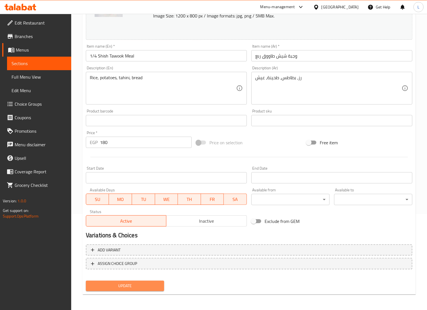
click at [136, 281] on button "Update" at bounding box center [125, 285] width 78 height 10
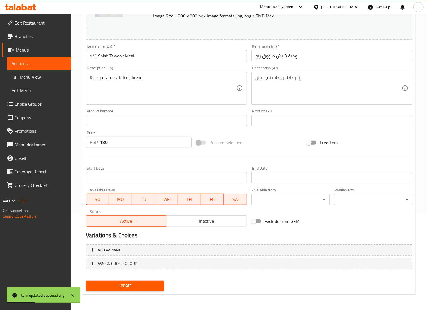
click at [338, 273] on nav at bounding box center [249, 273] width 326 height 5
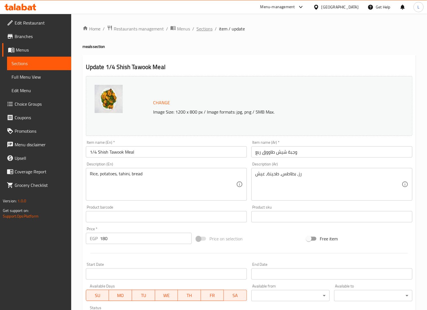
click at [209, 28] on span "Sections" at bounding box center [204, 28] width 16 height 7
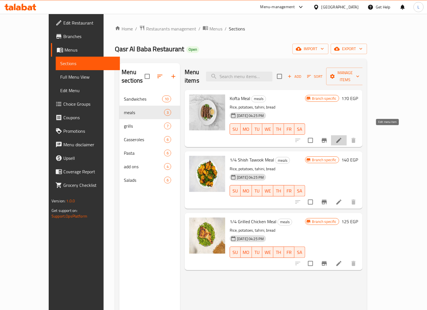
click at [342, 137] on icon at bounding box center [338, 140] width 7 height 7
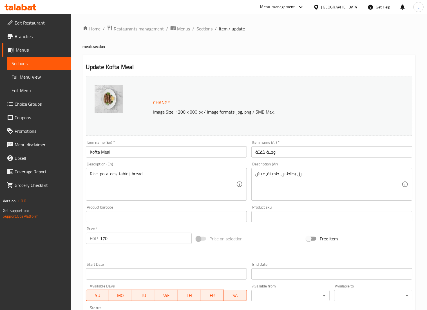
click at [89, 152] on input "Kofta Meal" at bounding box center [166, 151] width 161 height 11
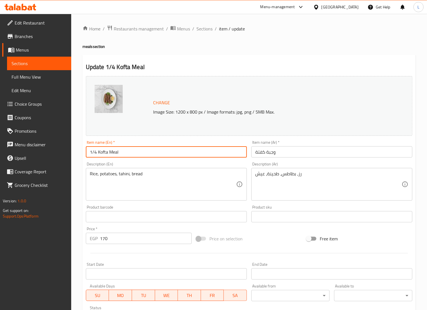
type input "1/4 Kofta Meal"
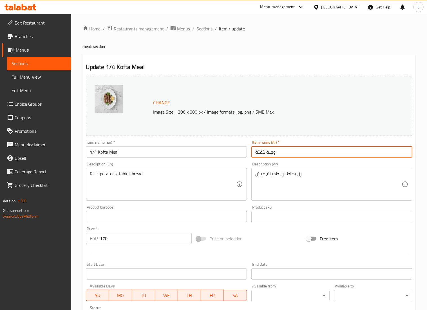
click at [287, 150] on input "وجبة كفتة" at bounding box center [331, 151] width 161 height 11
type input "وجبة كفتة ربع"
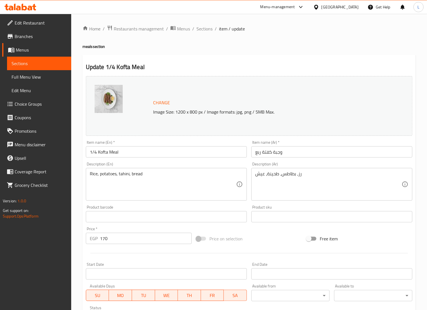
click at [248, 241] on div "Price on selection" at bounding box center [249, 238] width 110 height 15
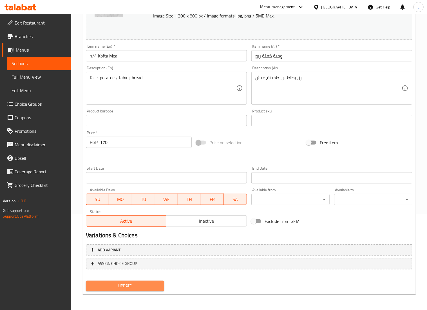
click at [127, 286] on span "Update" at bounding box center [124, 285] width 69 height 7
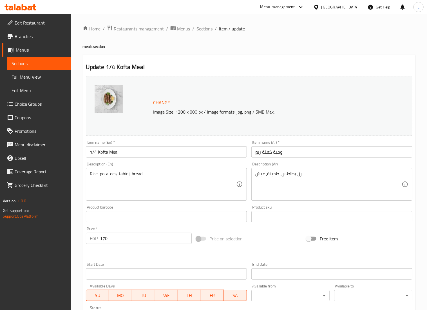
click at [206, 29] on span "Sections" at bounding box center [204, 28] width 16 height 7
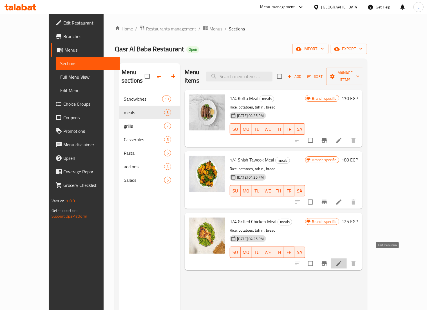
click at [342, 260] on icon at bounding box center [338, 263] width 7 height 7
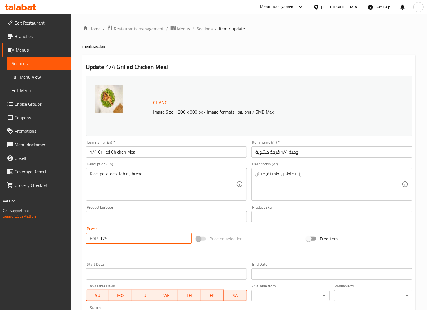
click at [134, 238] on input "125" at bounding box center [146, 237] width 92 height 11
type input "175"
click at [268, 247] on div at bounding box center [249, 253] width 331 height 14
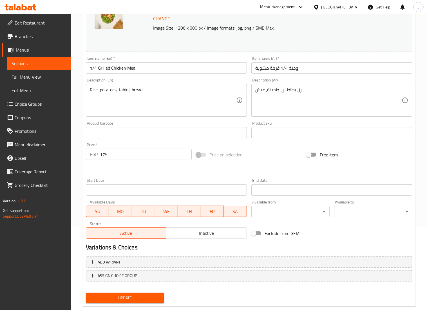
scroll to position [96, 0]
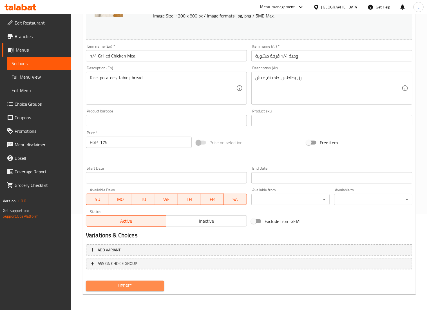
click at [129, 283] on span "Update" at bounding box center [124, 285] width 69 height 7
click at [147, 288] on span "Update" at bounding box center [124, 285] width 69 height 7
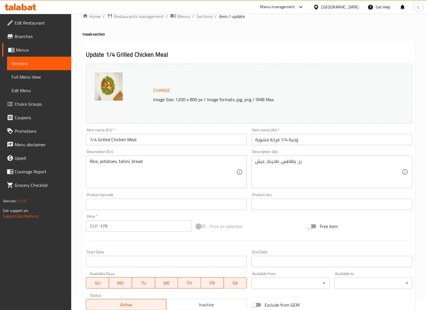
scroll to position [5, 0]
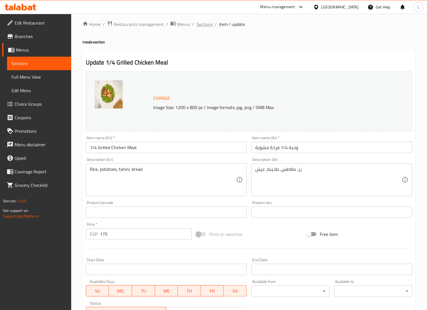
click at [211, 24] on span "Sections" at bounding box center [204, 24] width 16 height 7
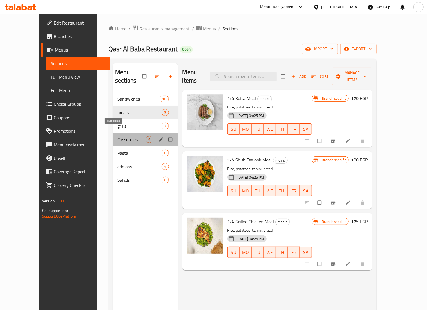
click at [117, 136] on span "Casseroles" at bounding box center [131, 139] width 28 height 7
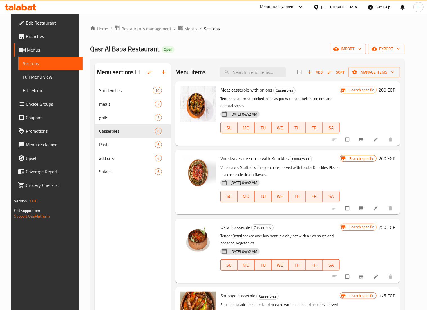
scroll to position [115, 0]
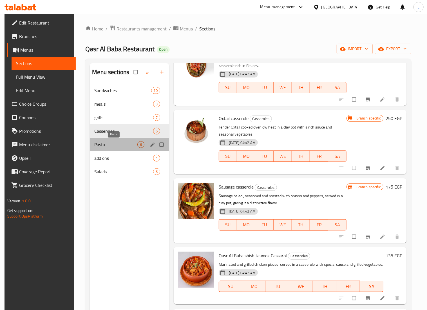
click at [114, 147] on span "Pasta" at bounding box center [115, 144] width 43 height 7
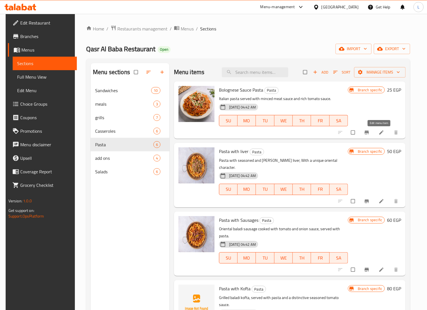
click at [379, 134] on icon at bounding box center [382, 132] width 6 height 6
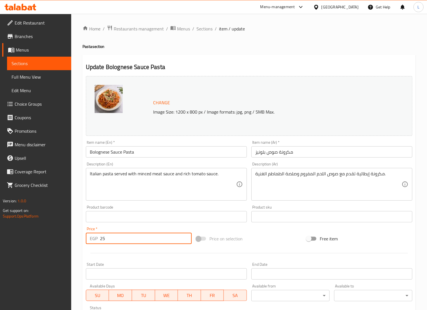
click at [133, 240] on input "25" at bounding box center [146, 237] width 92 height 11
type input "2"
type input "40"
click at [168, 257] on div at bounding box center [249, 253] width 331 height 14
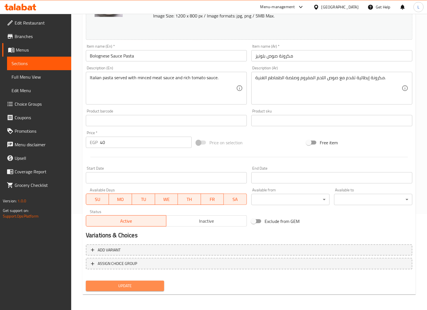
click at [137, 282] on span "Update" at bounding box center [124, 285] width 69 height 7
click at [129, 290] on div "Update" at bounding box center [125, 285] width 83 height 15
click at [127, 287] on span "Update" at bounding box center [124, 285] width 69 height 7
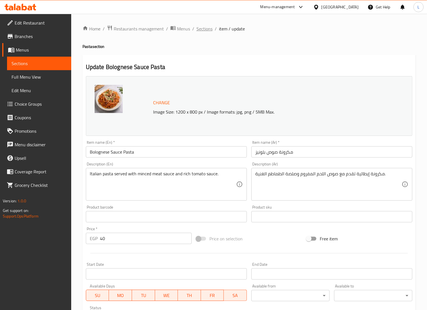
click at [201, 30] on span "Sections" at bounding box center [204, 28] width 16 height 7
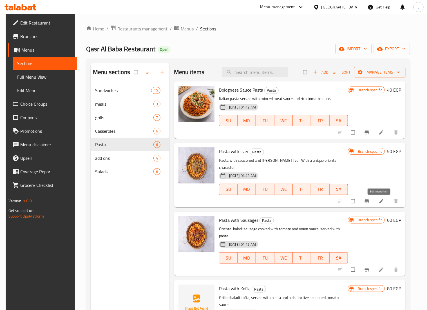
click at [380, 199] on icon at bounding box center [382, 201] width 6 height 6
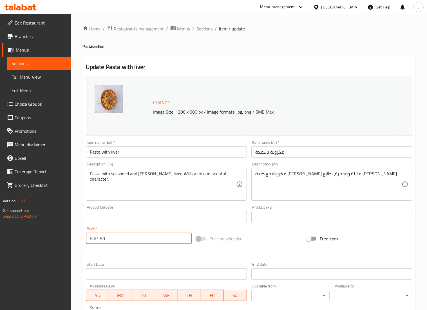
click at [133, 242] on input "50" at bounding box center [146, 237] width 92 height 11
type input "5"
type input "70"
click at [144, 250] on div at bounding box center [249, 253] width 331 height 14
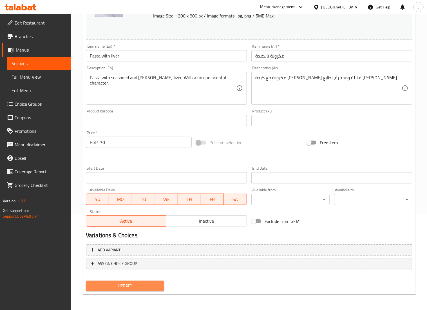
click at [123, 283] on span "Update" at bounding box center [124, 285] width 69 height 7
click at [140, 283] on span "Update" at bounding box center [124, 285] width 69 height 7
click at [110, 290] on button "Update" at bounding box center [125, 285] width 78 height 10
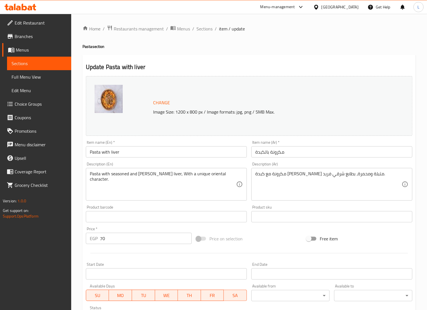
click at [385, 243] on div "Free item" at bounding box center [359, 238] width 110 height 15
click at [209, 27] on span "Sections" at bounding box center [204, 28] width 16 height 7
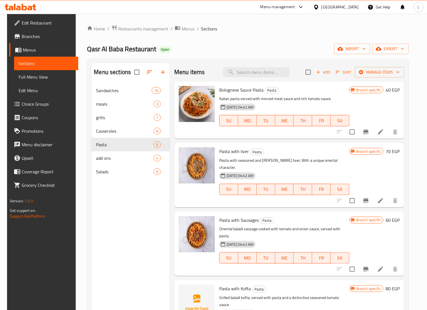
click at [409, 234] on div "Menu sections Sandwiches 10 meals 3 grills 7 Casseroles 6 Pasta 6 add ons 4 Sal…" at bounding box center [248, 218] width 322 height 319
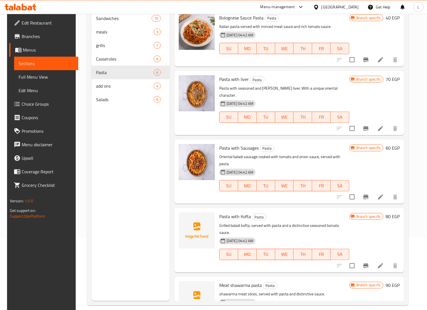
scroll to position [79, 0]
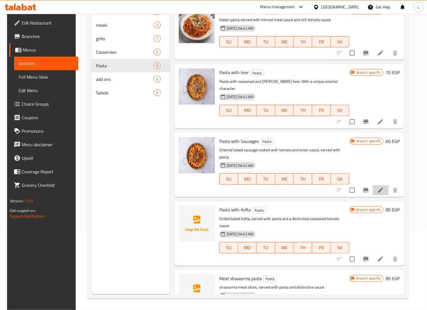
click at [381, 193] on li at bounding box center [381, 190] width 16 height 10
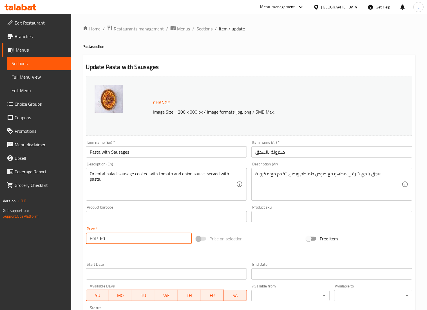
click at [116, 239] on input "60" at bounding box center [146, 237] width 92 height 11
type input "6"
type input "80"
click at [266, 234] on div "Price on selection" at bounding box center [249, 238] width 110 height 15
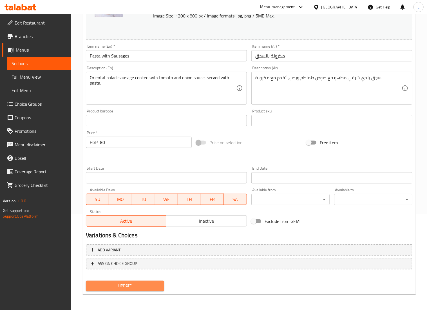
click at [121, 285] on span "Update" at bounding box center [124, 285] width 69 height 7
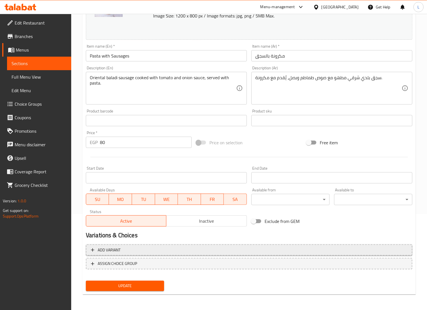
scroll to position [0, 0]
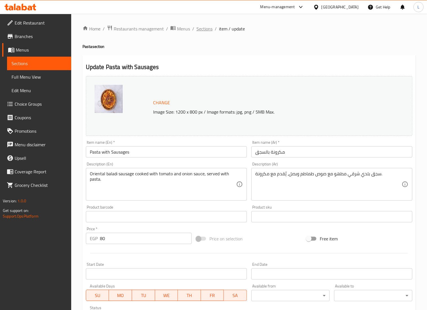
click at [203, 26] on span "Sections" at bounding box center [204, 28] width 16 height 7
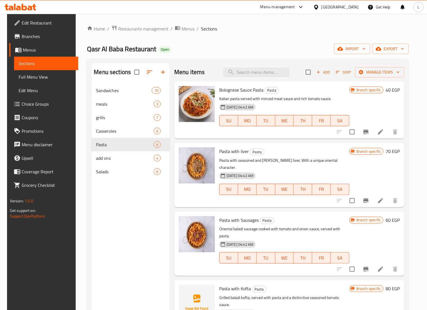
click at [409, 232] on div "Menu sections Sandwiches 10 meals 3 grills 7 Casseroles 6 Pasta 6 add ons 4 Sal…" at bounding box center [248, 218] width 322 height 319
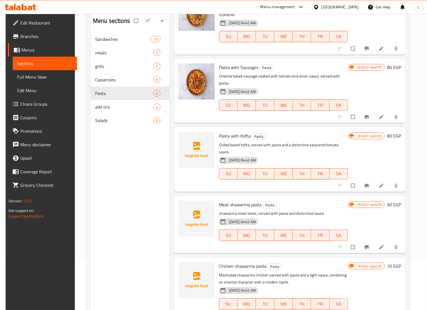
scroll to position [52, 0]
click at [379, 187] on icon at bounding box center [382, 185] width 6 height 6
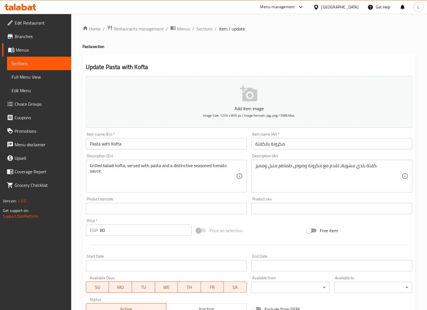
click at [112, 232] on input "80" at bounding box center [146, 229] width 92 height 11
type input "8"
type input "90"
click at [141, 245] on hr at bounding box center [248, 245] width 317 height 0
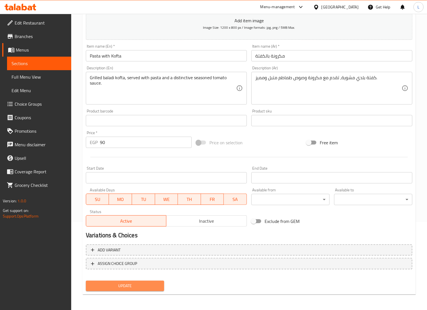
click at [140, 286] on span "Update" at bounding box center [124, 285] width 69 height 7
click at [144, 287] on span "Update" at bounding box center [124, 285] width 69 height 7
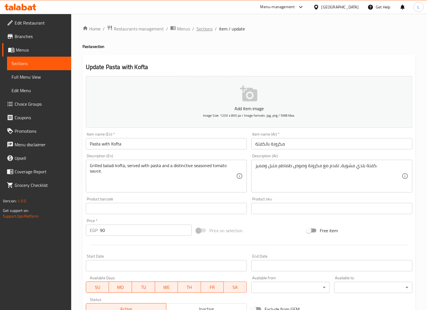
click at [205, 26] on span "Sections" at bounding box center [204, 28] width 16 height 7
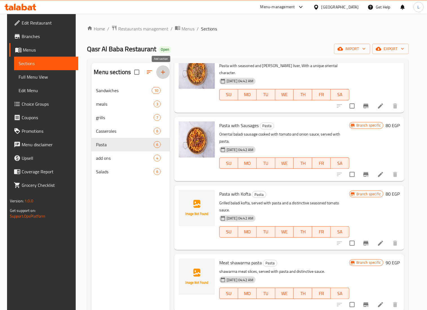
click at [162, 72] on icon "button" at bounding box center [163, 72] width 7 height 7
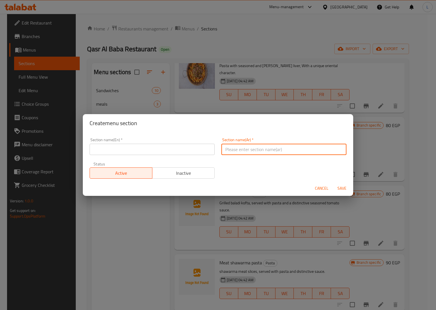
click at [238, 148] on input "text" at bounding box center [283, 149] width 125 height 11
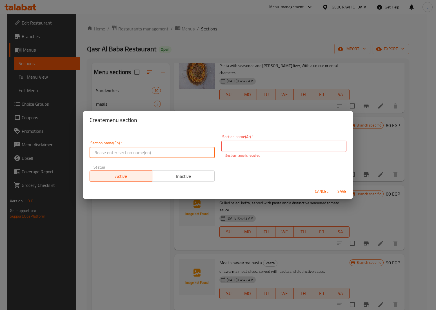
click at [187, 147] on input "text" at bounding box center [151, 152] width 125 height 11
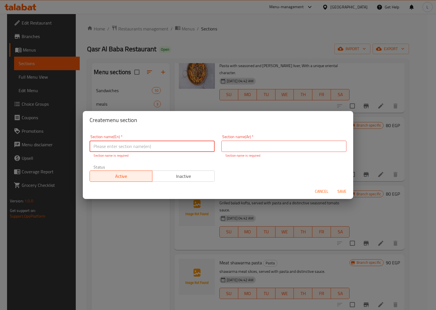
paste input "sowraikh"
click at [95, 146] on input "sowraikh" at bounding box center [151, 145] width 125 height 11
click at [100, 148] on input "سowraikh" at bounding box center [151, 145] width 125 height 11
click at [99, 148] on input "سowraikh" at bounding box center [151, 145] width 125 height 11
drag, startPoint x: 99, startPoint y: 148, endPoint x: 90, endPoint y: 149, distance: 8.5
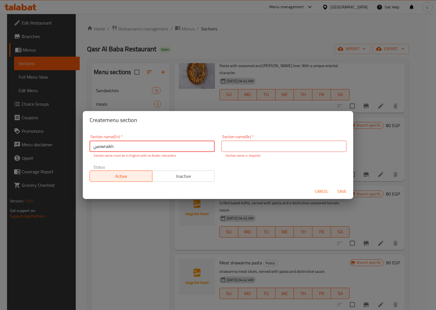
click at [90, 149] on input "سowraikh" at bounding box center [151, 145] width 125 height 11
click at [98, 147] on input "سowraikh" at bounding box center [151, 145] width 125 height 11
drag, startPoint x: 98, startPoint y: 147, endPoint x: 90, endPoint y: 147, distance: 8.2
click at [90, 147] on input "سowraikh" at bounding box center [151, 145] width 125 height 11
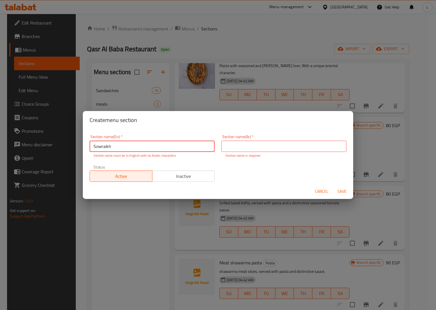
type input "Sowraikh"
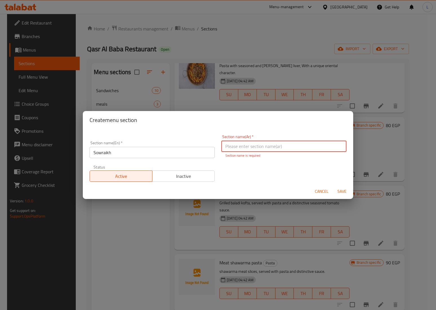
click at [241, 145] on input "text" at bounding box center [283, 145] width 125 height 11
type input "w"
type input "صواريخ"
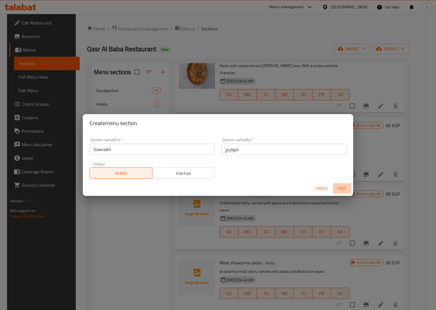
click at [342, 190] on span "Save" at bounding box center [342, 188] width 14 height 7
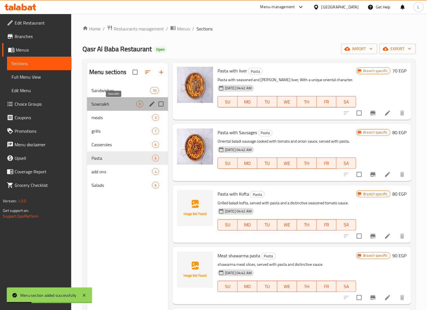
click at [122, 106] on span "Sowraikh" at bounding box center [113, 103] width 45 height 7
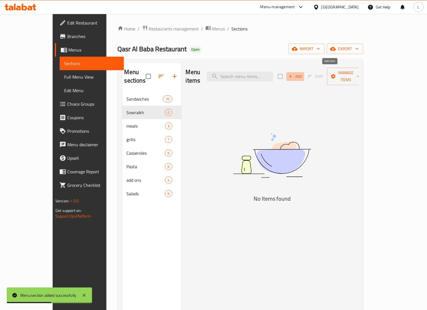
click at [293, 74] on icon "button" at bounding box center [290, 76] width 5 height 5
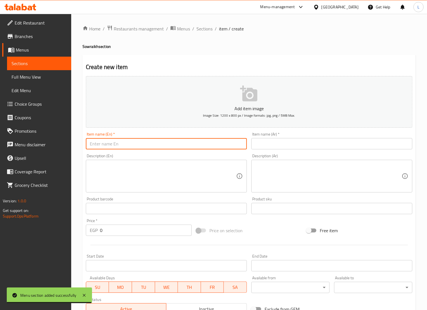
click at [206, 146] on input "text" at bounding box center [166, 143] width 161 height 11
click at [279, 140] on input "text" at bounding box center [331, 143] width 161 height 11
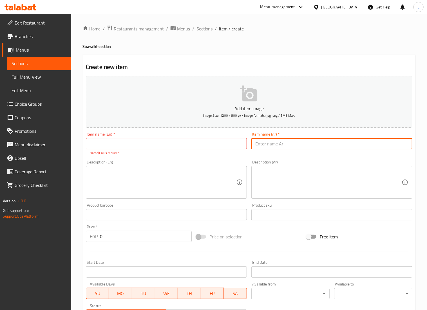
type input "w"
type input "صاروخ كفته"
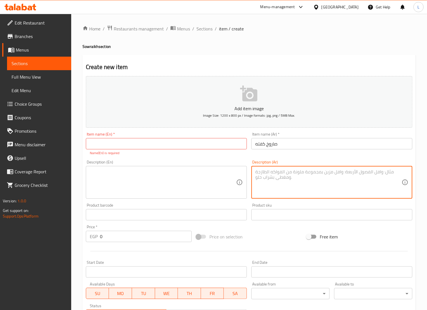
click at [288, 172] on textarea at bounding box center [328, 182] width 146 height 27
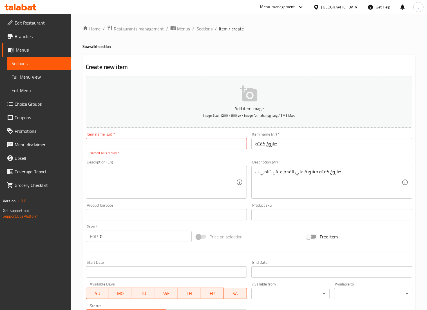
click at [399, 236] on div "Free item" at bounding box center [359, 236] width 110 height 15
drag, startPoint x: 259, startPoint y: 174, endPoint x: 256, endPoint y: 174, distance: 3.9
click at [256, 174] on textarea "صاروخ كفته مشوية علي الفحم عيش شامي ب" at bounding box center [328, 182] width 146 height 27
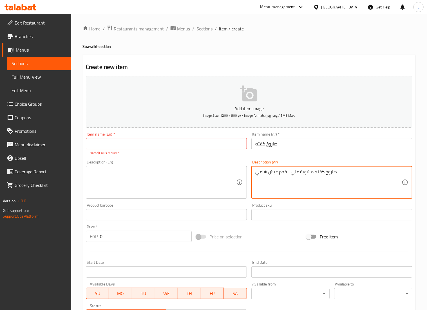
type textarea "صاروخ كفته مشوية علي الفحم عيش شامي"
click at [286, 203] on div "Product sku Product sku" at bounding box center [331, 212] width 165 height 22
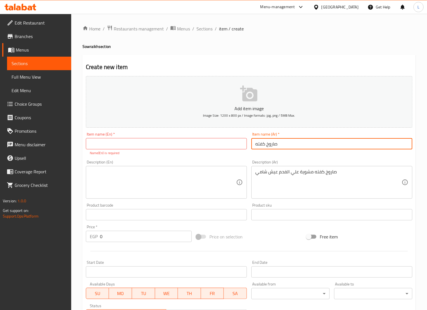
drag, startPoint x: 289, startPoint y: 146, endPoint x: 245, endPoint y: 145, distance: 43.9
click at [245, 145] on div "Add item image Image Size: 1200 x 800 px / Image formats: jpg, png / 5MB Max. I…" at bounding box center [249, 198] width 331 height 249
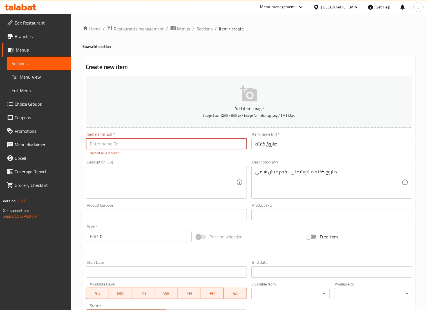
click at [178, 144] on input "text" at bounding box center [166, 143] width 161 height 11
paste input "5arookh kofteh"
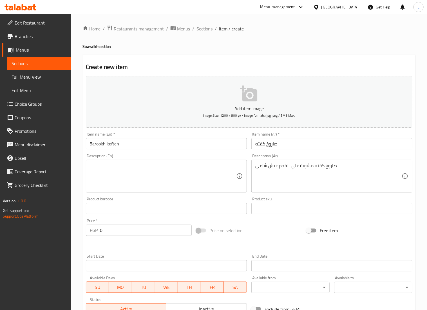
click at [187, 162] on div "Description (En) Description (En)" at bounding box center [166, 173] width 161 height 39
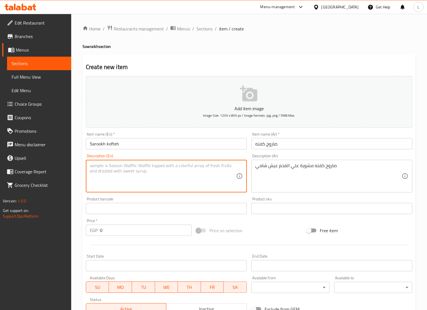
click at [183, 175] on textarea at bounding box center [163, 176] width 146 height 27
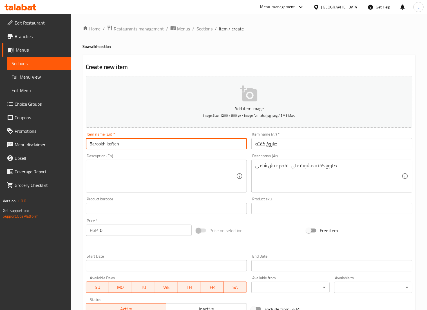
click at [93, 146] on input "5arookh kofteh" at bounding box center [166, 143] width 161 height 11
type input "Sarookh kofteh"
click at [139, 154] on div "Description (En) Description (En)" at bounding box center [166, 172] width 165 height 43
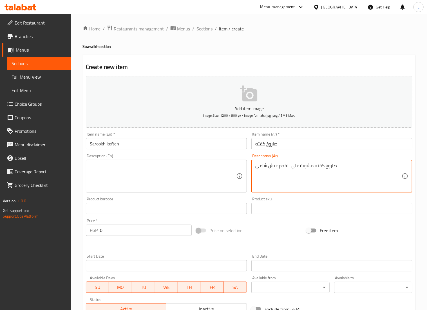
drag, startPoint x: 343, startPoint y: 169, endPoint x: 254, endPoint y: 173, distance: 89.3
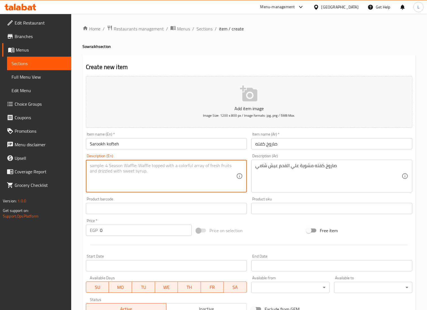
click at [146, 186] on textarea at bounding box center [163, 176] width 146 height 27
paste textarea "Grilled kofta rocket on charcoal with Shami bread"
type textarea "Grilled kofta rocket on charcoal with Shami bread"
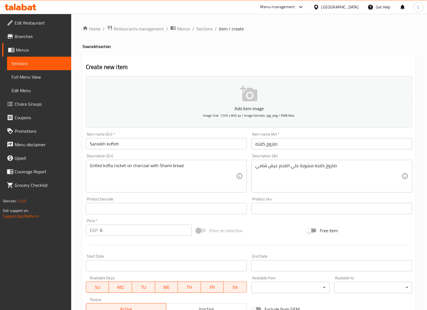
click at [214, 198] on div "Product barcode Product barcode" at bounding box center [166, 205] width 161 height 17
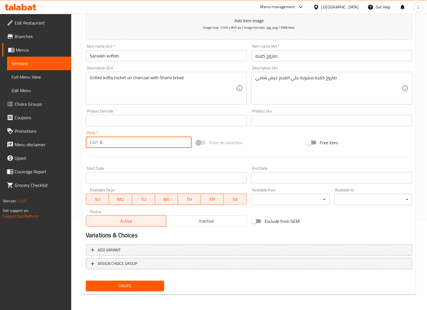
click at [112, 139] on input "0" at bounding box center [146, 141] width 92 height 11
type input "75"
click at [213, 165] on div "Start Date Start Date" at bounding box center [166, 175] width 165 height 22
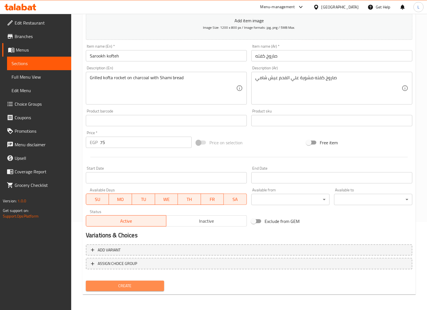
click at [150, 285] on span "Create" at bounding box center [124, 285] width 69 height 7
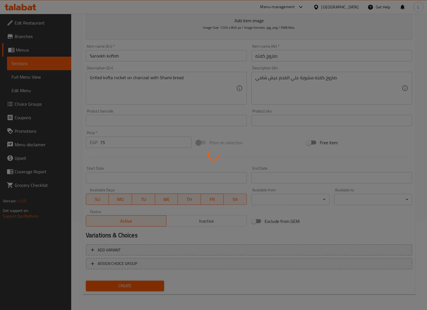
type input "0"
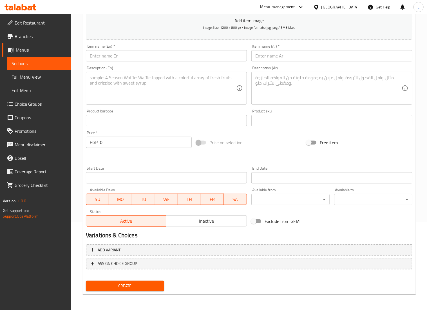
scroll to position [0, 0]
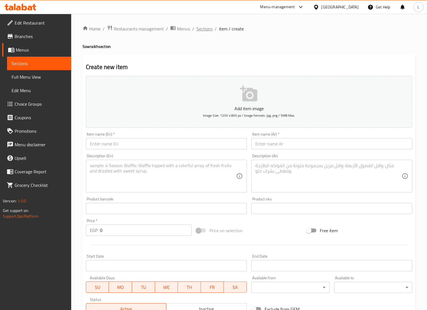
click at [203, 28] on span "Sections" at bounding box center [204, 28] width 16 height 7
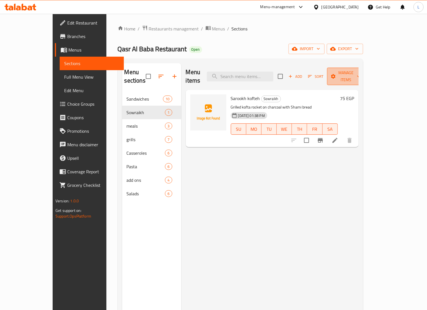
click at [365, 68] on button "Manage items" at bounding box center [346, 76] width 38 height 17
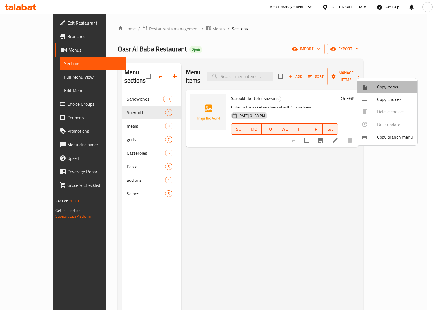
click at [385, 85] on span "Copy items" at bounding box center [395, 86] width 36 height 7
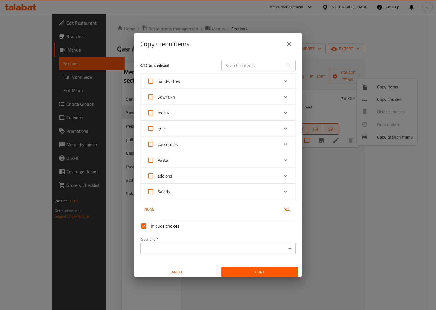
click at [202, 100] on div "Sowraikh" at bounding box center [213, 97] width 132 height 14
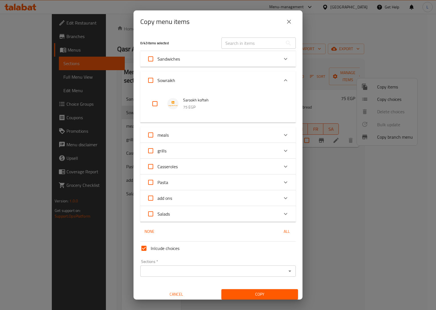
click at [156, 104] on input "checkbox" at bounding box center [155, 104] width 14 height 14
checkbox input "true"
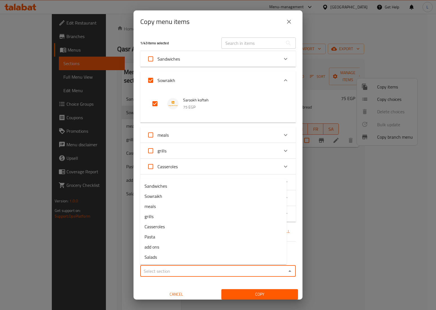
click at [264, 270] on input "Sections   *" at bounding box center [213, 271] width 143 height 8
click at [170, 195] on li "Sowraikh" at bounding box center [213, 196] width 147 height 10
type input "Sowraikh"
click at [265, 290] on span "Copy" at bounding box center [260, 293] width 68 height 7
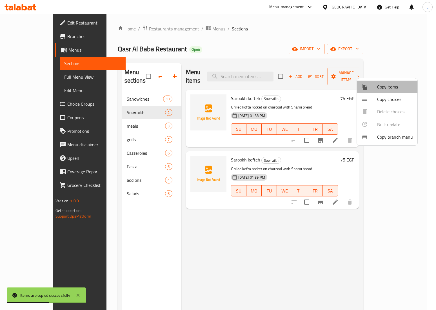
click at [385, 84] on span "Copy items" at bounding box center [395, 86] width 36 height 7
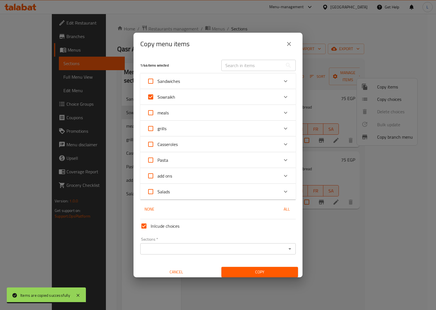
click at [257, 243] on div "Sections *" at bounding box center [217, 248] width 155 height 11
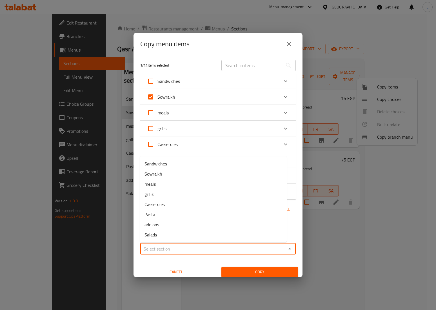
click at [258, 247] on input "Sections   *" at bounding box center [213, 249] width 143 height 8
click at [159, 175] on span "Sowraikh" at bounding box center [153, 173] width 18 height 7
type input "Sowraikh"
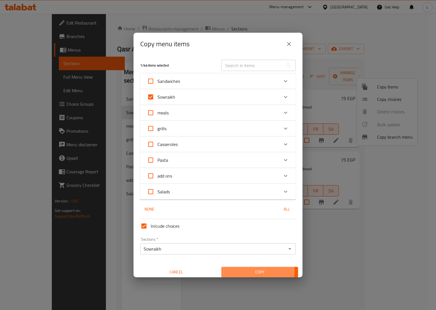
click at [236, 270] on span "Copy" at bounding box center [260, 271] width 68 height 7
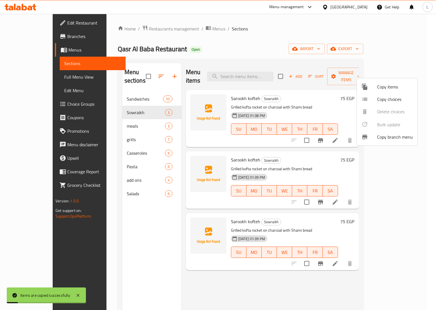
click at [332, 265] on div at bounding box center [218, 155] width 436 height 310
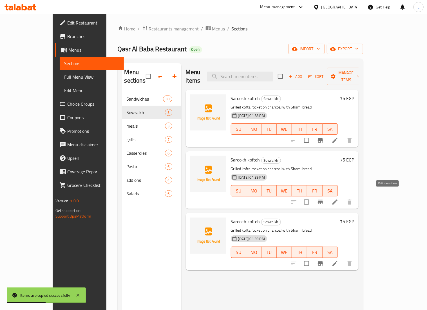
click at [338, 198] on icon at bounding box center [335, 201] width 7 height 7
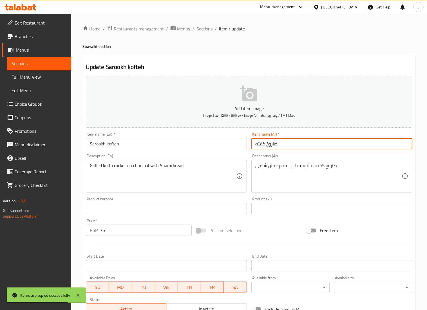
drag, startPoint x: 266, startPoint y: 144, endPoint x: 247, endPoint y: 145, distance: 18.9
click at [247, 145] on div "Add item image Image Size: 1200 x 800 px / Image formats: jpg, png / 5MB Max. I…" at bounding box center [249, 195] width 331 height 243
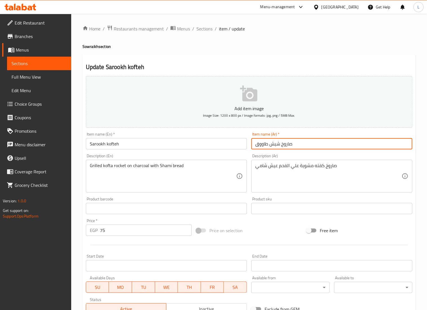
drag, startPoint x: 279, startPoint y: 146, endPoint x: 250, endPoint y: 146, distance: 28.4
click at [250, 146] on div "Item name (Ar)   * صاروخ شيش طاووق Item name (Ar) *" at bounding box center [331, 141] width 165 height 22
type input "صاروخ شيش طاووق"
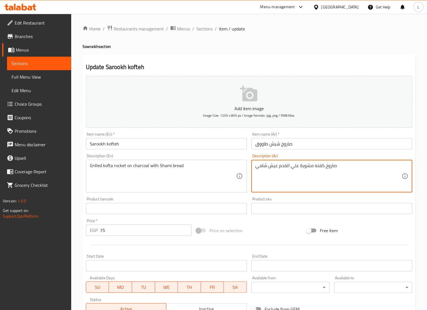
drag, startPoint x: 322, startPoint y: 166, endPoint x: 315, endPoint y: 166, distance: 7.6
drag, startPoint x: 324, startPoint y: 166, endPoint x: 314, endPoint y: 166, distance: 9.6
click at [314, 166] on textarea "صاروخ كفته مشوية علي الفحم عيش شامي" at bounding box center [328, 176] width 146 height 27
paste textarea "شيش طاووق"
type textarea "صاروخ شيش طاووق مشوية علي الفحم عيش شامي"
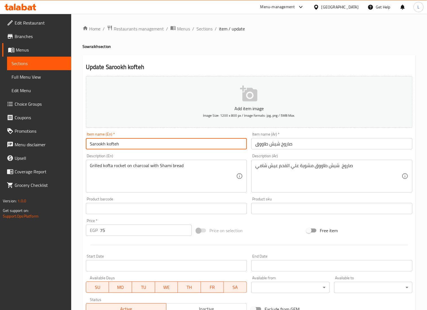
click at [122, 146] on input "Sarookh kofteh" at bounding box center [166, 143] width 161 height 11
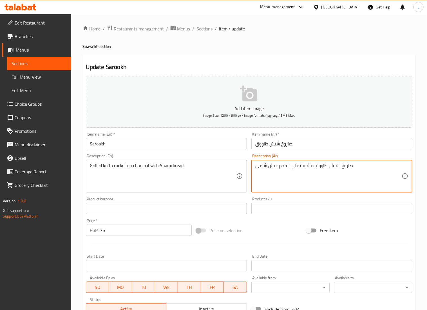
drag, startPoint x: 357, startPoint y: 166, endPoint x: 250, endPoint y: 162, distance: 106.8
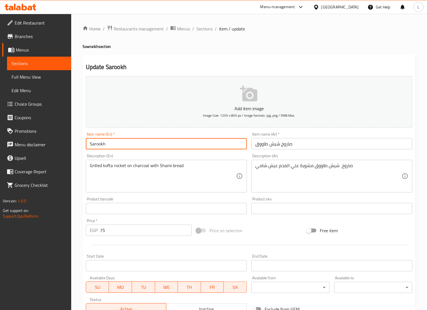
click at [114, 145] on input "Sarookh" at bounding box center [166, 143] width 161 height 11
paste input "Shish Tawook"
type input "Sarookh Shish Tawook"
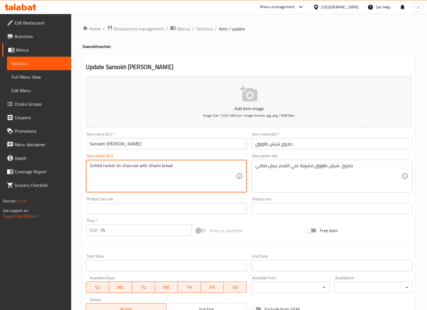
paste textarea "Shish Tawook"
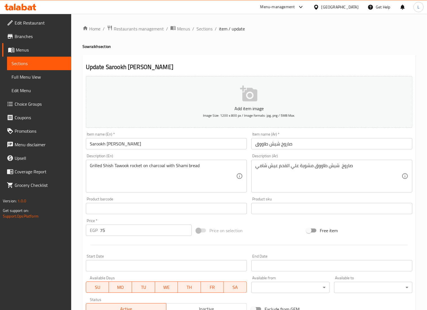
click at [185, 195] on div "Product barcode Product barcode" at bounding box center [166, 205] width 165 height 22
drag, startPoint x: 103, startPoint y: 165, endPoint x: 84, endPoint y: 167, distance: 19.2
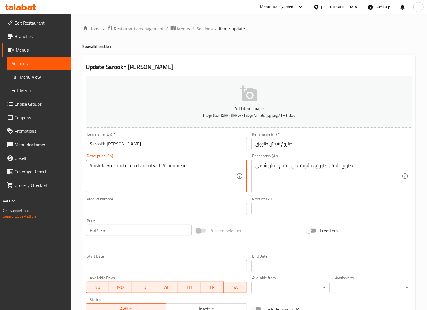
type textarea "Shish Tawook rocket on charcoal with Shami bread"
click at [273, 231] on div "Price on selection" at bounding box center [249, 230] width 110 height 15
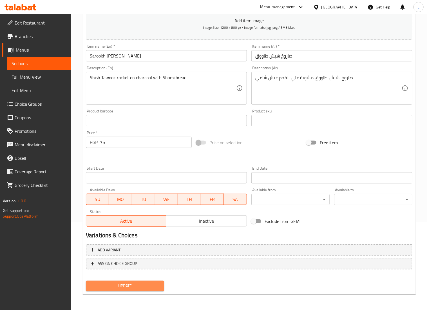
click at [128, 287] on span "Update" at bounding box center [124, 285] width 69 height 7
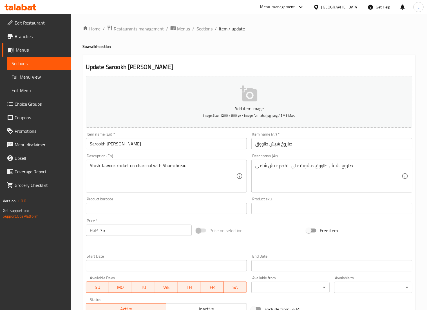
click at [205, 27] on span "Sections" at bounding box center [204, 28] width 16 height 7
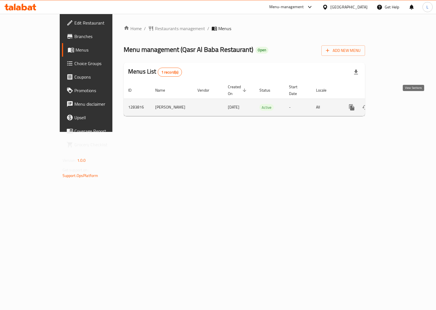
click at [395, 104] on icon "enhanced table" at bounding box center [392, 107] width 7 height 7
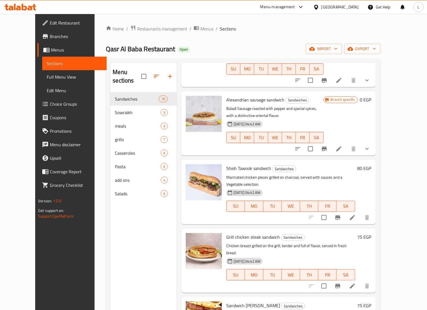
scroll to position [135, 0]
drag, startPoint x: 217, startPoint y: 149, endPoint x: 243, endPoint y: 150, distance: 26.5
click at [243, 162] on div "Shish Tawook sandwich Sandwiches Marinated chicken pieces grilled on charcoal, …" at bounding box center [290, 192] width 133 height 60
copy span "[PERSON_NAME]"
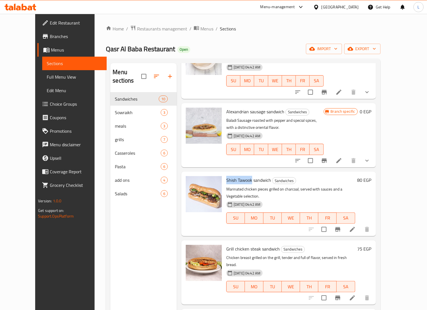
scroll to position [120, 0]
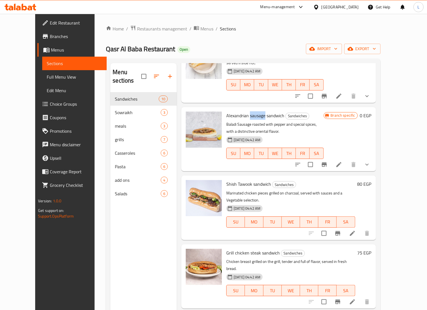
drag, startPoint x: 241, startPoint y: 95, endPoint x: 257, endPoint y: 94, distance: 15.8
click at [257, 111] on span "Alexandrian sausage sandwich" at bounding box center [255, 115] width 58 height 8
copy span "sausage"
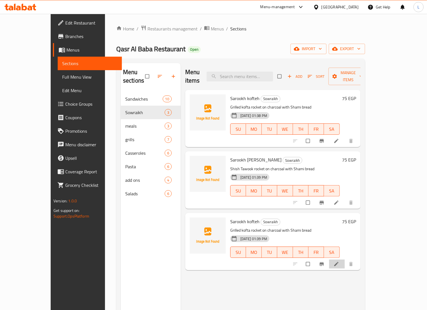
click at [345, 259] on li at bounding box center [337, 263] width 16 height 9
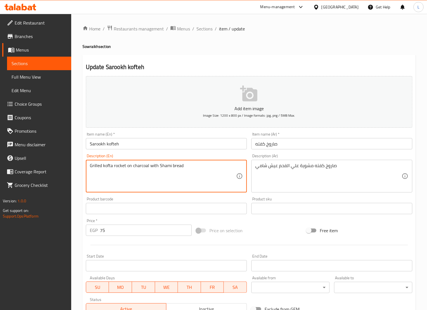
drag, startPoint x: 112, startPoint y: 167, endPoint x: 82, endPoint y: 169, distance: 29.9
paste textarea "sausage"
type textarea "sausage rocket on charcoal with Shami bread"
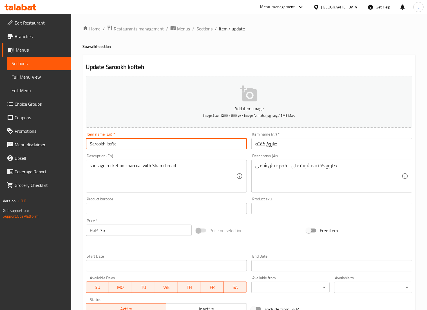
click at [132, 144] on input "Sarookh kofte" at bounding box center [166, 143] width 161 height 11
paste input "sausage"
type input "Sarookh sausage"
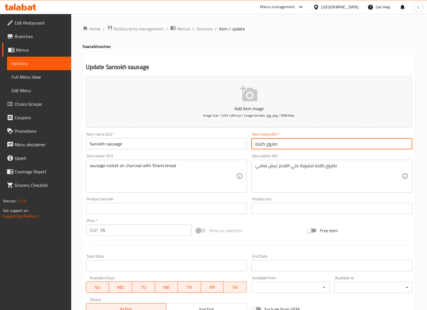
drag, startPoint x: 265, startPoint y: 143, endPoint x: 249, endPoint y: 144, distance: 15.2
click at [249, 144] on div "Item name (Ar)   * صاروخ كفته Item name (Ar) *" at bounding box center [331, 141] width 165 height 22
type input "صاروخ سجق"
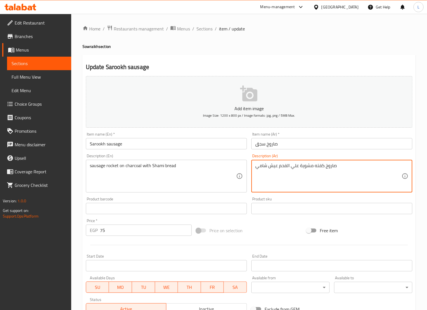
drag, startPoint x: 323, startPoint y: 167, endPoint x: 312, endPoint y: 165, distance: 11.3
type textarea "صاروخ سجق مشوية علي الفحم عيش شامي"
click at [268, 235] on div "Price on selection" at bounding box center [249, 230] width 110 height 15
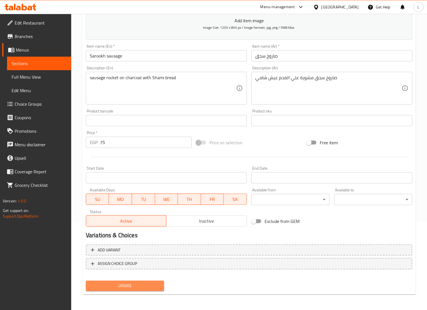
click at [118, 287] on span "Update" at bounding box center [124, 285] width 69 height 7
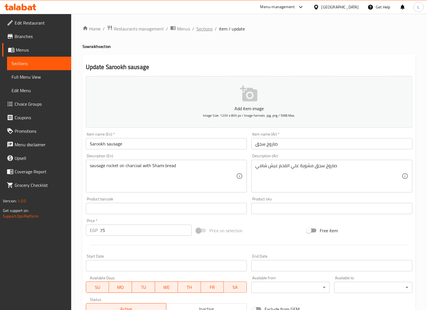
click at [204, 29] on span "Sections" at bounding box center [204, 28] width 16 height 7
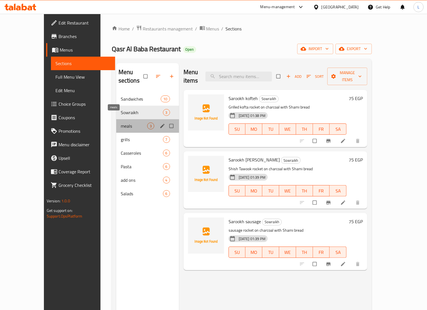
click at [121, 122] on span "meals" at bounding box center [134, 125] width 26 height 7
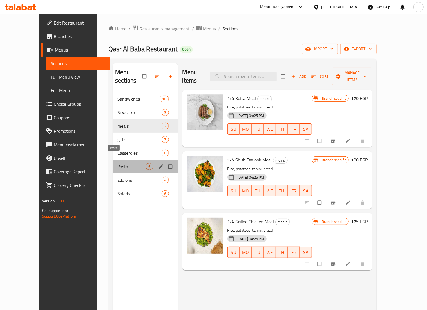
click at [117, 163] on span "Pasta" at bounding box center [131, 166] width 28 height 7
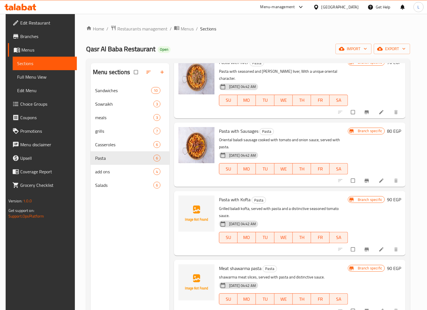
scroll to position [101, 0]
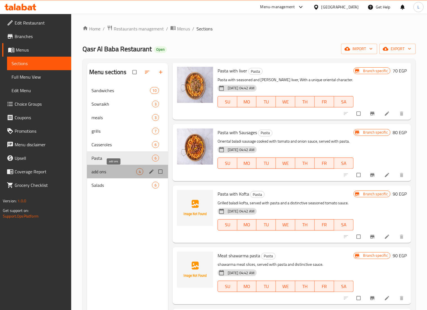
click at [120, 172] on span "add ons" at bounding box center [113, 171] width 45 height 7
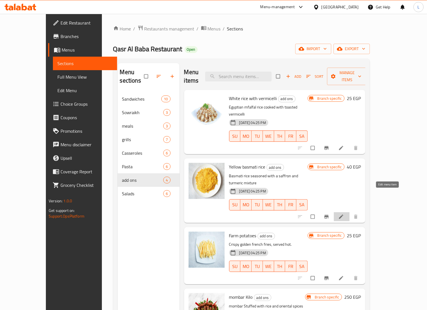
click at [344, 214] on icon at bounding box center [341, 217] width 6 height 6
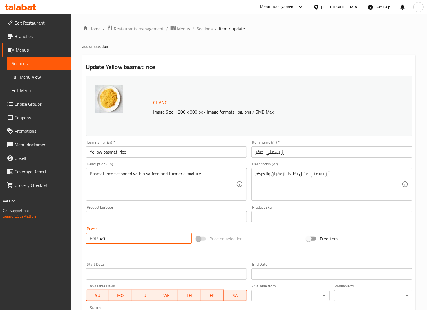
click at [137, 244] on input "40" at bounding box center [146, 237] width 92 height 11
type input "4"
type input "50"
click at [205, 250] on div at bounding box center [249, 253] width 331 height 14
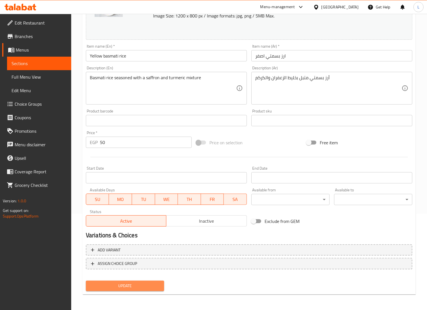
click at [135, 289] on button "Update" at bounding box center [125, 285] width 78 height 10
click at [121, 282] on span "Update" at bounding box center [124, 285] width 69 height 7
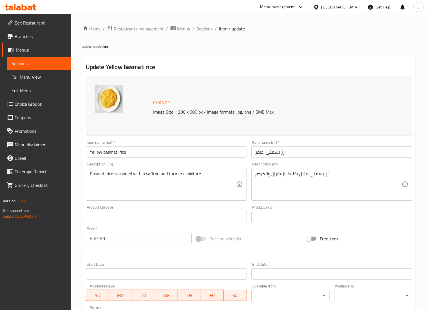
click at [204, 29] on span "Sections" at bounding box center [204, 28] width 16 height 7
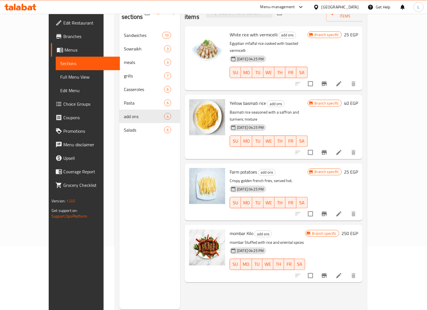
scroll to position [79, 0]
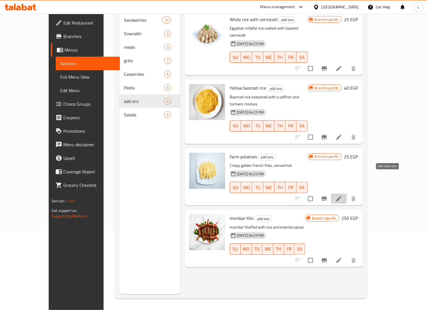
click at [342, 195] on icon at bounding box center [338, 198] width 7 height 7
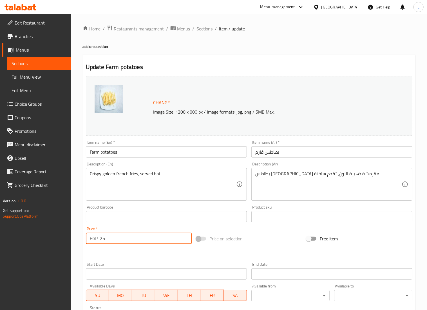
click at [109, 242] on input "25" at bounding box center [146, 237] width 92 height 11
type input "2"
type input "40"
click at [122, 247] on div at bounding box center [249, 253] width 331 height 14
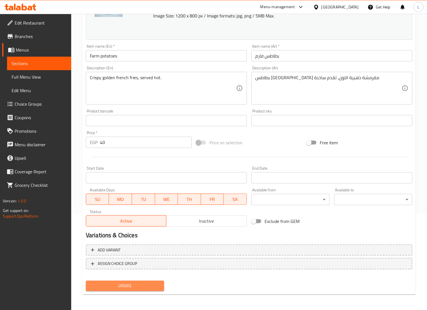
click at [131, 285] on span "Update" at bounding box center [124, 285] width 69 height 7
click at [140, 286] on span "Update" at bounding box center [124, 285] width 69 height 7
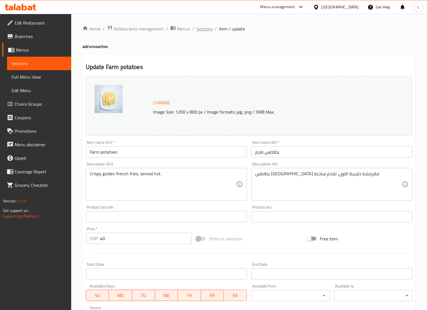
click at [205, 29] on span "Sections" at bounding box center [204, 28] width 16 height 7
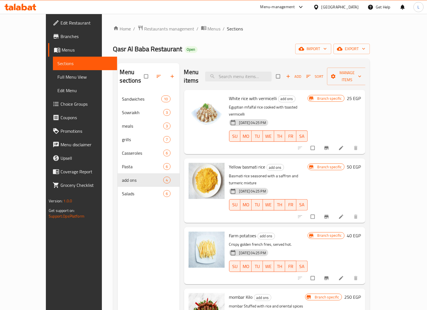
click at [381, 249] on div "Home / Restaurants management / Menus / Sections Qasr Al Baba Restaurant Open i…" at bounding box center [241, 201] width 279 height 375
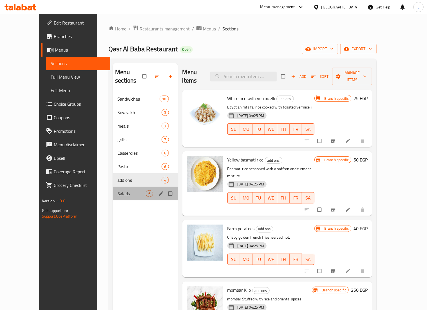
click at [113, 189] on div "Salads 6" at bounding box center [145, 194] width 65 height 14
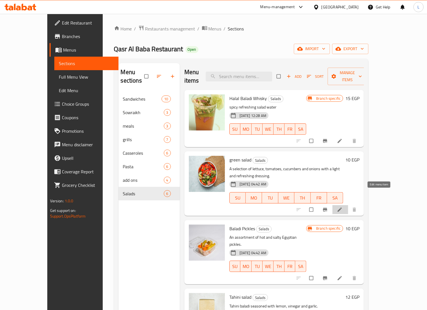
click at [343, 207] on icon at bounding box center [340, 210] width 6 height 6
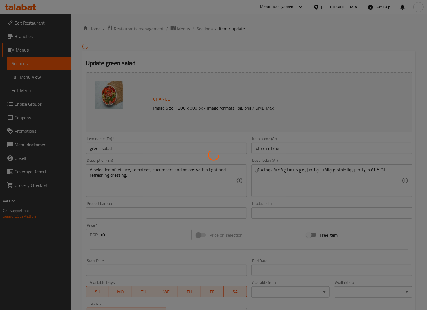
click at [119, 232] on div at bounding box center [213, 155] width 427 height 310
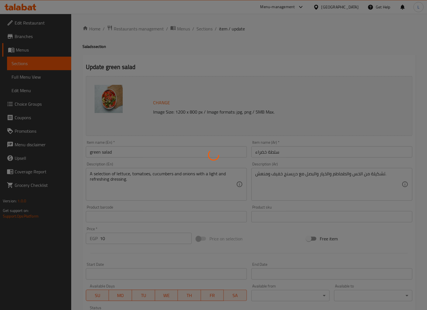
click at [121, 241] on div at bounding box center [213, 155] width 427 height 310
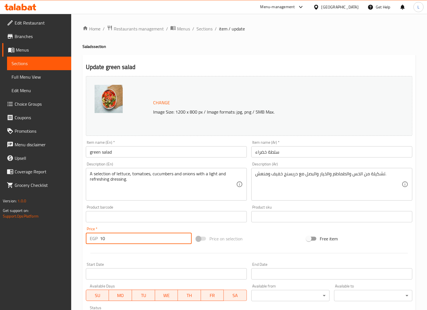
drag, startPoint x: 121, startPoint y: 241, endPoint x: 109, endPoint y: 239, distance: 12.5
click at [109, 239] on input "10" at bounding box center [146, 237] width 92 height 11
type input "1"
type input "15"
click at [150, 260] on div at bounding box center [249, 253] width 331 height 14
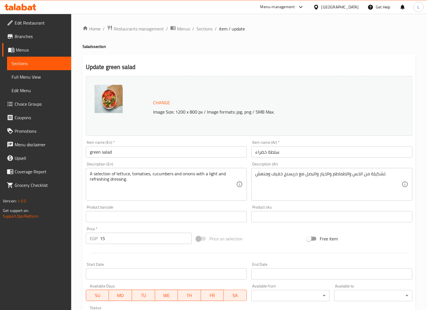
scroll to position [96, 0]
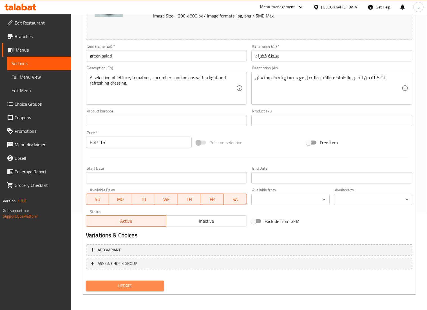
click at [141, 286] on span "Update" at bounding box center [124, 285] width 69 height 7
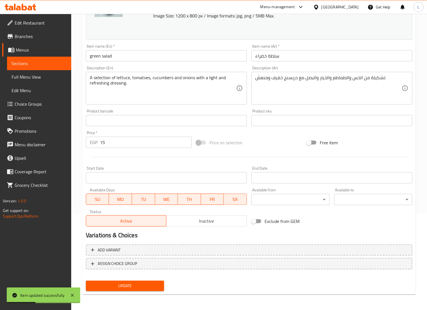
click at [352, 230] on div "Variations & Choices" at bounding box center [249, 235] width 331 height 13
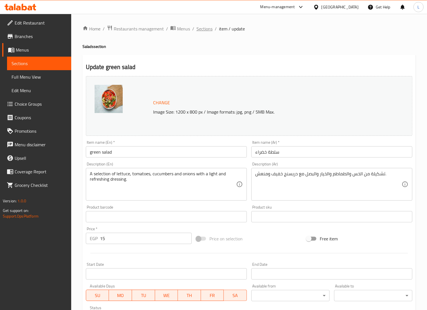
click at [200, 28] on span "Sections" at bounding box center [204, 28] width 16 height 7
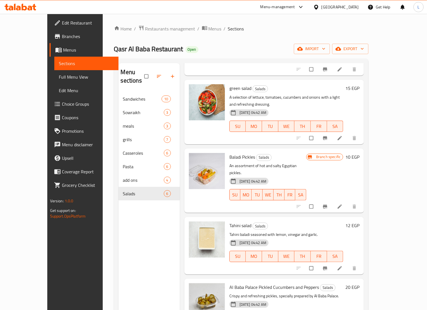
scroll to position [73, 0]
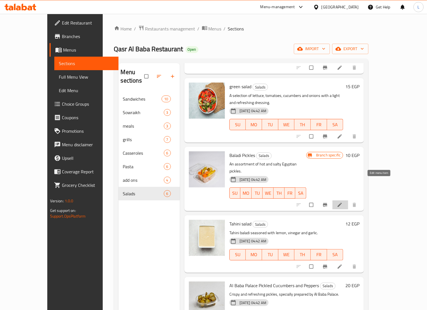
click at [343, 202] on icon at bounding box center [340, 205] width 6 height 6
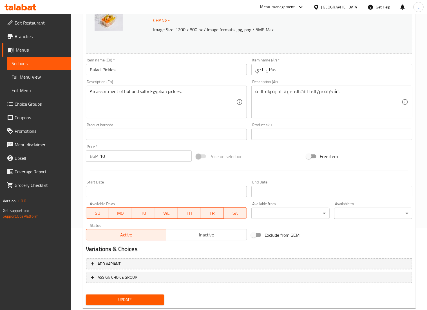
scroll to position [81, 0]
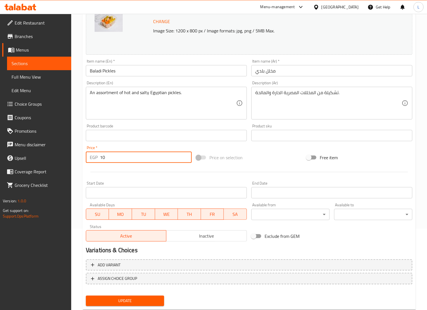
click at [148, 159] on input "10" at bounding box center [146, 156] width 92 height 11
type input "1"
type input "25"
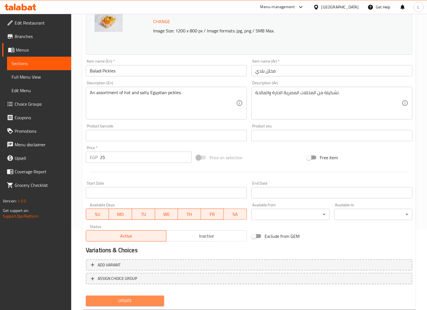
click at [136, 297] on span "Update" at bounding box center [124, 300] width 69 height 7
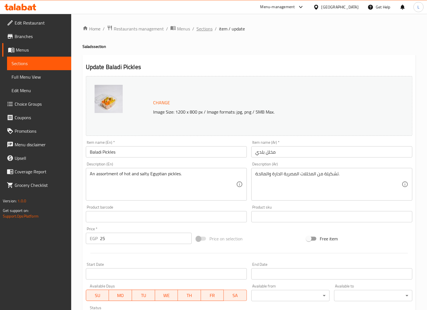
click at [208, 26] on span "Sections" at bounding box center [204, 28] width 16 height 7
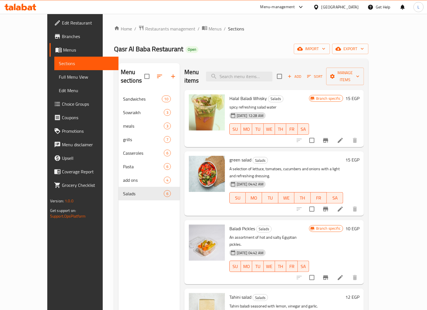
scroll to position [73, 0]
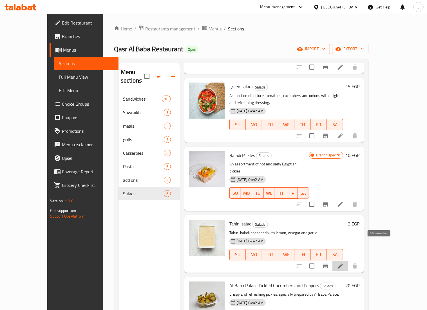
click at [343, 263] on icon at bounding box center [340, 265] width 5 height 5
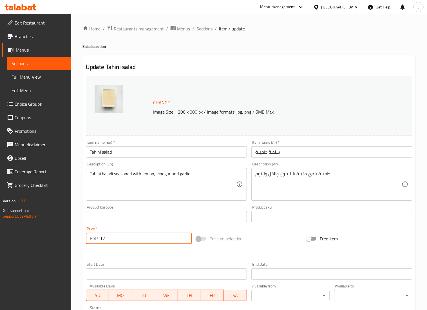
click at [125, 236] on input "12" at bounding box center [146, 237] width 92 height 11
type input "15"
click at [136, 248] on div at bounding box center [249, 253] width 331 height 14
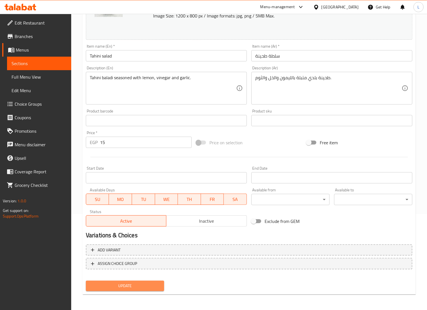
click at [138, 282] on span "Update" at bounding box center [124, 285] width 69 height 7
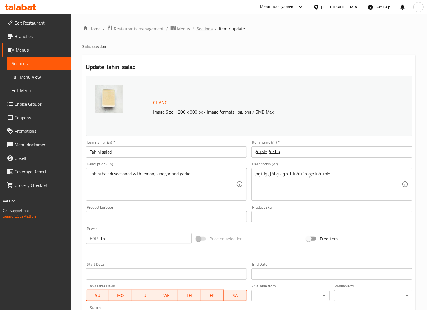
click at [204, 28] on span "Sections" at bounding box center [204, 28] width 16 height 7
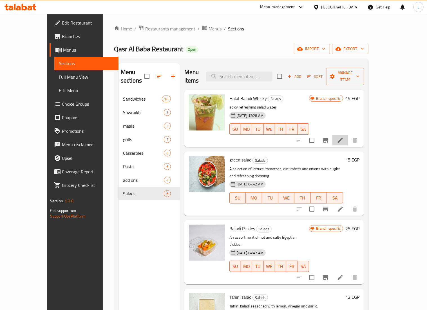
click at [348, 135] on li at bounding box center [340, 140] width 16 height 10
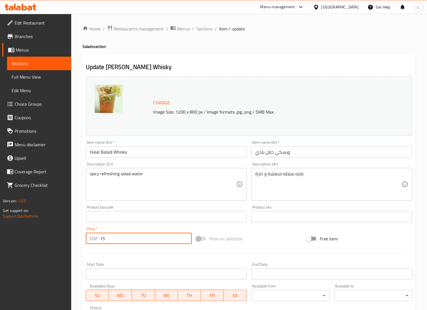
click at [119, 239] on input "15" at bounding box center [146, 237] width 92 height 11
type input "1"
type input "20"
click at [151, 253] on hr at bounding box center [248, 253] width 317 height 0
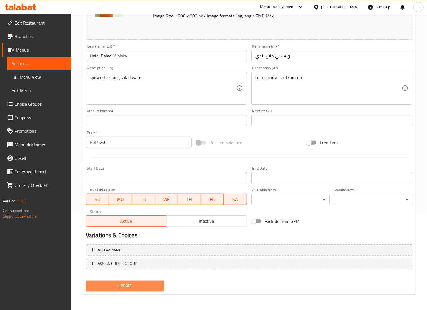
click at [135, 286] on span "Update" at bounding box center [124, 285] width 69 height 7
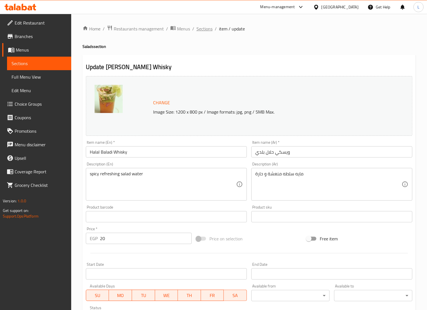
click at [201, 29] on span "Sections" at bounding box center [204, 28] width 16 height 7
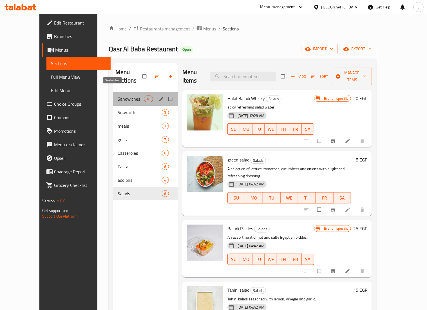
click at [118, 95] on span "Sandwiches" at bounding box center [131, 98] width 26 height 7
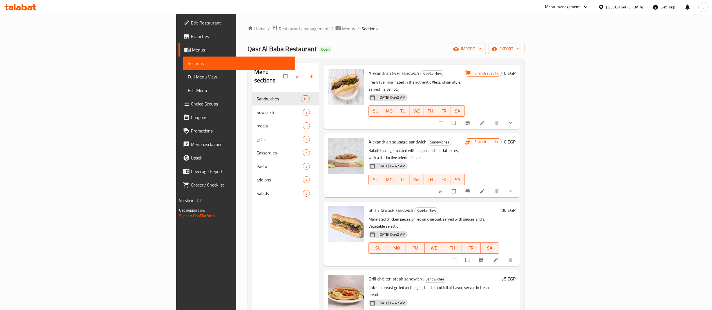
scroll to position [95, 0]
click at [435, 188] on icon at bounding box center [482, 190] width 4 height 4
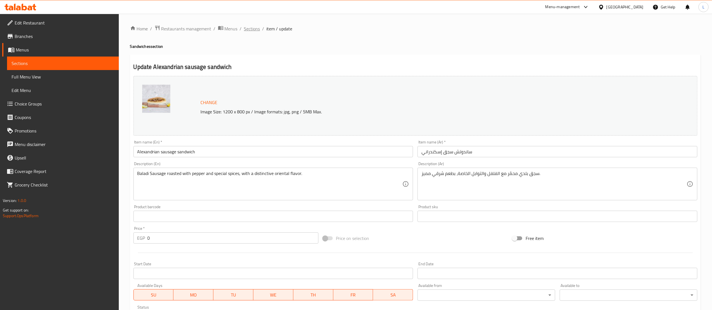
click at [255, 28] on span "Sections" at bounding box center [252, 28] width 16 height 7
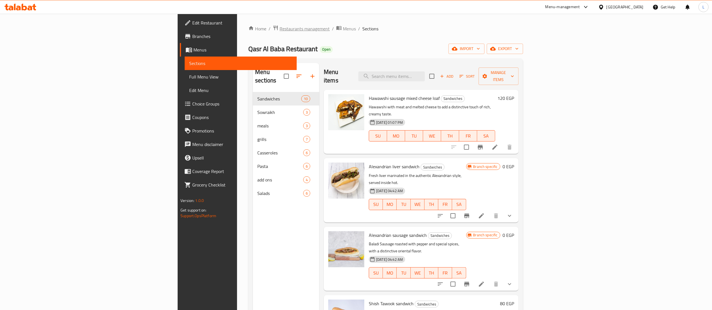
click at [279, 27] on span "Restaurants management" at bounding box center [304, 28] width 50 height 7
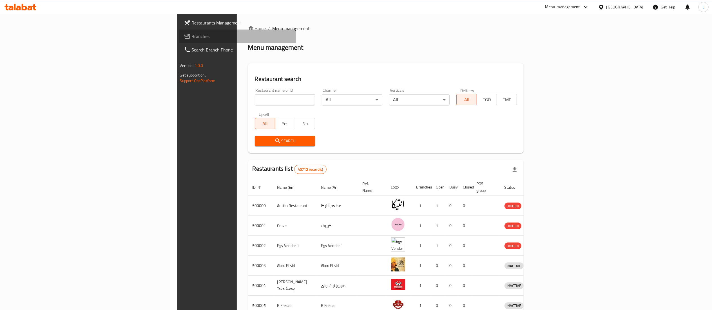
click at [192, 37] on span "Branches" at bounding box center [242, 36] width 100 height 7
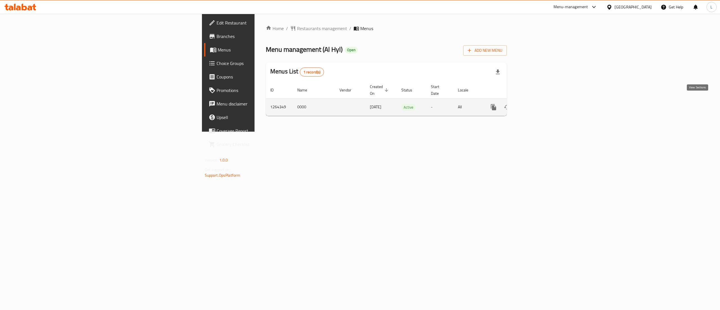
click at [538, 104] on icon "enhanced table" at bounding box center [534, 107] width 7 height 7
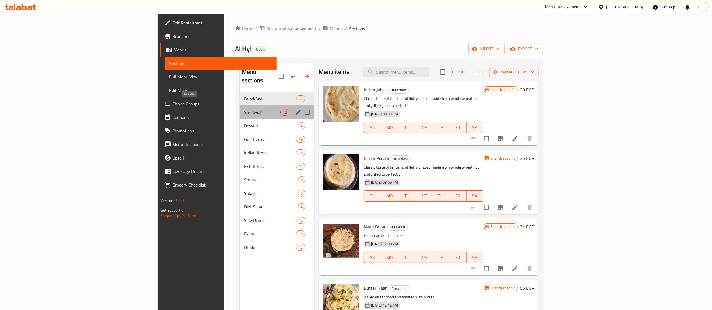
click at [244, 109] on span "Sandwich" at bounding box center [262, 112] width 36 height 7
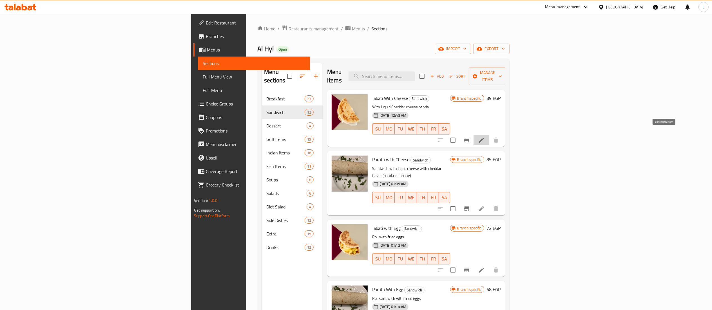
click at [485, 137] on icon at bounding box center [481, 140] width 7 height 7
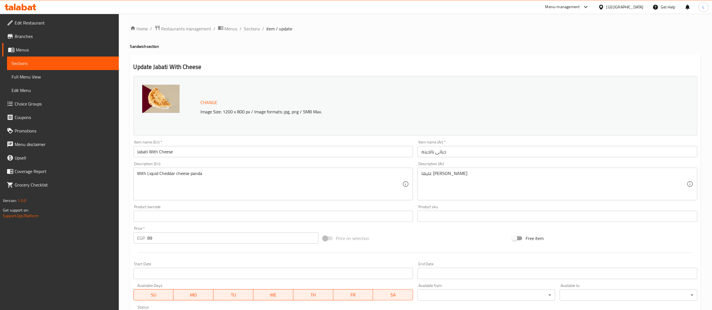
click at [209, 100] on span "Change" at bounding box center [209, 103] width 17 height 8
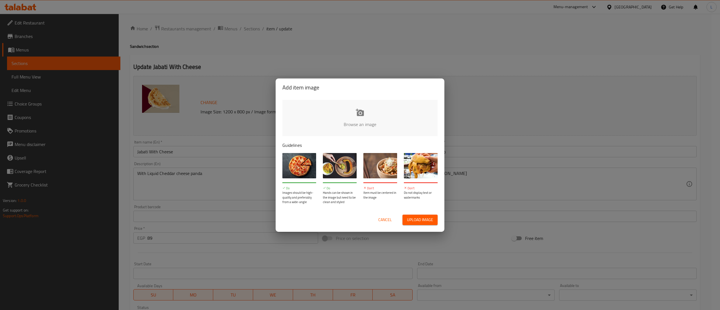
click at [453, 97] on div "Add item image Browse an image Guidelines Do Images should be high-quality and …" at bounding box center [360, 155] width 720 height 310
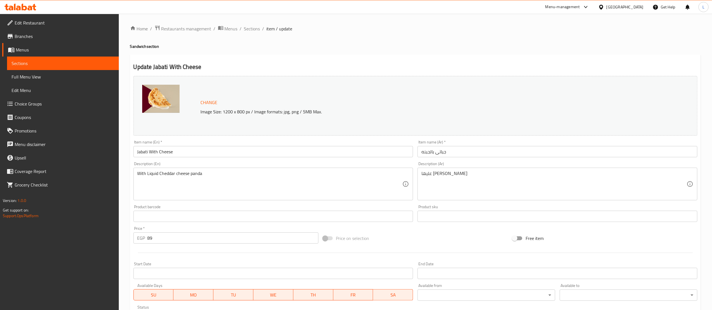
click at [151, 99] on img at bounding box center [160, 99] width 37 height 28
click at [251, 28] on span "Sections" at bounding box center [252, 28] width 16 height 7
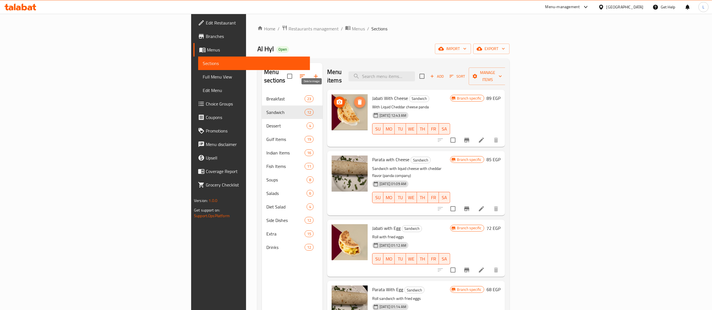
click at [358, 100] on icon "delete image" at bounding box center [360, 102] width 4 height 5
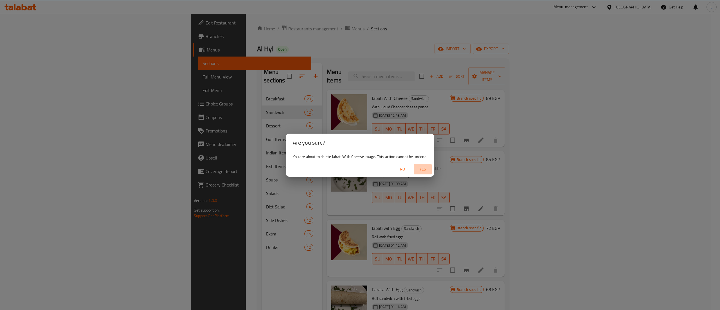
click at [424, 164] on button "Yes" at bounding box center [423, 169] width 18 height 10
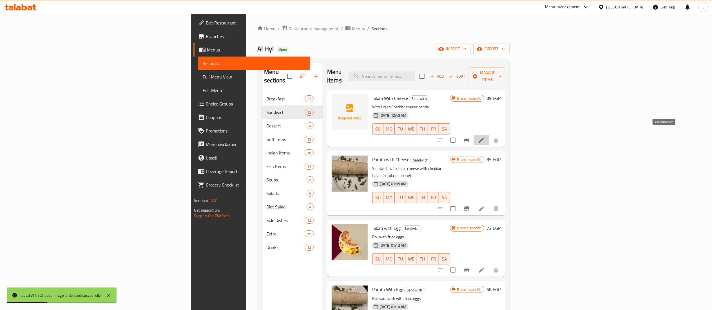
click at [485, 137] on icon at bounding box center [481, 140] width 7 height 7
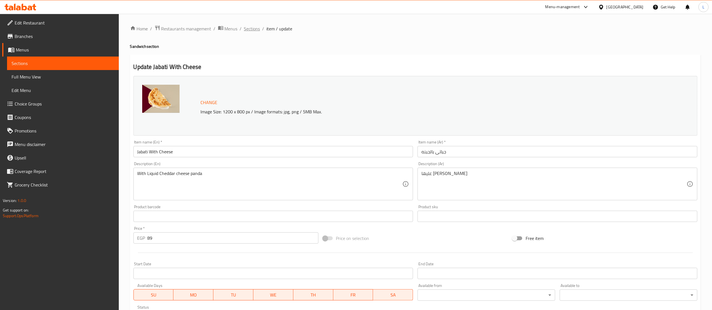
click at [248, 29] on span "Sections" at bounding box center [252, 28] width 16 height 7
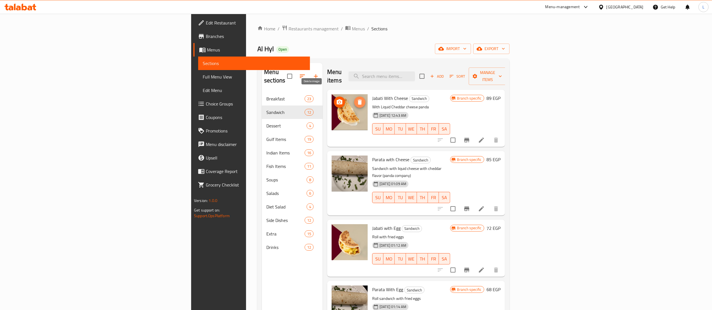
click at [356, 99] on icon "delete image" at bounding box center [359, 102] width 7 height 7
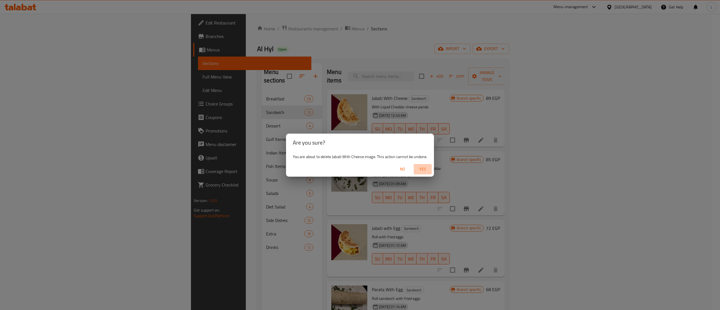
click at [422, 172] on span "Yes" at bounding box center [423, 169] width 14 height 7
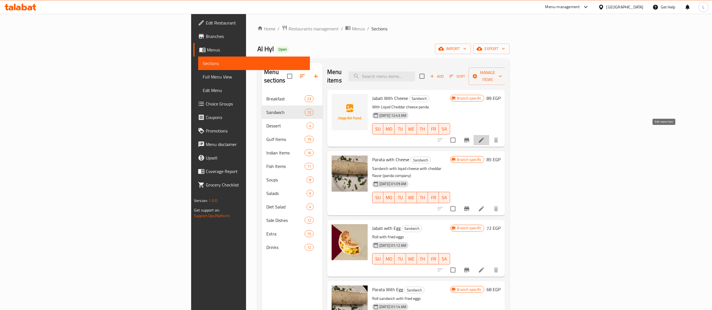
click at [485, 137] on icon at bounding box center [481, 140] width 7 height 7
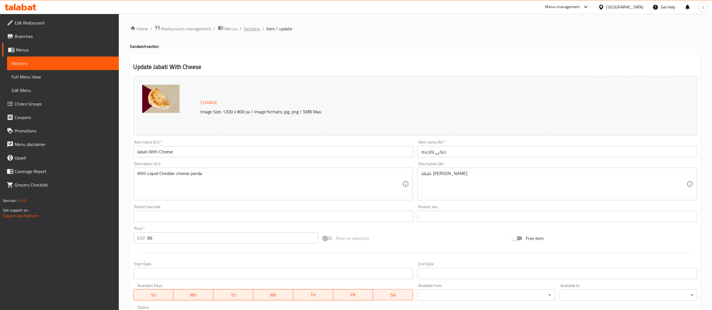
click at [249, 30] on span "Sections" at bounding box center [252, 28] width 16 height 7
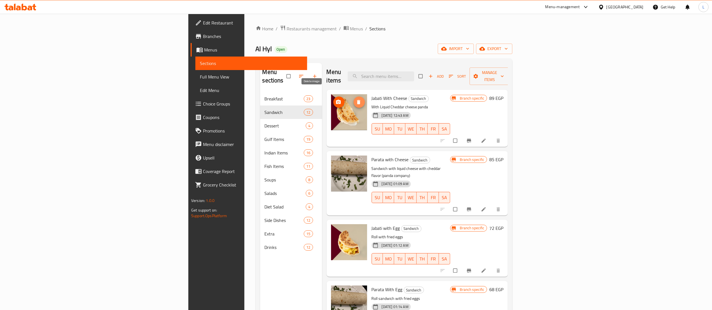
click at [357, 100] on icon "delete image" at bounding box center [358, 102] width 3 height 4
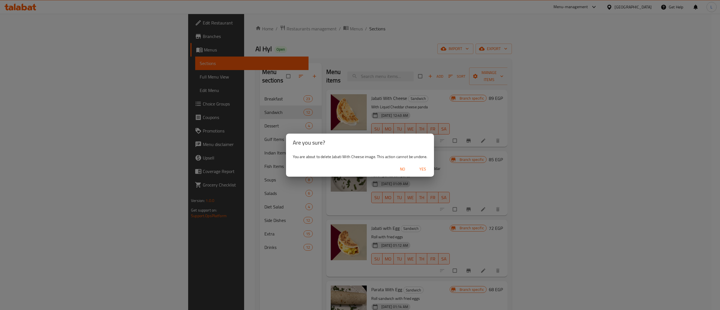
click at [422, 172] on span "Yes" at bounding box center [423, 169] width 14 height 7
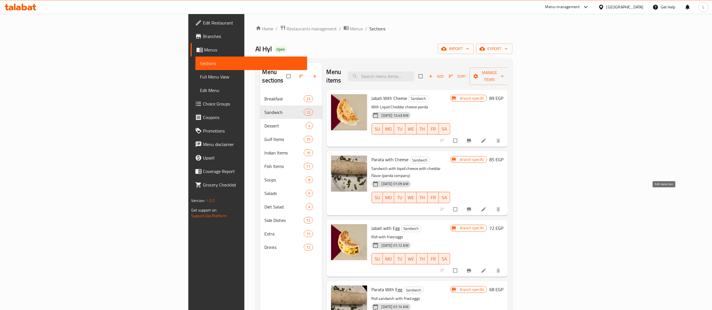
click at [487, 207] on link at bounding box center [484, 210] width 7 height 6
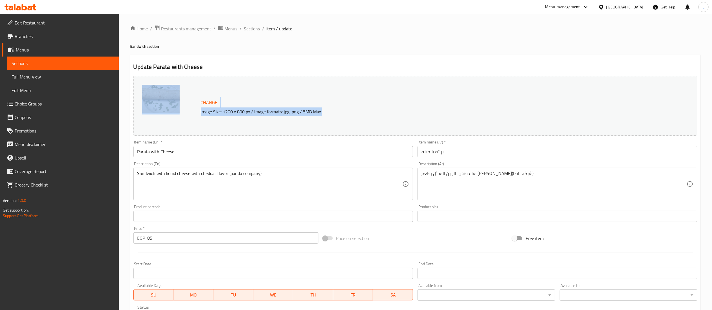
drag, startPoint x: 198, startPoint y: 111, endPoint x: 323, endPoint y: 110, distance: 125.0
click at [323, 110] on div "Change Image Size: 1200 x 800 px / Image formats: jpg, png / 5MB Max." at bounding box center [415, 106] width 564 height 60
click at [323, 110] on p "Image Size: 1200 x 800 px / Image formats: jpg, png / 5MB Max." at bounding box center [403, 111] width 410 height 7
drag, startPoint x: 323, startPoint y: 110, endPoint x: 200, endPoint y: 110, distance: 122.1
click at [200, 110] on p "Image Size: 1200 x 800 px / Image formats: jpg, png / 5MB Max." at bounding box center [403, 111] width 410 height 7
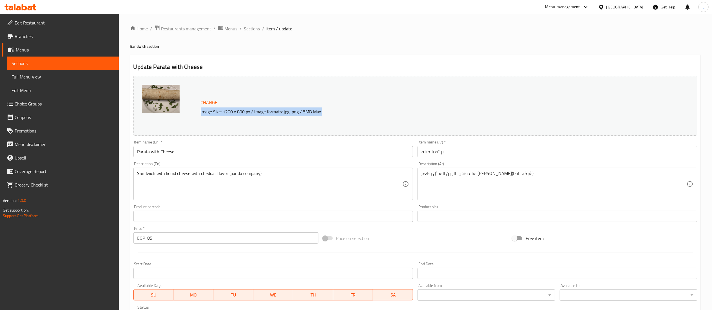
copy p "Image Size: 1200 x 800 px / Image formats: jpg, png / 5MB Max."
click at [391, 64] on h2 "Update Parata with Cheese" at bounding box center [415, 67] width 564 height 8
click at [427, 67] on h2 "Update Parata with Cheese" at bounding box center [415, 67] width 564 height 8
click at [191, 28] on span "Restaurants management" at bounding box center [186, 28] width 50 height 7
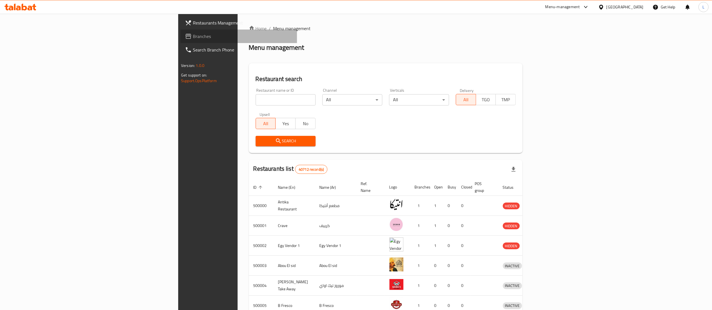
click at [193, 38] on span "Branches" at bounding box center [243, 36] width 100 height 7
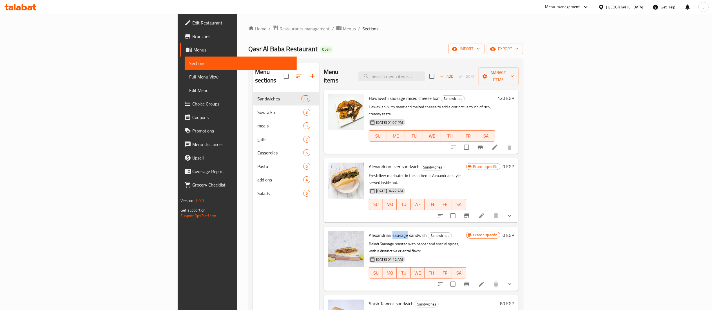
scroll to position [120, 0]
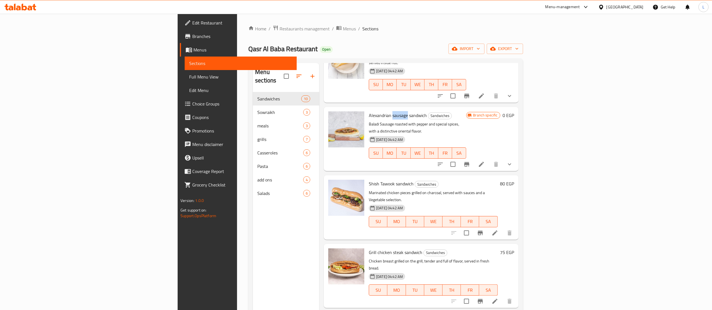
click at [192, 36] on span "Branches" at bounding box center [242, 36] width 100 height 7
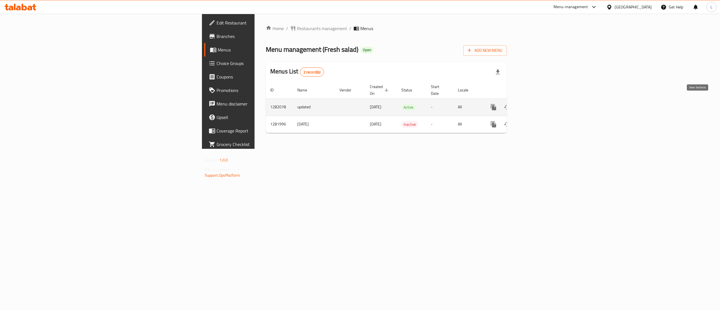
click at [538, 104] on icon "enhanced table" at bounding box center [534, 107] width 7 height 7
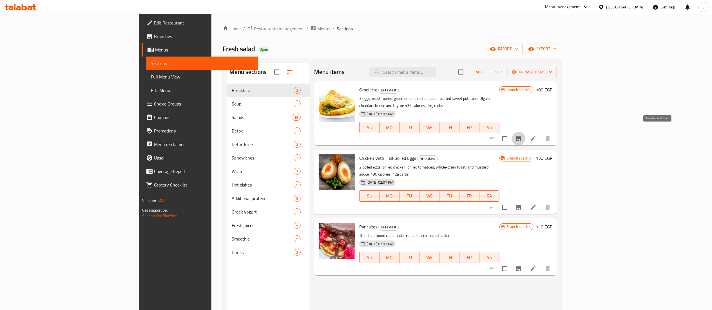
click at [522, 135] on icon "Branch-specific-item" at bounding box center [518, 138] width 7 height 7
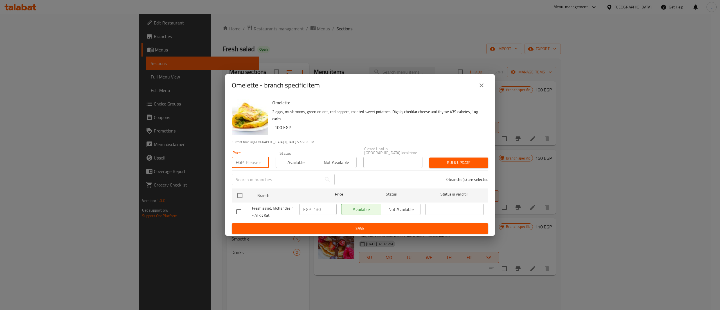
click at [247, 159] on input "number" at bounding box center [257, 162] width 23 height 11
type input "130"
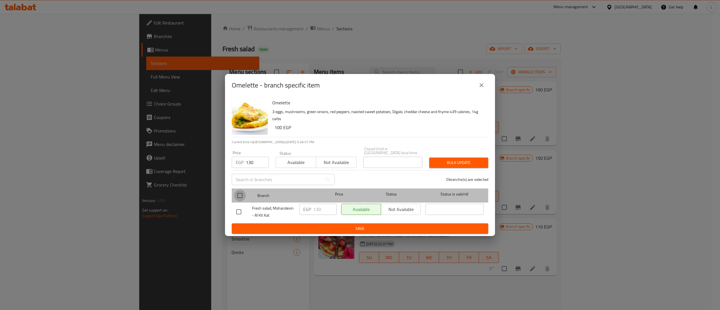
click at [238, 192] on input "checkbox" at bounding box center [240, 196] width 12 height 12
checkbox input "true"
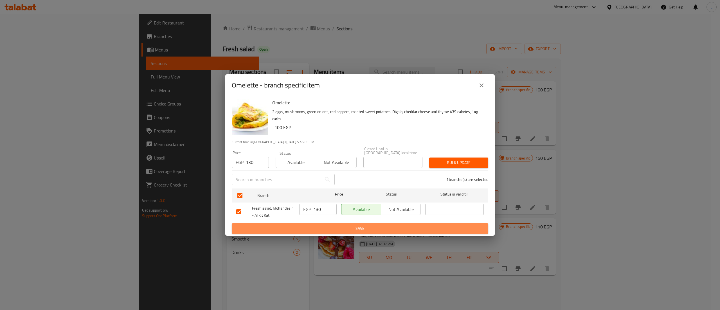
click at [384, 227] on span "Save" at bounding box center [360, 228] width 248 height 7
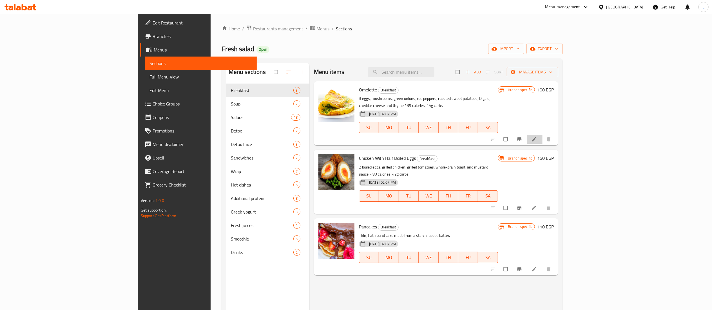
click at [542, 135] on li at bounding box center [535, 139] width 16 height 9
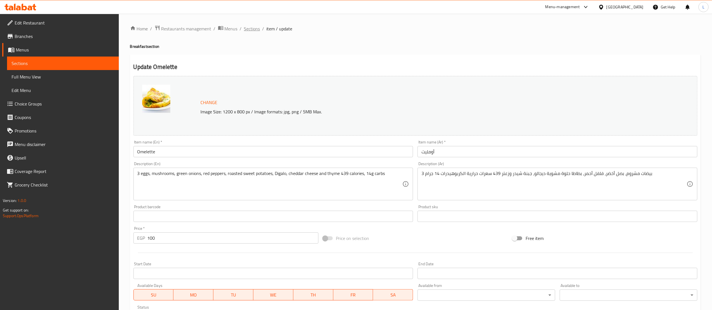
click at [251, 30] on span "Sections" at bounding box center [252, 28] width 16 height 7
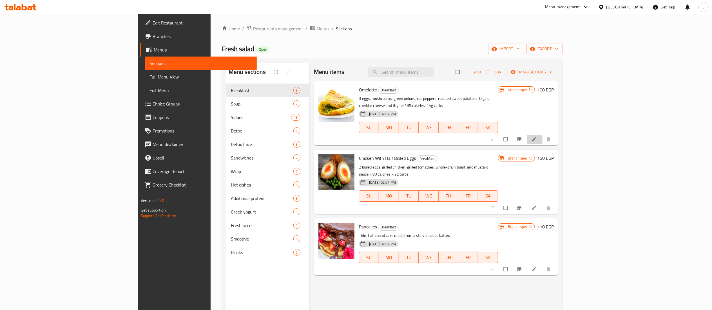
click at [542, 135] on li at bounding box center [535, 139] width 16 height 9
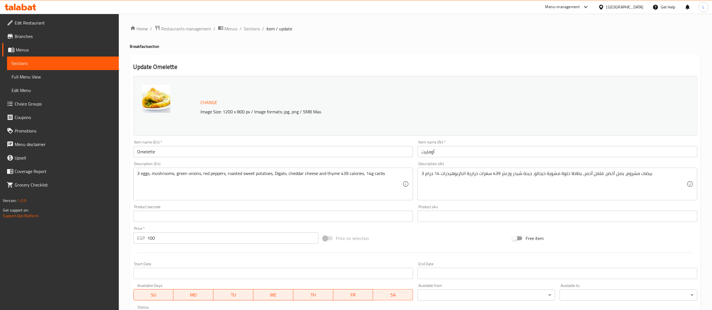
scroll to position [95, 0]
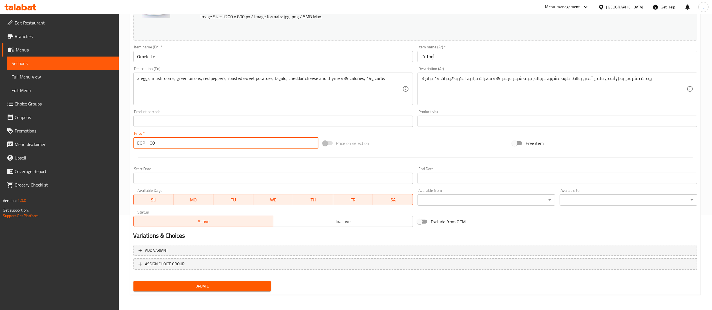
click at [170, 145] on input "100" at bounding box center [232, 142] width 171 height 11
type input "130"
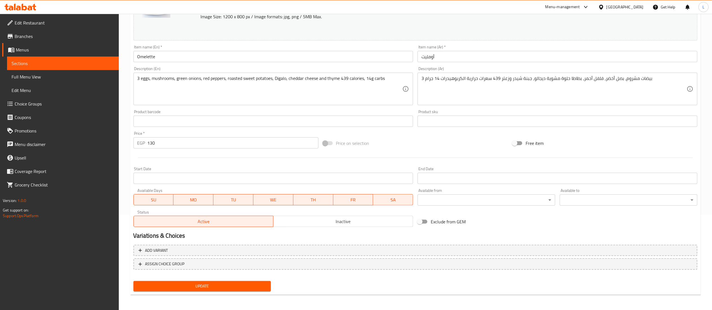
click at [197, 161] on div at bounding box center [415, 158] width 568 height 14
click at [221, 285] on span "Update" at bounding box center [202, 286] width 129 height 7
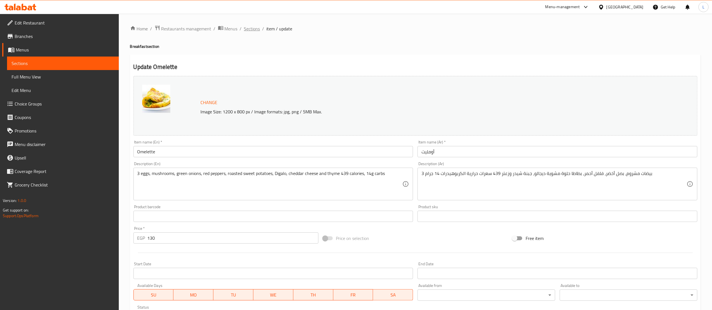
click at [257, 26] on span "Sections" at bounding box center [252, 28] width 16 height 7
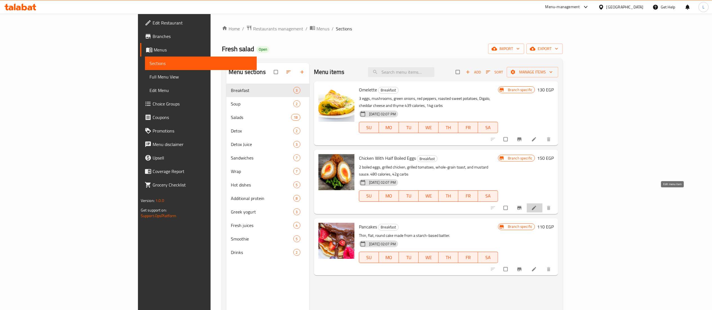
click at [537, 205] on icon at bounding box center [534, 208] width 6 height 6
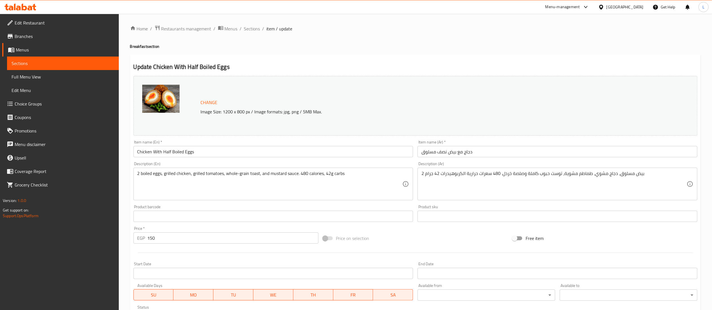
click at [225, 244] on div "Price   * EGP 150 Price *" at bounding box center [225, 235] width 189 height 22
click at [216, 234] on input "150" at bounding box center [232, 237] width 171 height 11
type input "180"
click at [228, 259] on div at bounding box center [415, 253] width 568 height 14
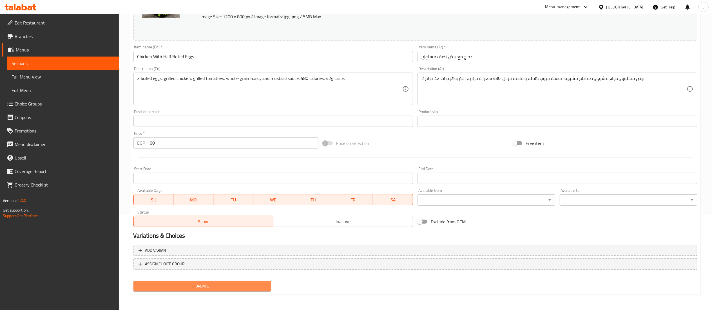
click at [220, 286] on span "Update" at bounding box center [202, 286] width 129 height 7
